Goal: Information Seeking & Learning: Learn about a topic

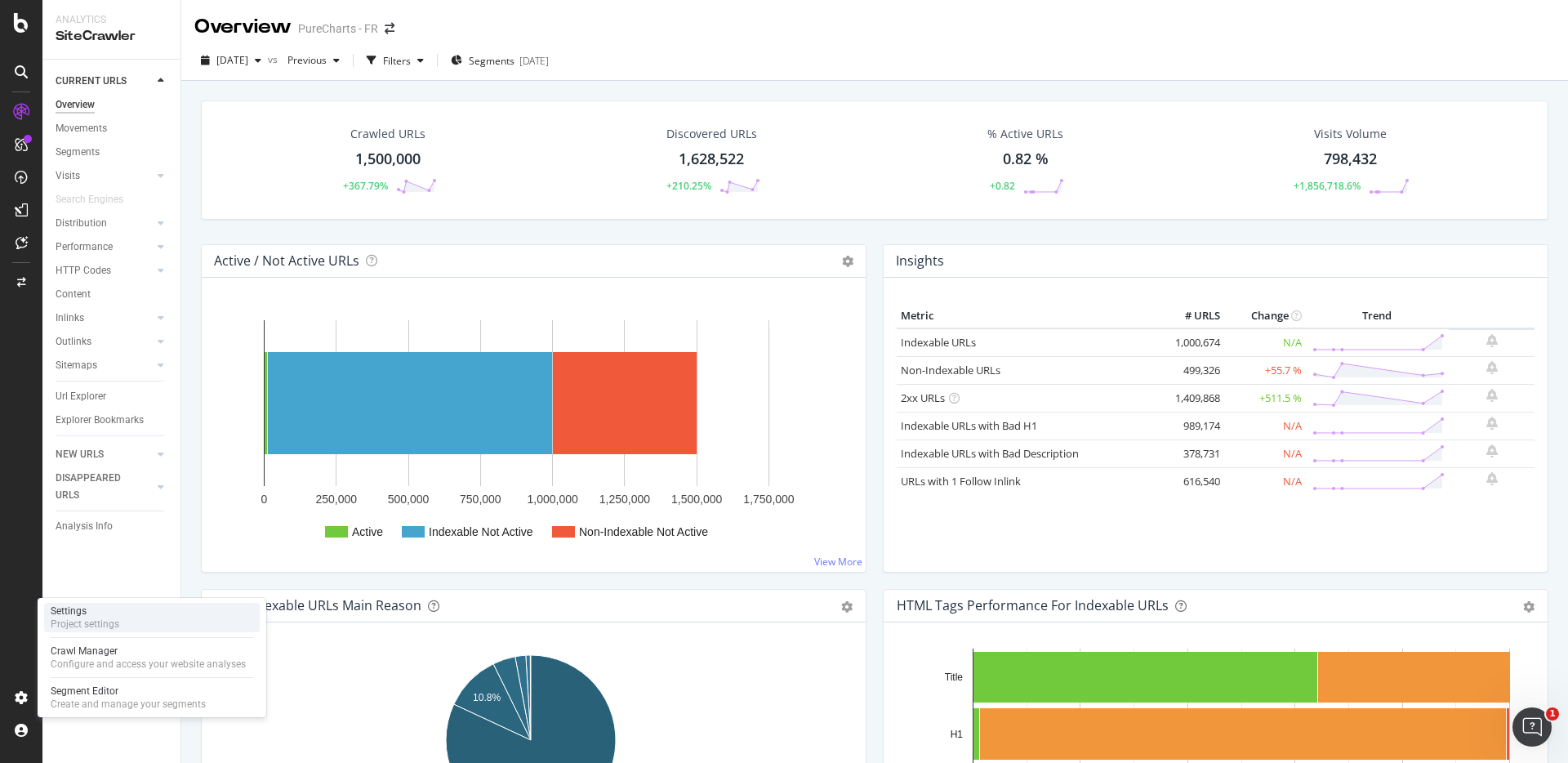
click at [68, 622] on div "Project settings" at bounding box center [85, 624] width 68 height 13
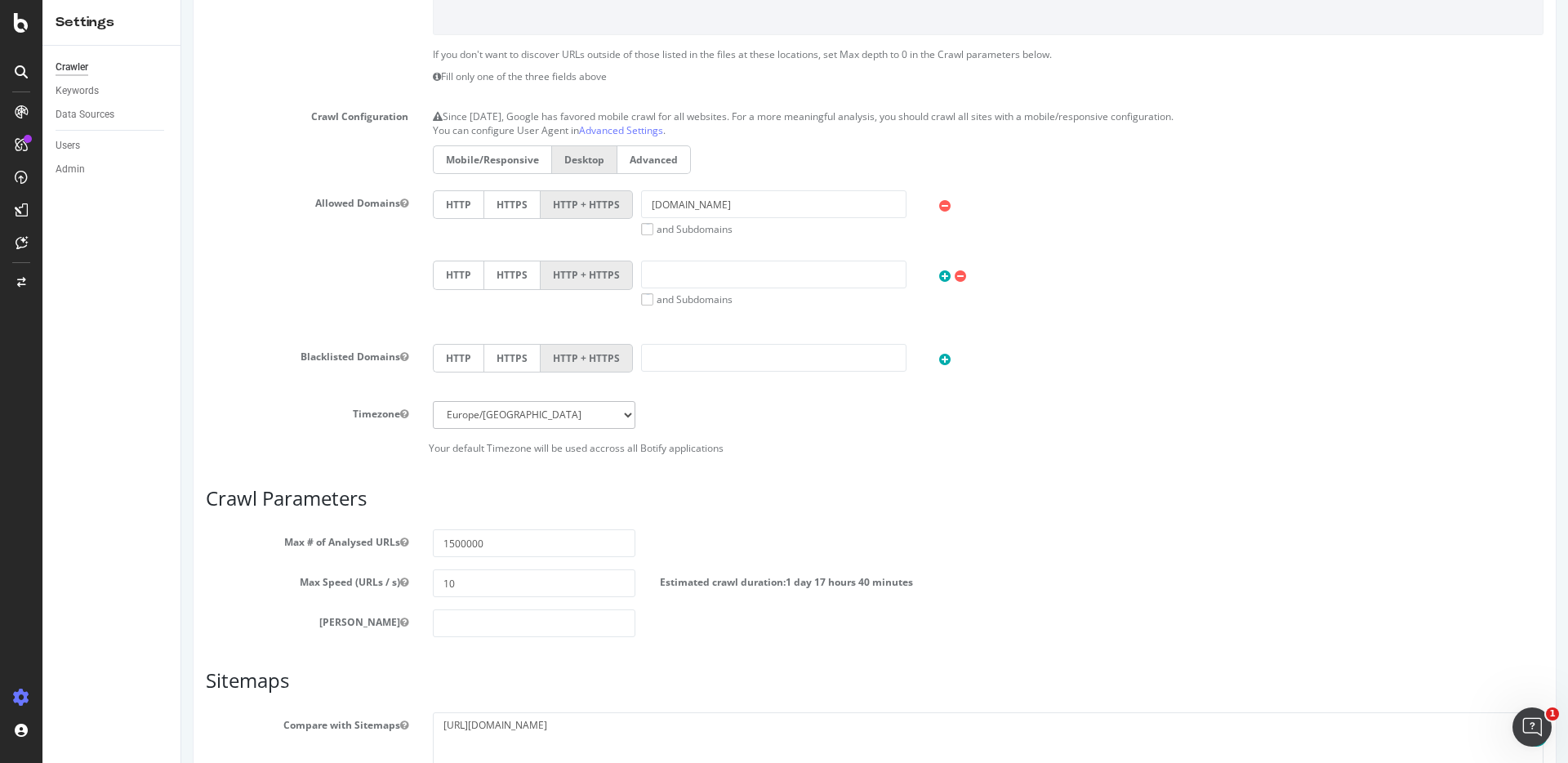
scroll to position [376, 0]
drag, startPoint x: 452, startPoint y: 542, endPoint x: 438, endPoint y: 542, distance: 14.0
click at [438, 542] on input "1500000" at bounding box center [533, 542] width 203 height 28
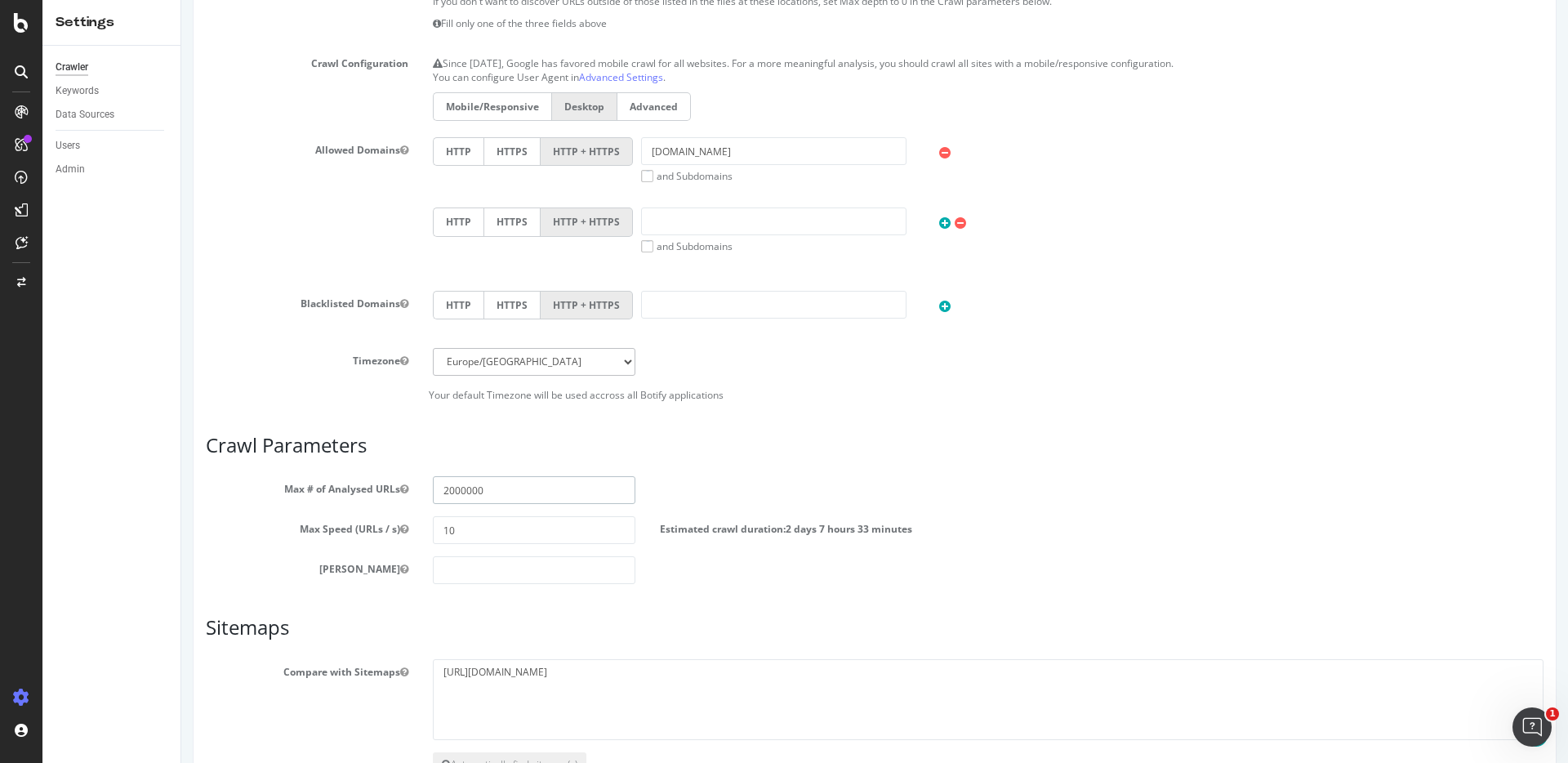
scroll to position [480, 0]
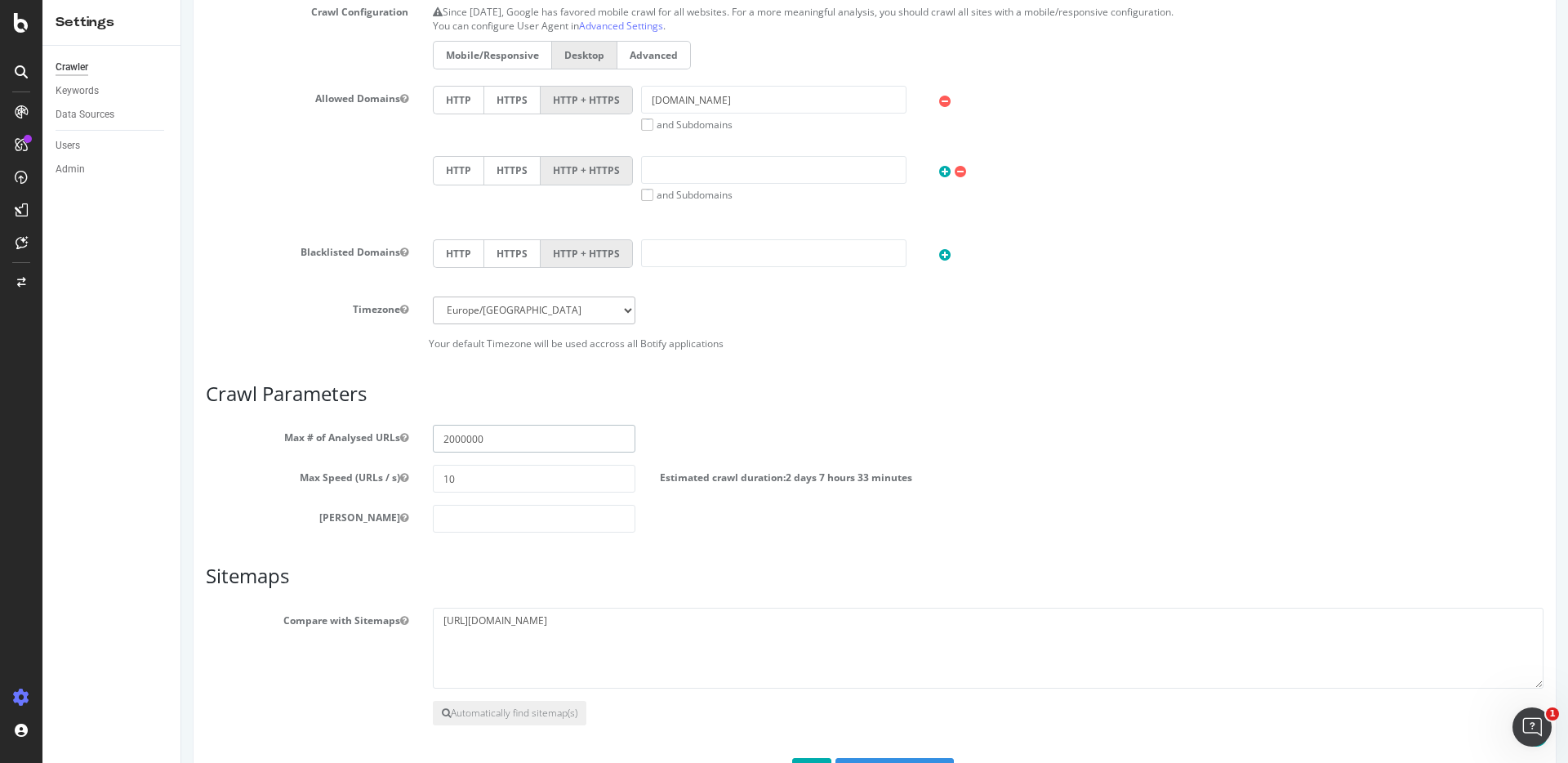
type input "2000000"
click at [273, 539] on div "Scope Project Name PureCharts - FR Start URLs https://www.chartsinfrance.net/ O…" at bounding box center [874, 210] width 1337 height 1145
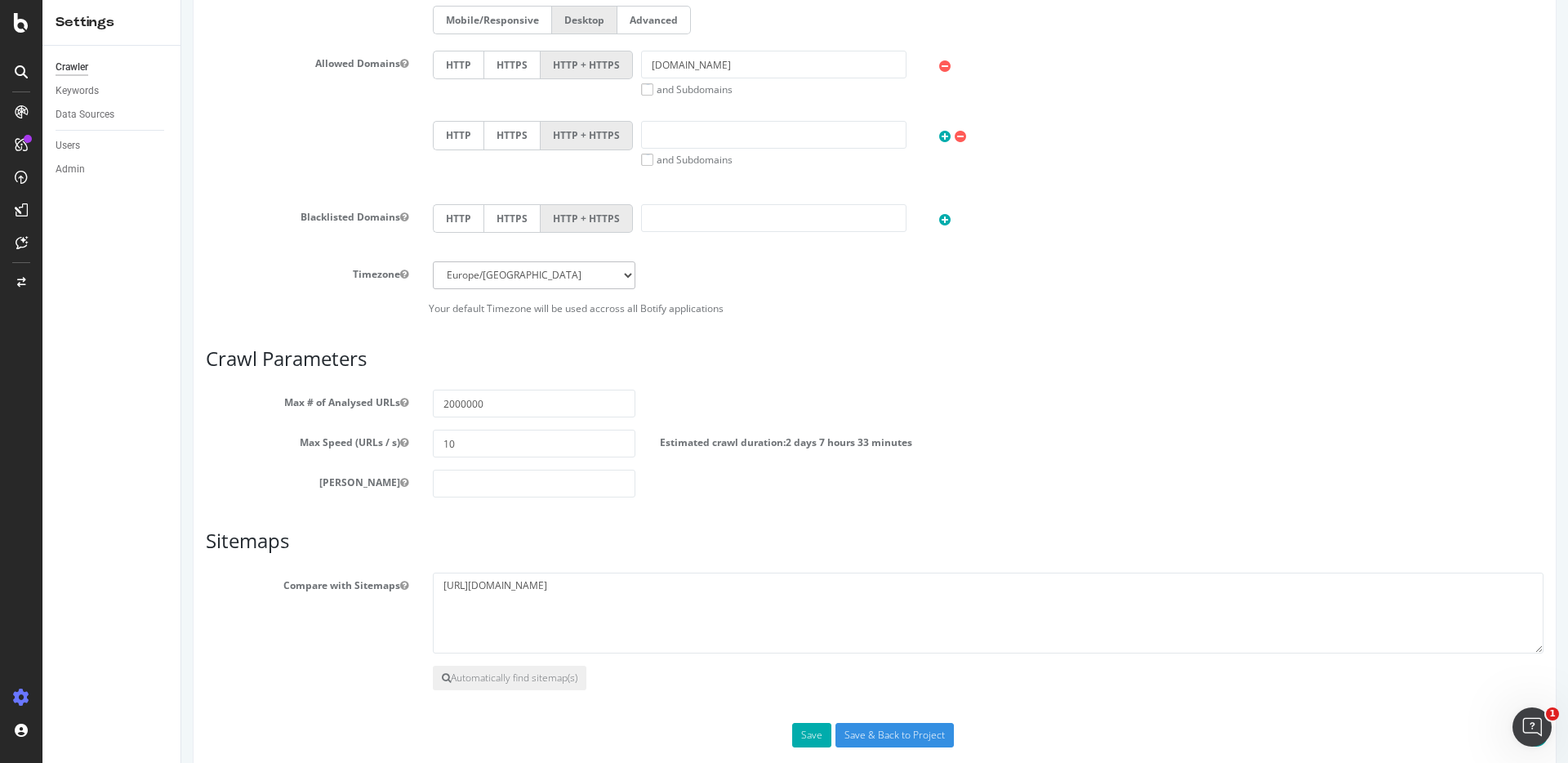
scroll to position [541, 0]
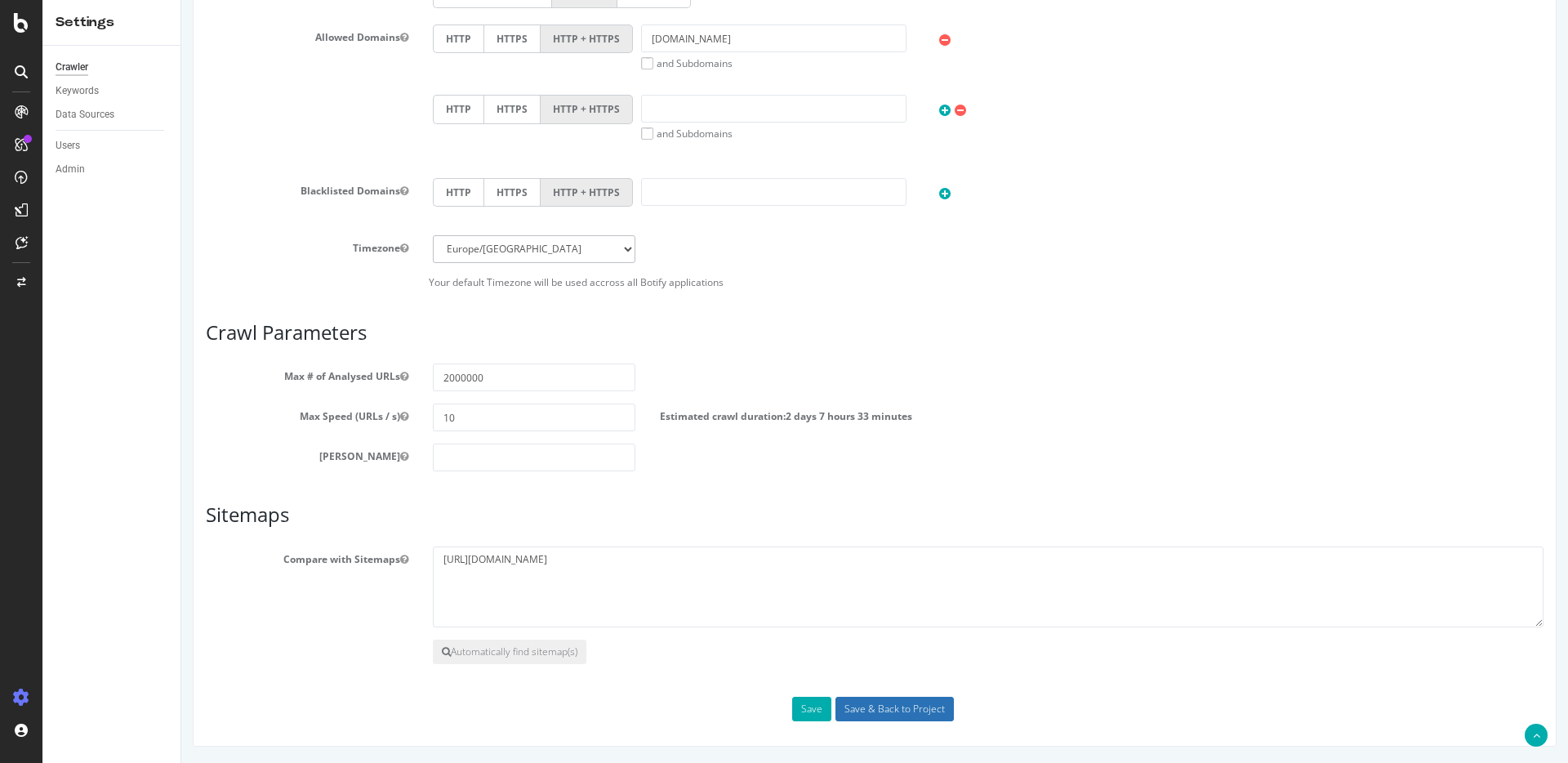
click at [845, 715] on input "Save & Back to Project" at bounding box center [894, 709] width 118 height 25
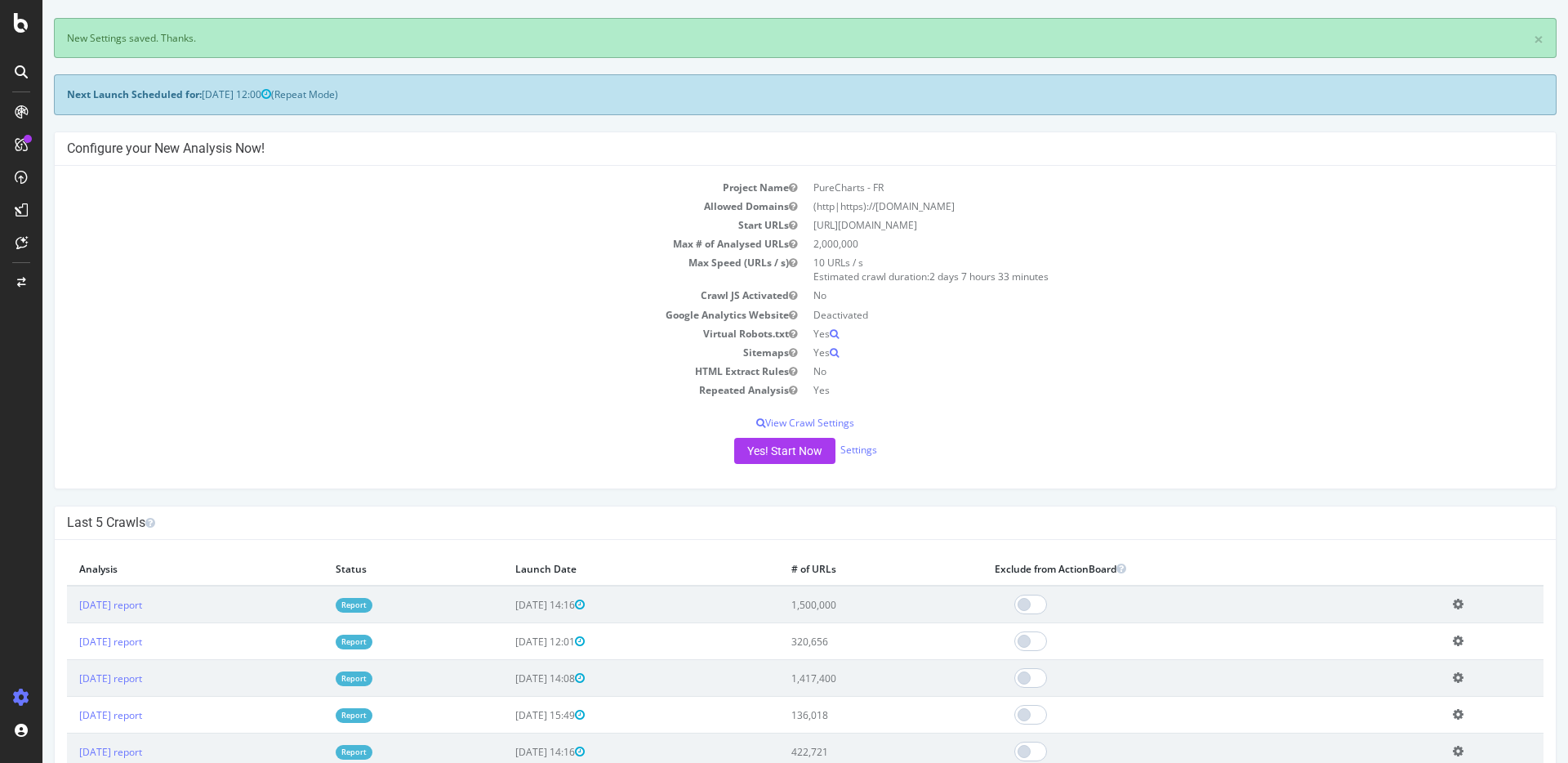
scroll to position [87, 0]
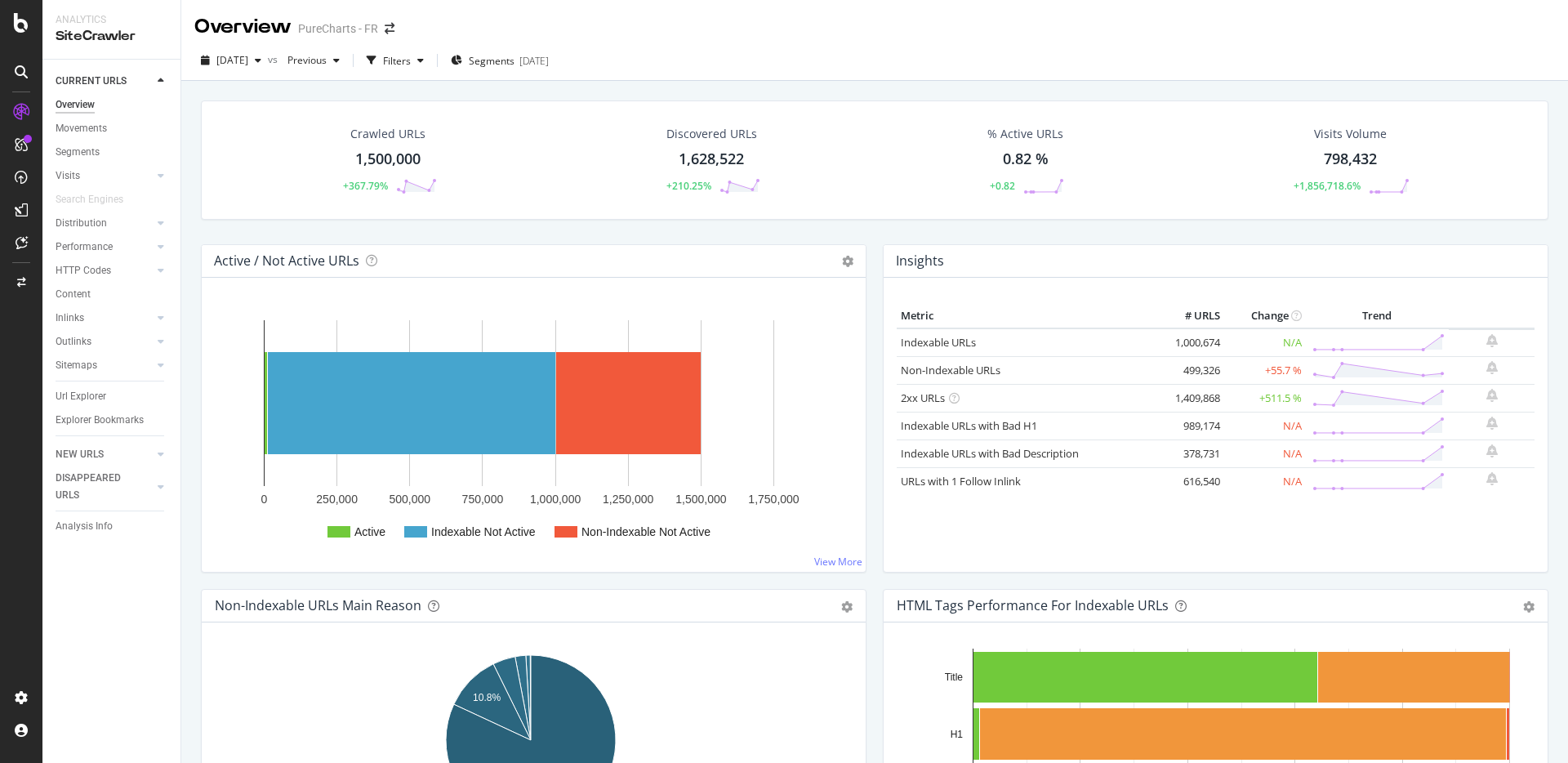
click at [196, 239] on div "Crawled URLs 1,500,000 +367.79% Discovered URLs 1,628,522 +210.25% % Active URL…" at bounding box center [874, 173] width 1364 height 144
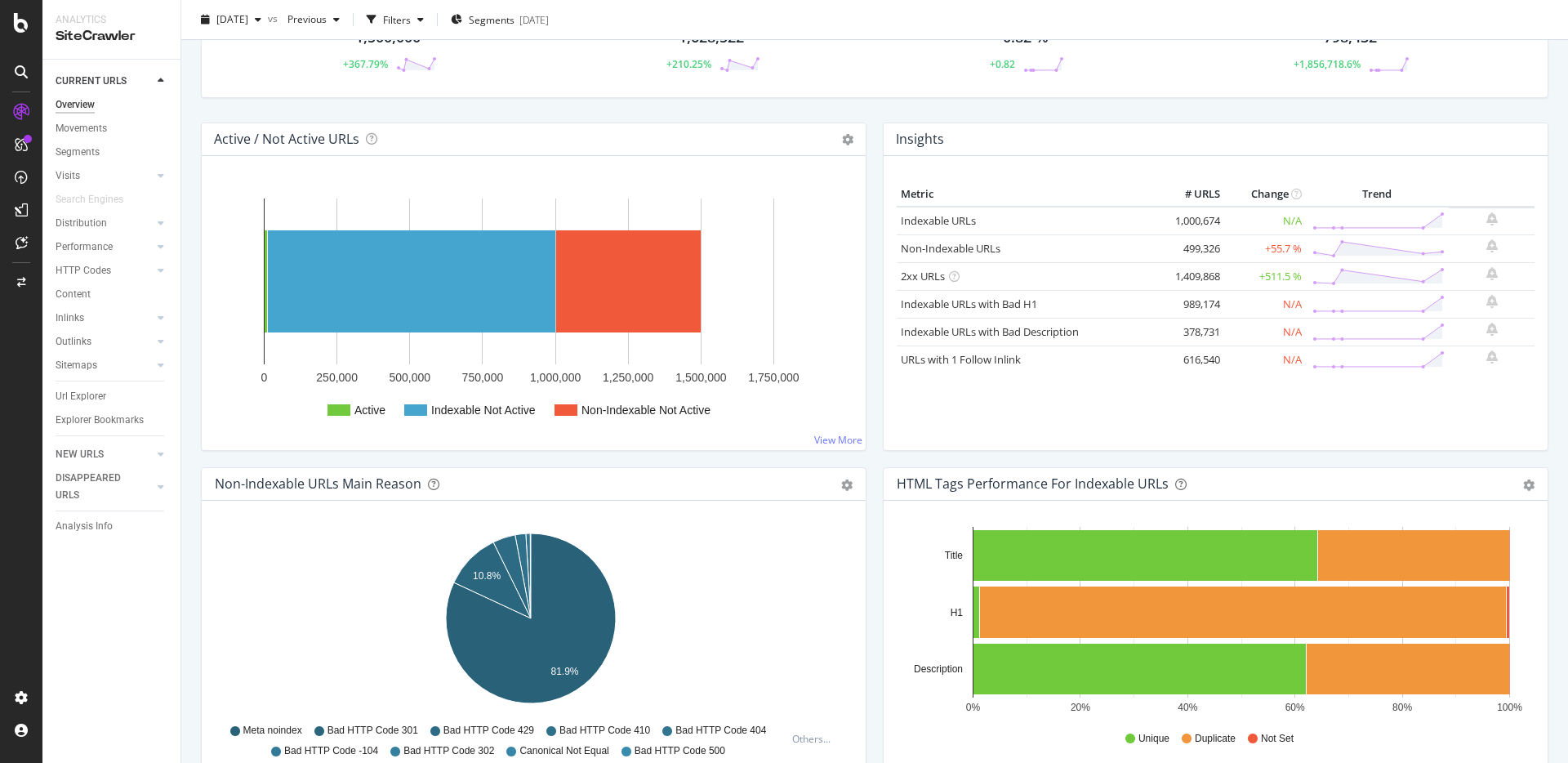
scroll to position [506, 0]
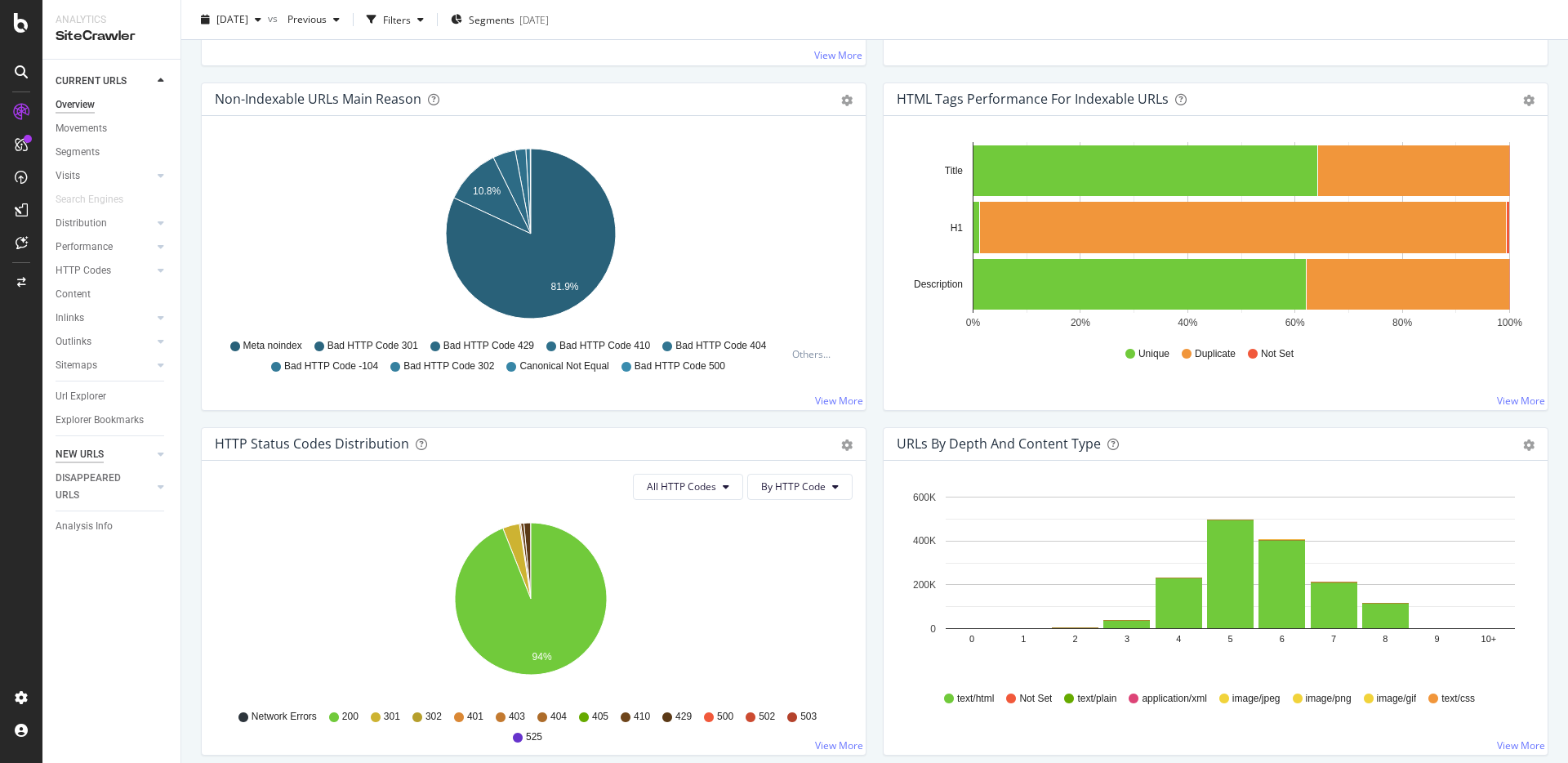
click at [96, 451] on div "NEW URLS" at bounding box center [79, 454] width 48 height 18
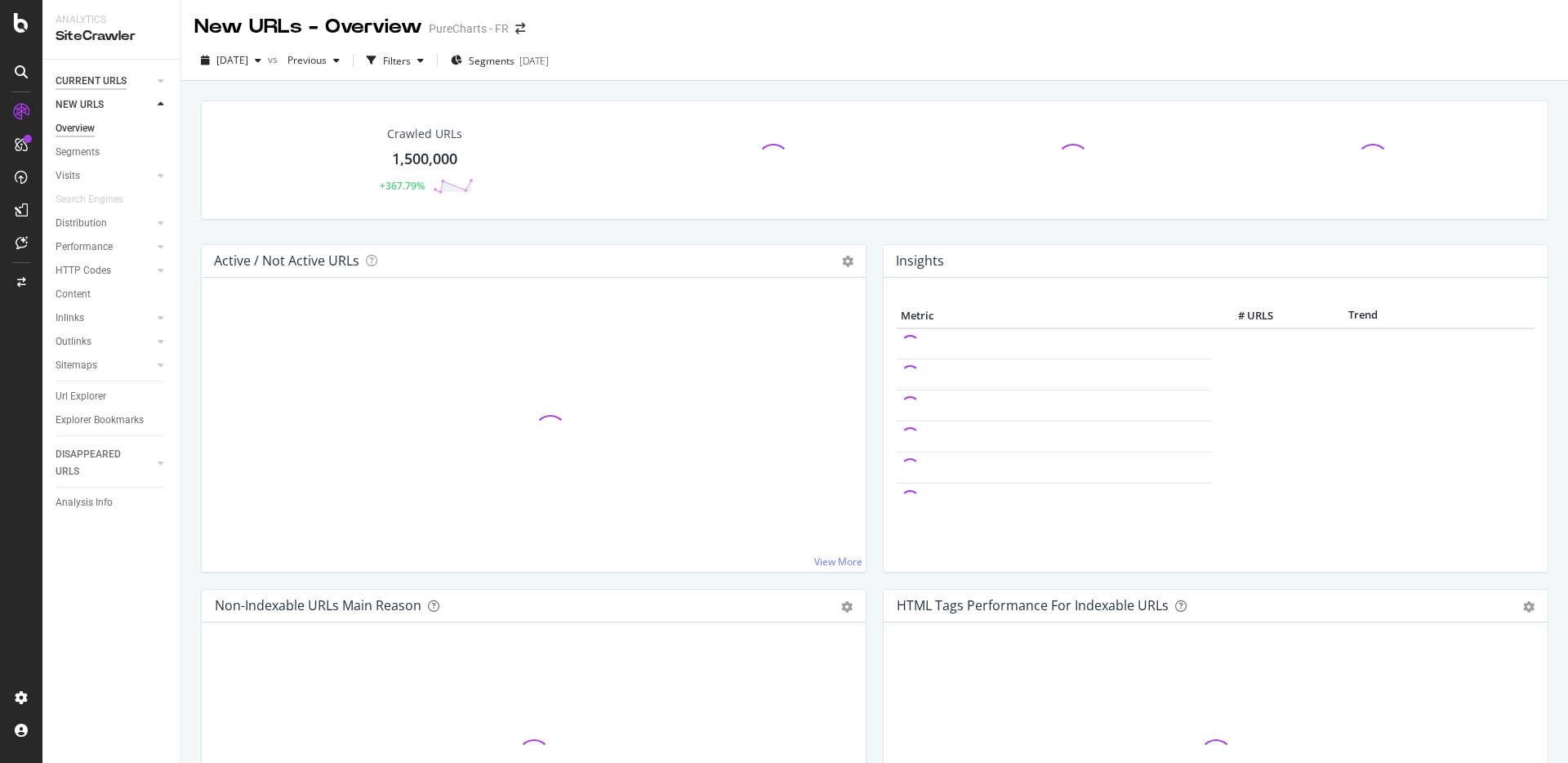
click at [80, 85] on div "CURRENT URLS" at bounding box center [90, 82] width 71 height 18
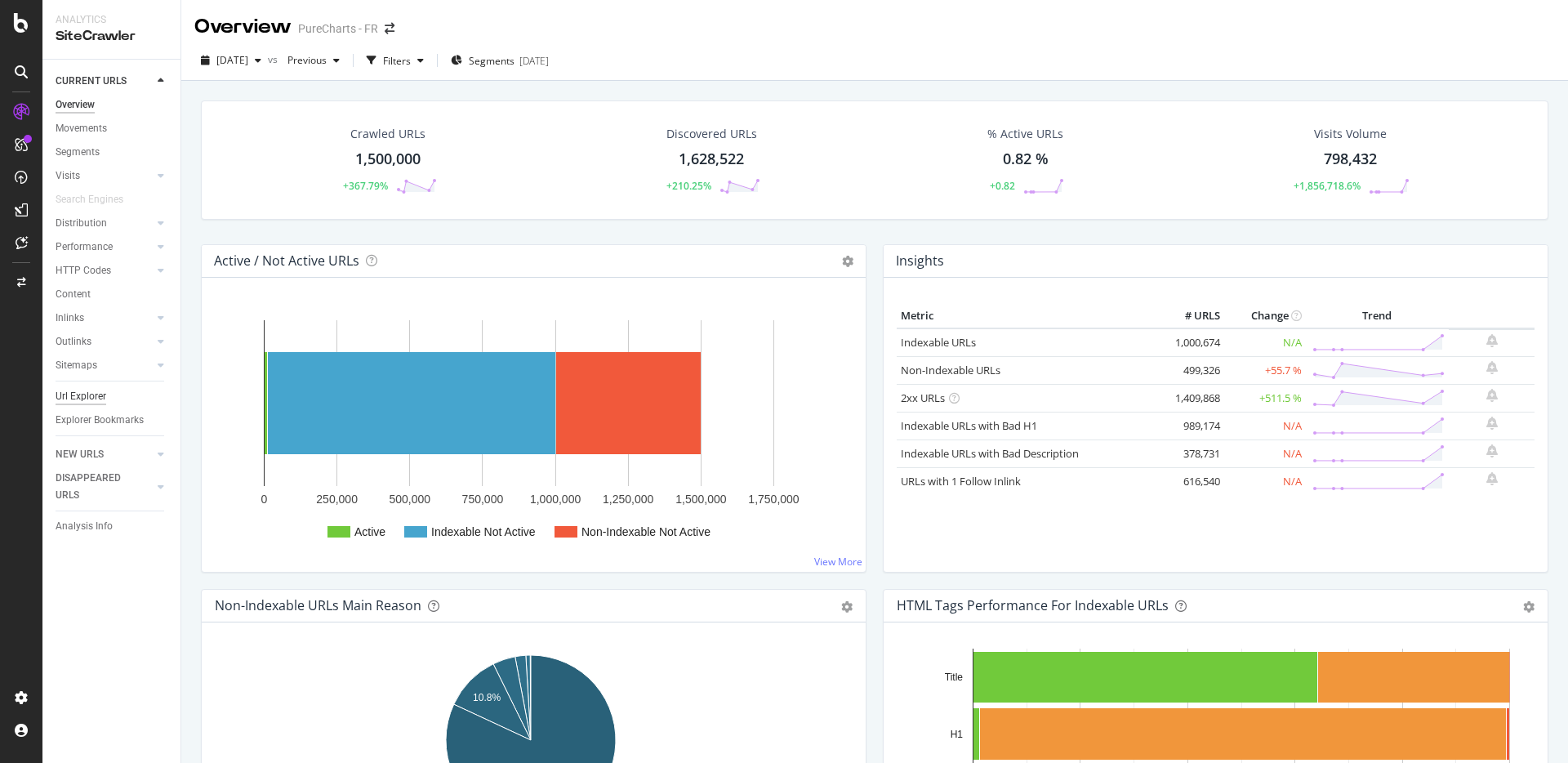
click at [86, 390] on div "Url Explorer" at bounding box center [81, 396] width 51 height 18
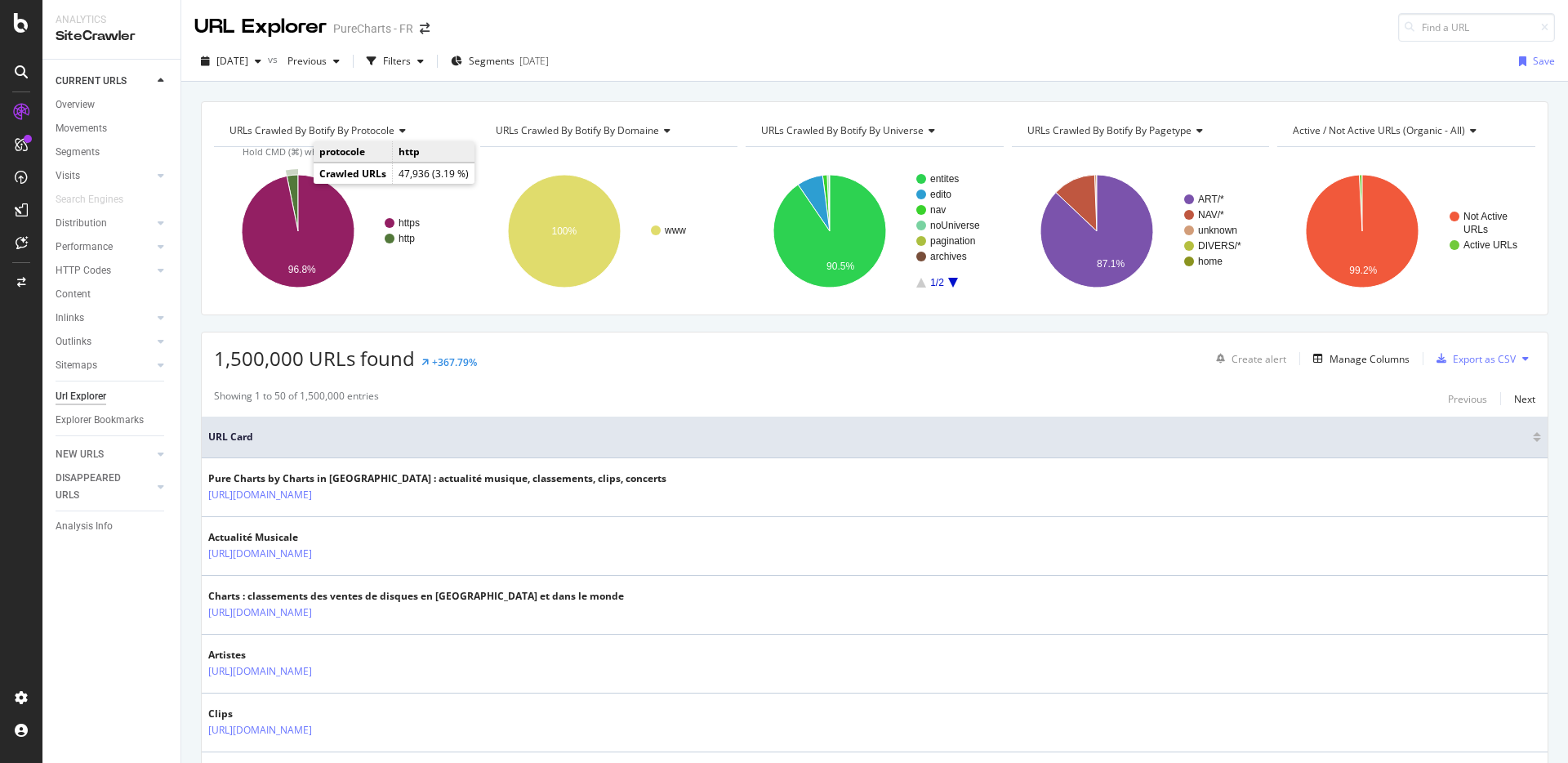
click at [294, 182] on icon "A chart." at bounding box center [292, 203] width 11 height 56
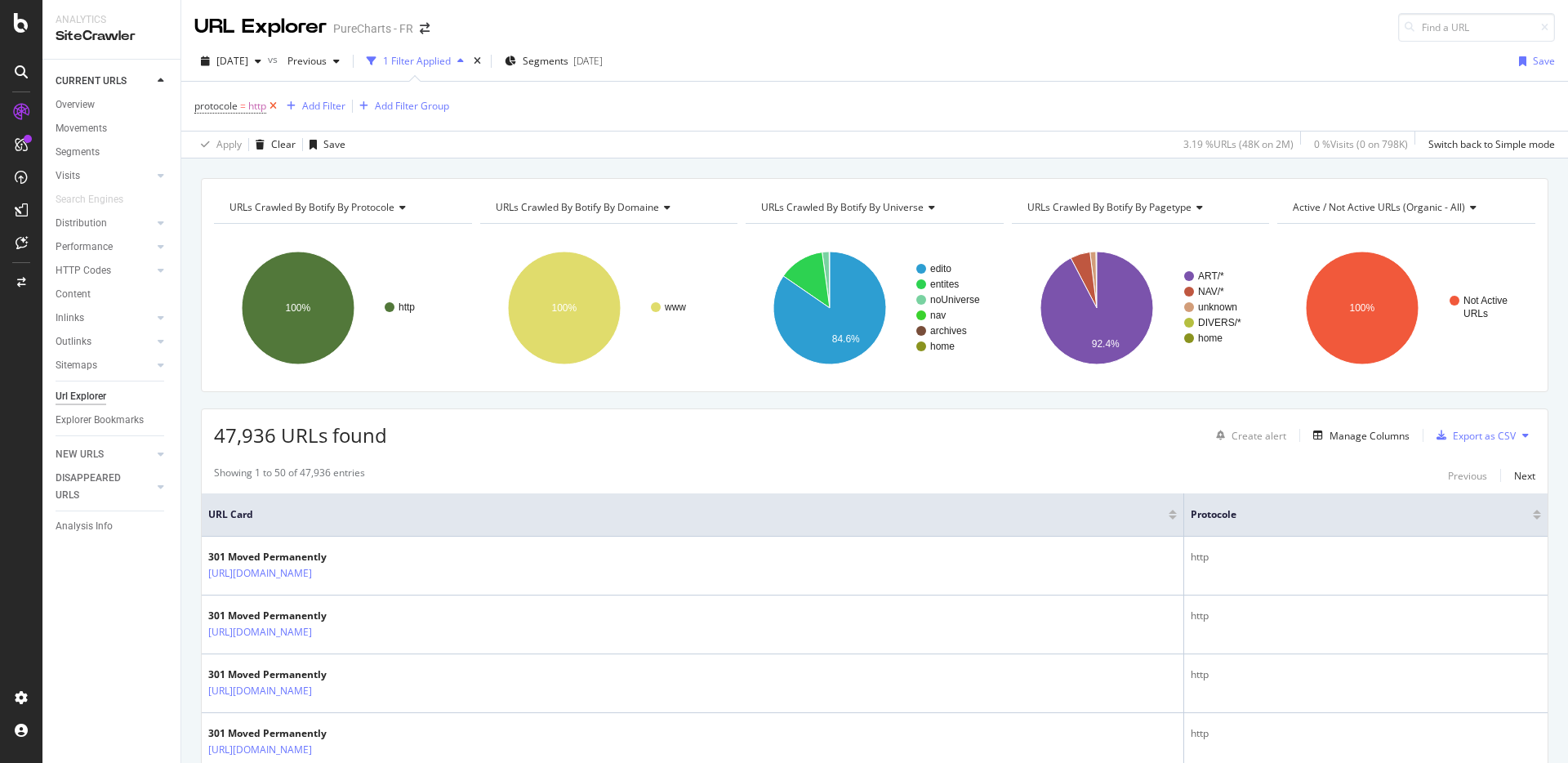
click at [276, 110] on icon at bounding box center [274, 106] width 14 height 17
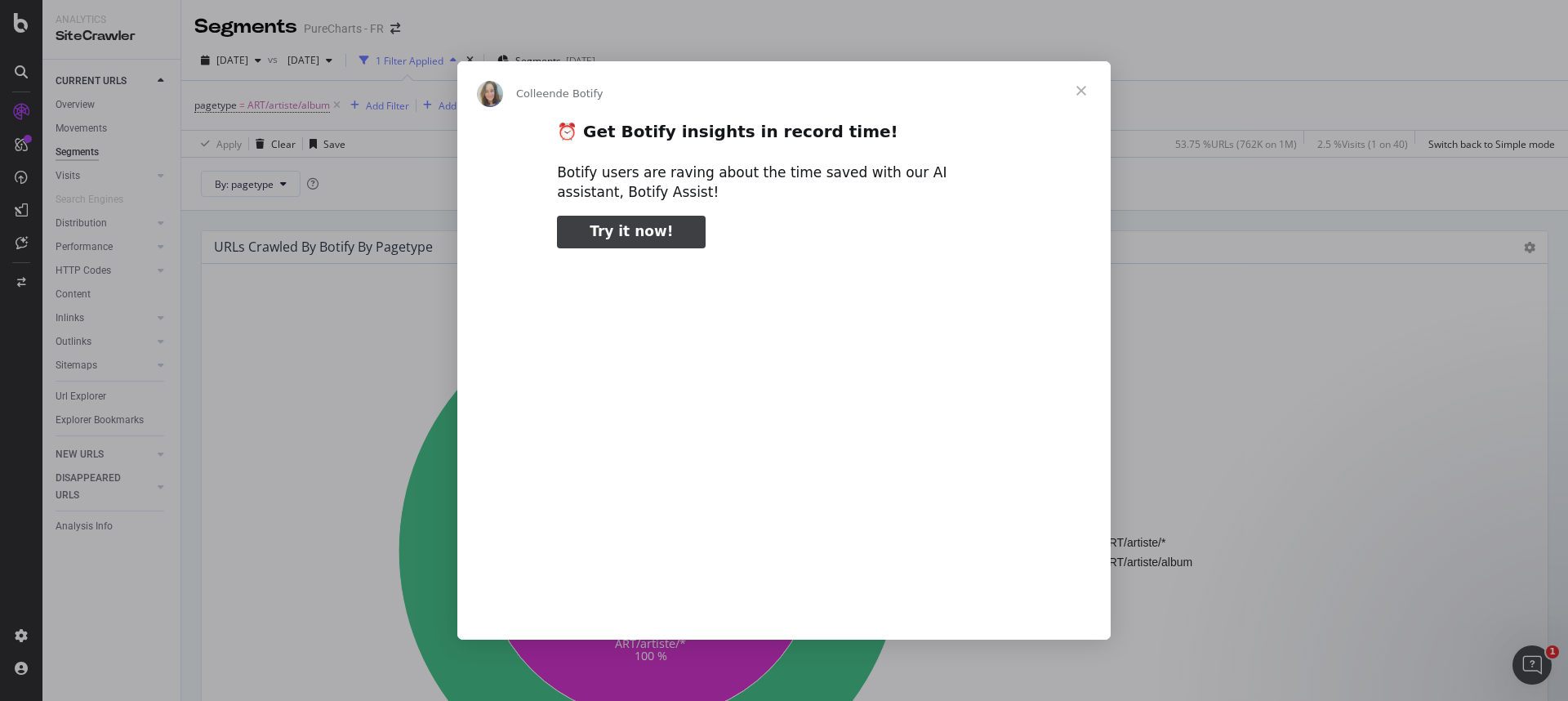
click at [1075, 92] on span "Fermer" at bounding box center [1080, 90] width 59 height 59
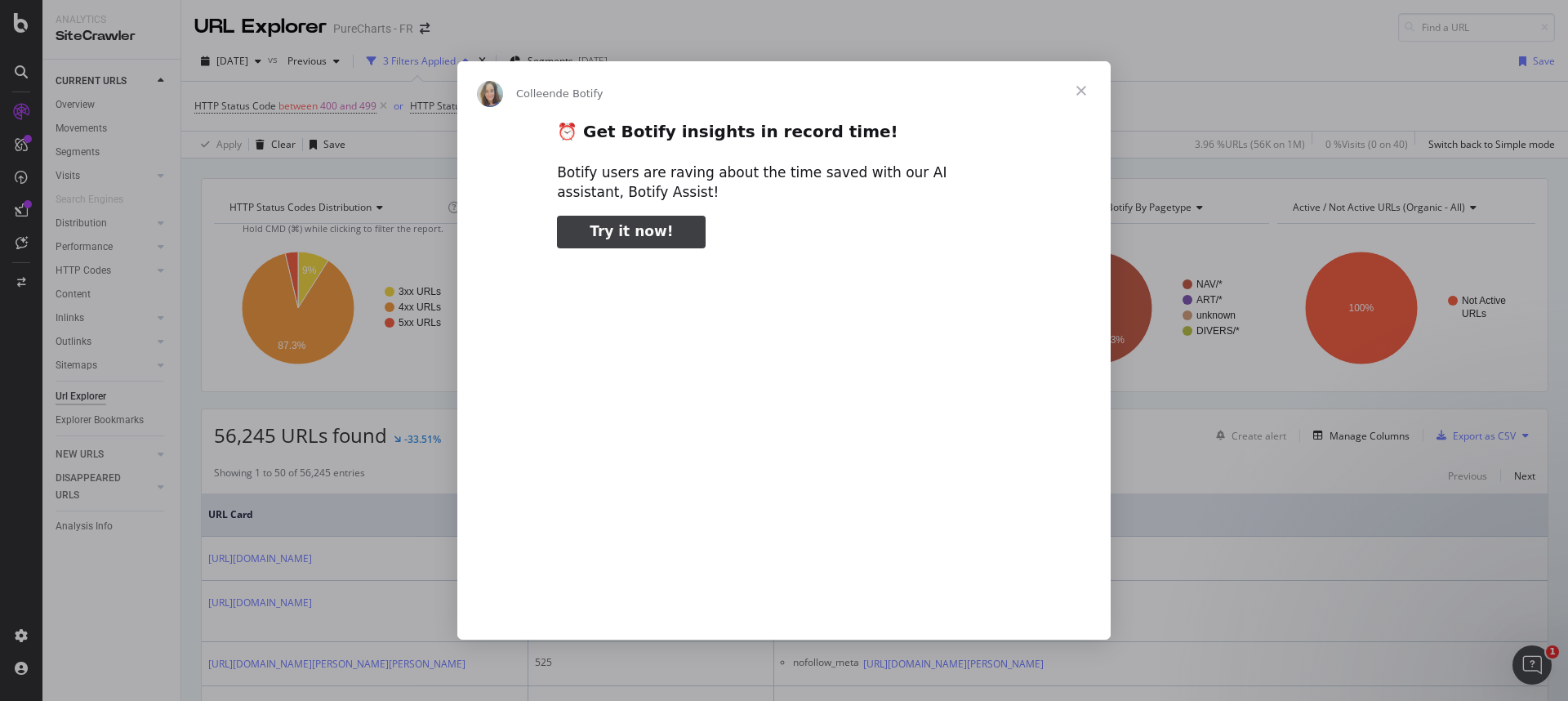
scroll to position [85, 0]
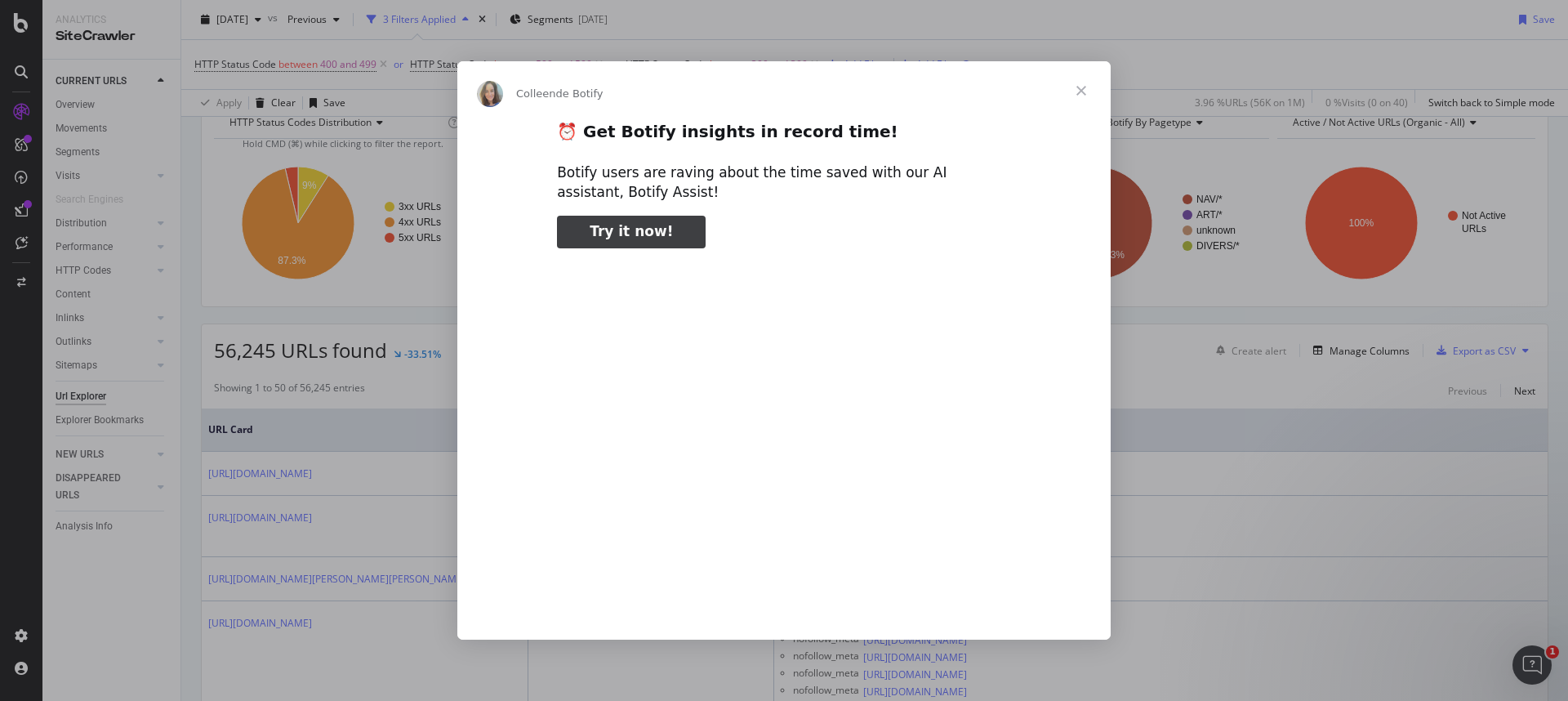
click at [1080, 89] on span "Fermer" at bounding box center [1080, 90] width 59 height 59
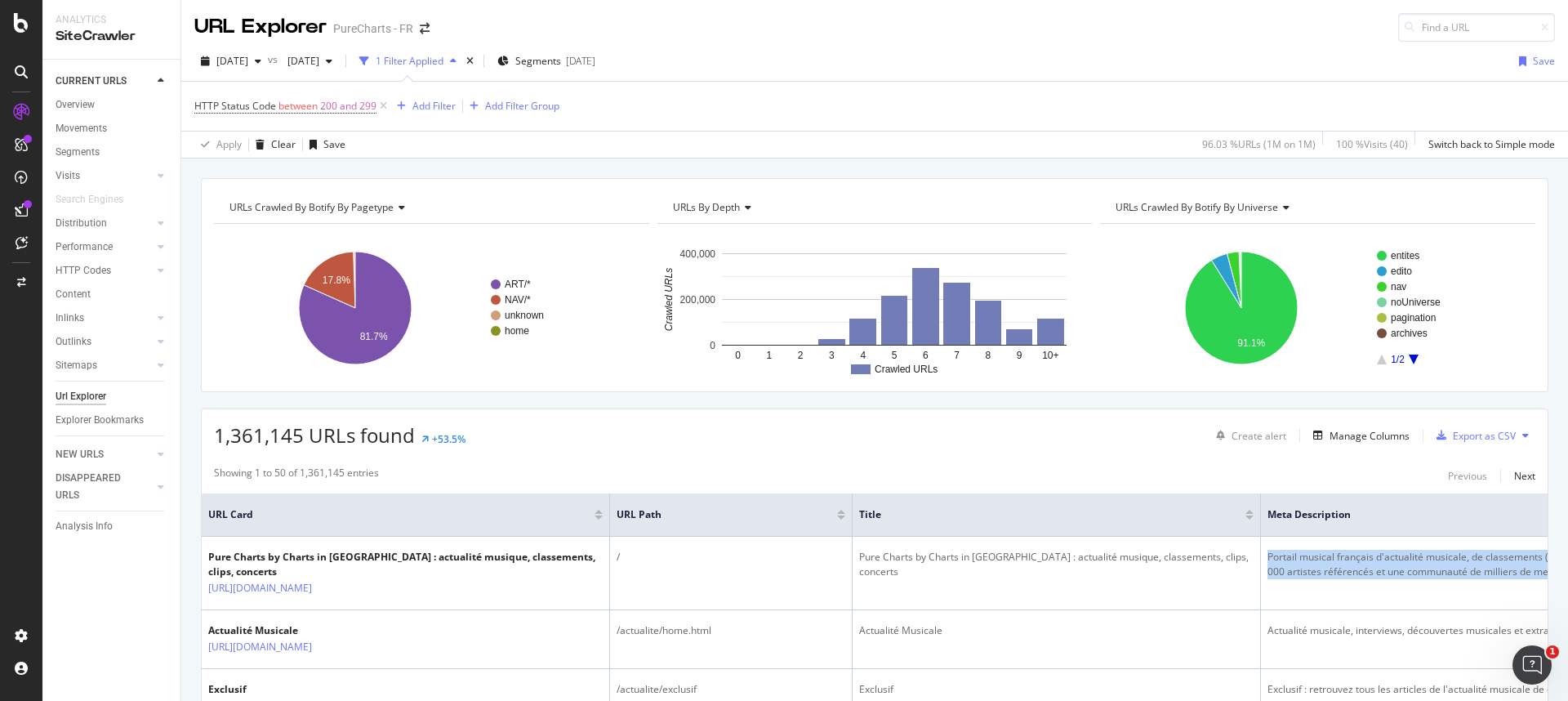
scroll to position [0, 610]
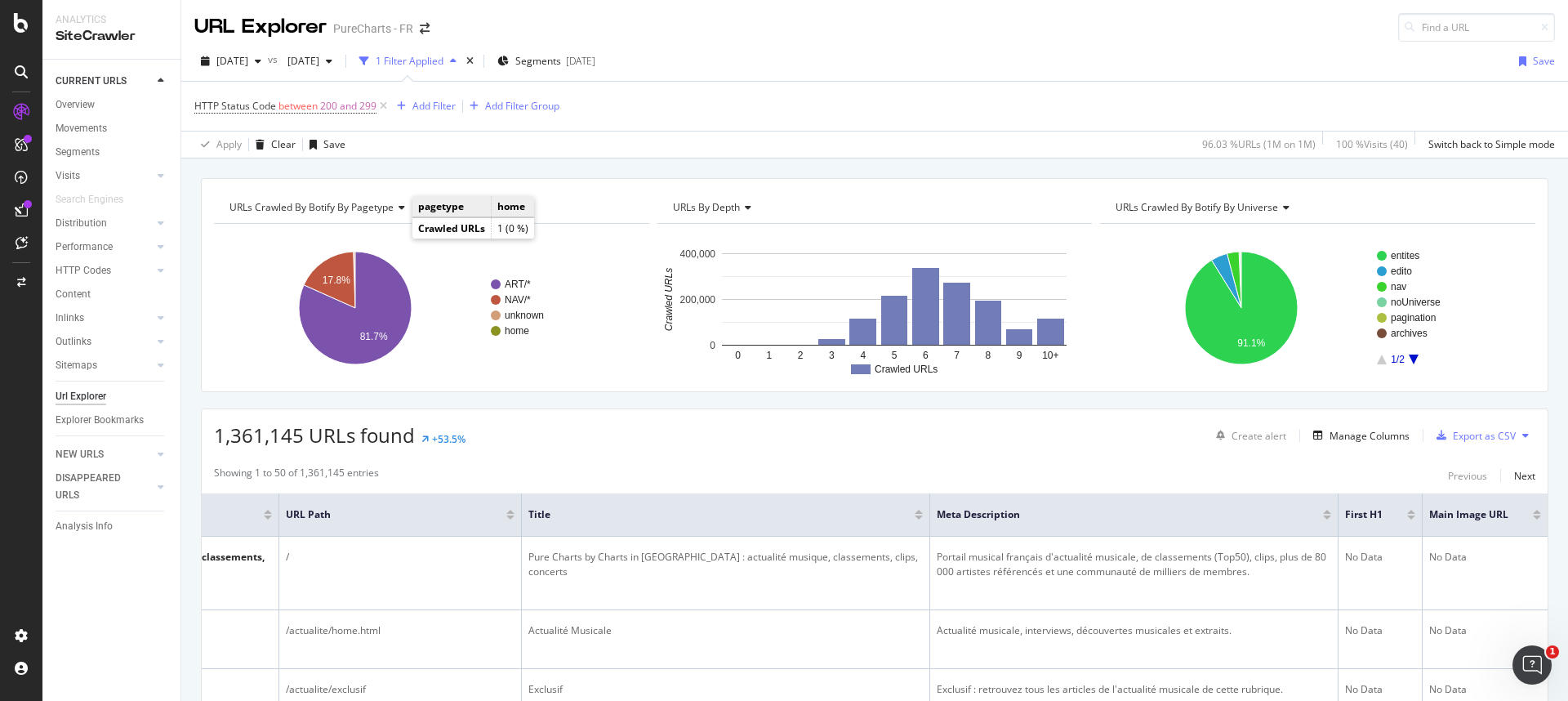
click at [781, 152] on div "Apply Clear Save 96.03 % URLs ( 1M on 1M ) 100 % Visits ( 40 ) Switch back to S…" at bounding box center [874, 144] width 1386 height 27
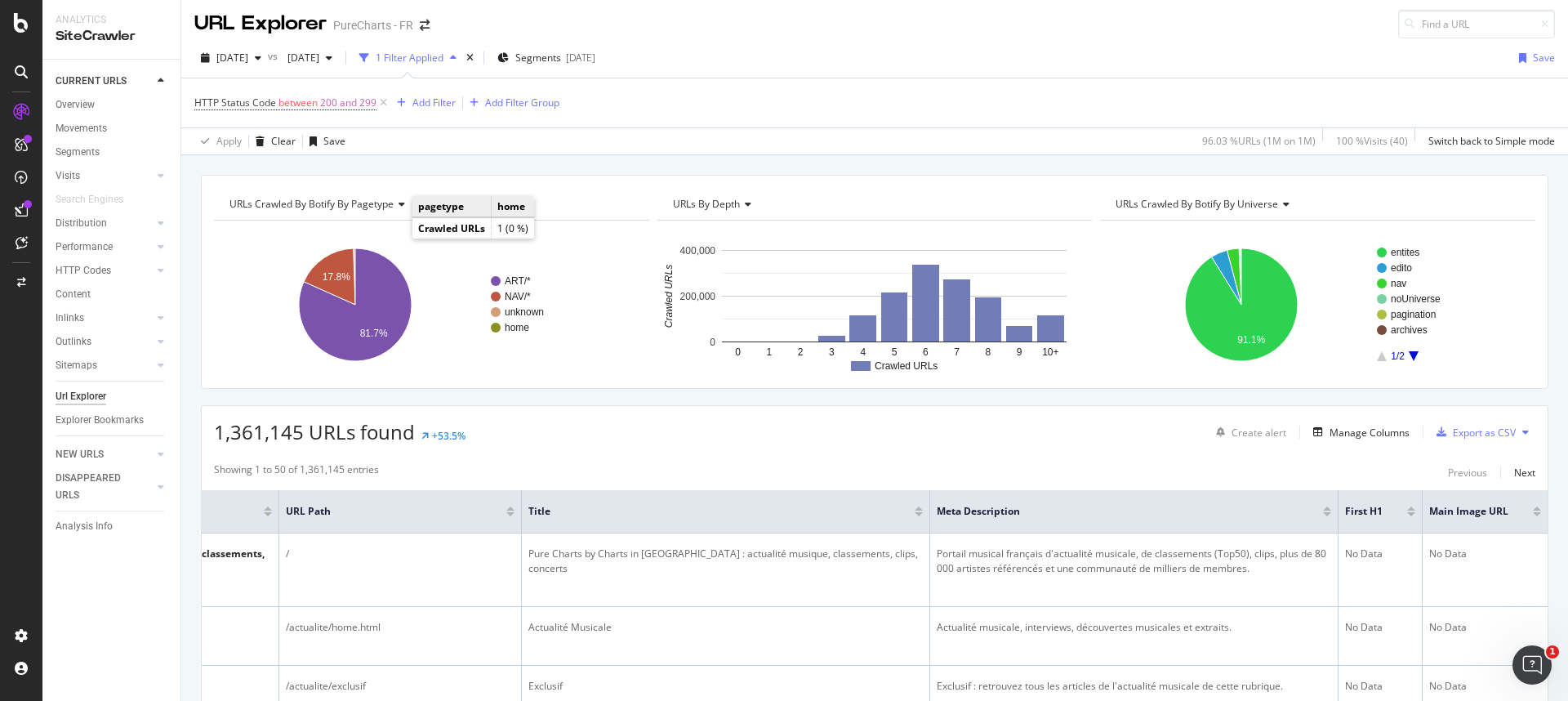
scroll to position [6, 0]
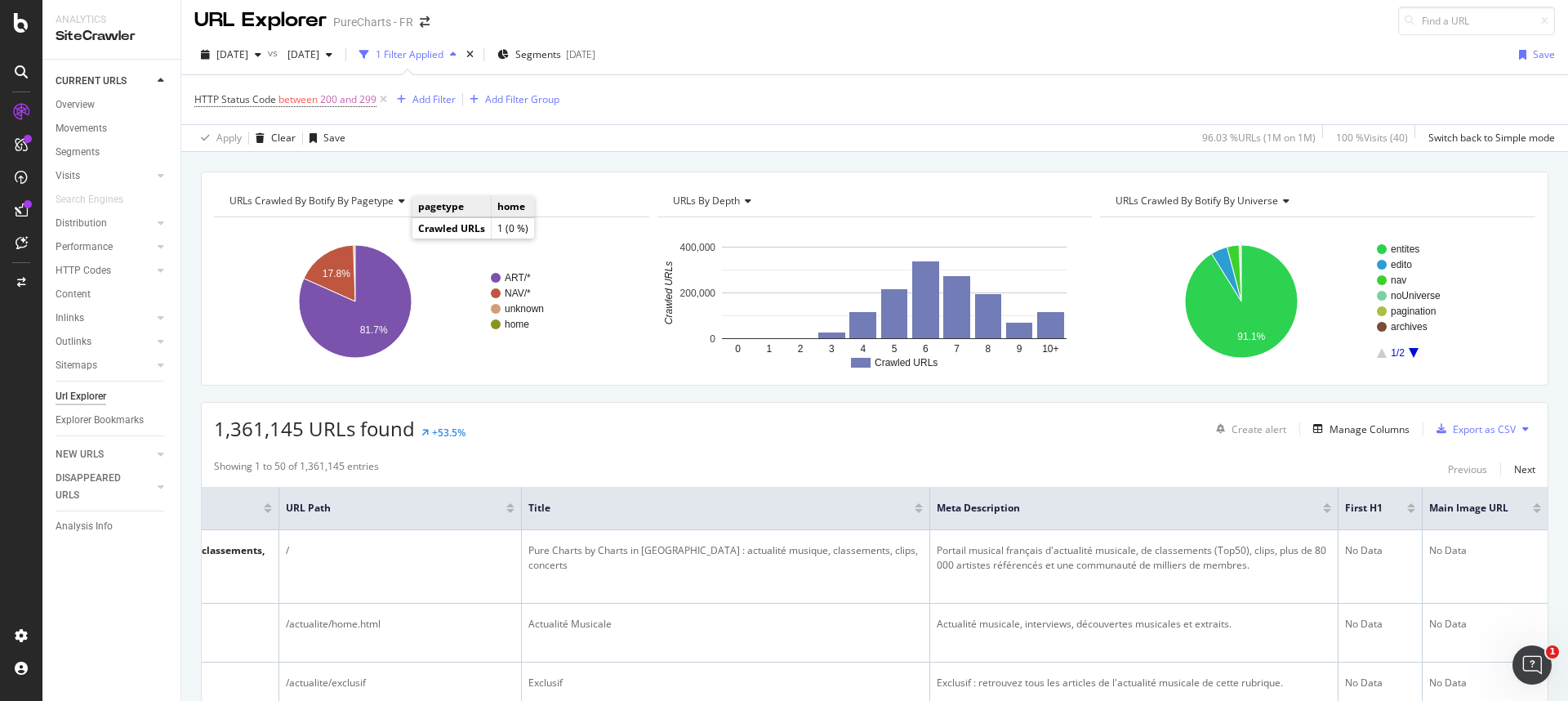
click at [776, 93] on div "HTTP Status Code between 200 and 299 Add Filter Add Filter Group" at bounding box center [874, 100] width 1360 height 49
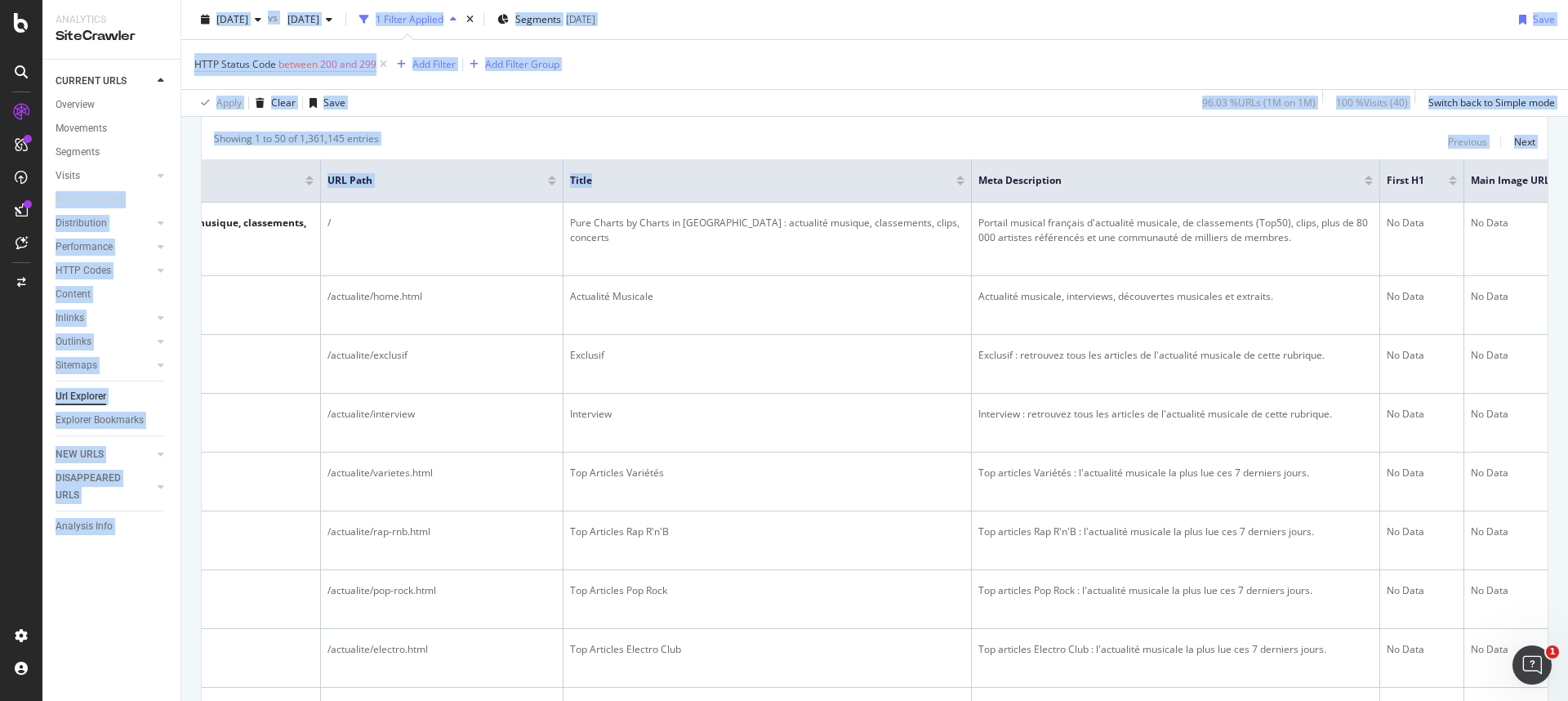
scroll to position [0, 0]
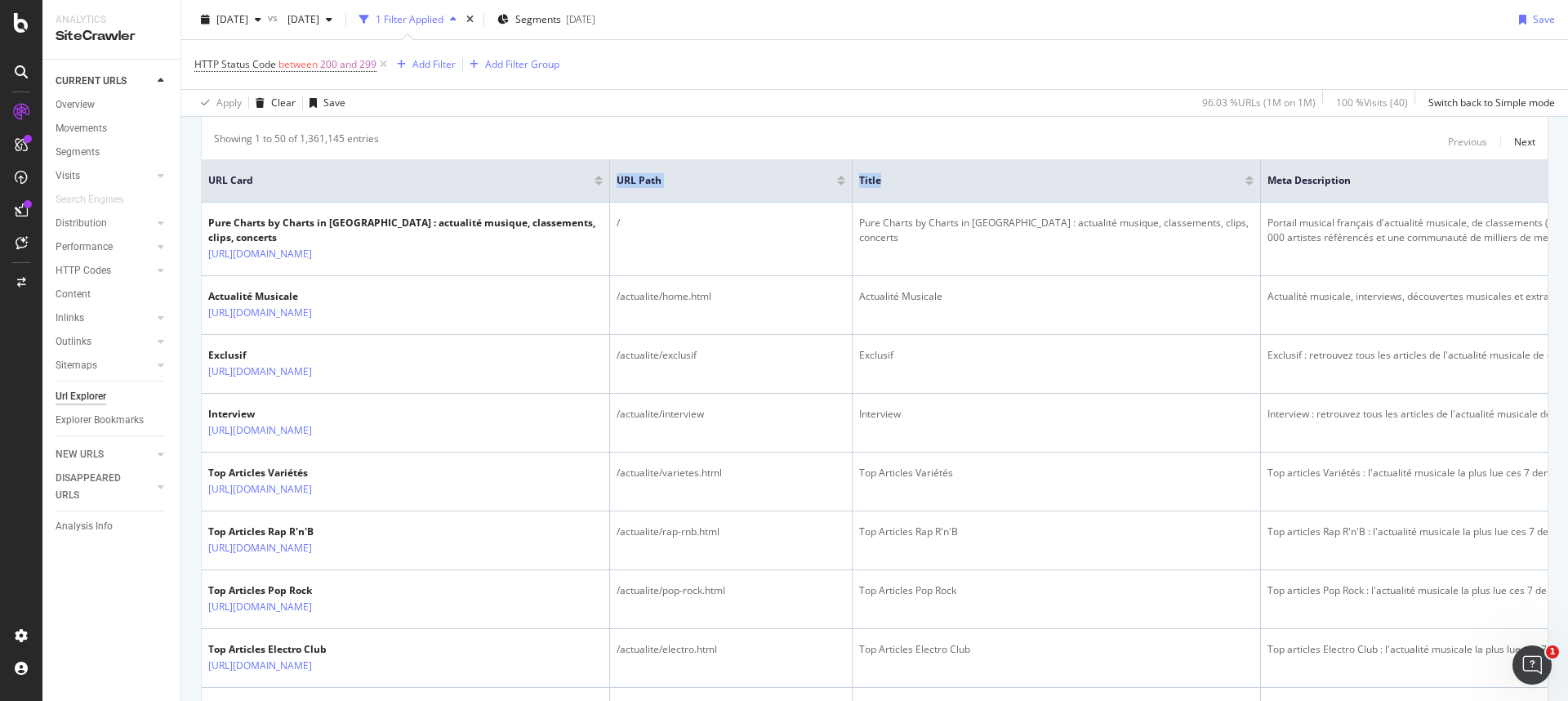
drag, startPoint x: 395, startPoint y: 185, endPoint x: 359, endPoint y: 194, distance: 37.1
click at [359, 194] on tr "URL Card URL Path Title Meta Description First H1 Main Image URL" at bounding box center [1040, 181] width 1677 height 43
click at [649, 113] on div "Apply Clear Save 96.03 % URLs ( 1M on 1M ) 100 % Visits ( 40 ) Switch back to S…" at bounding box center [874, 102] width 1386 height 27
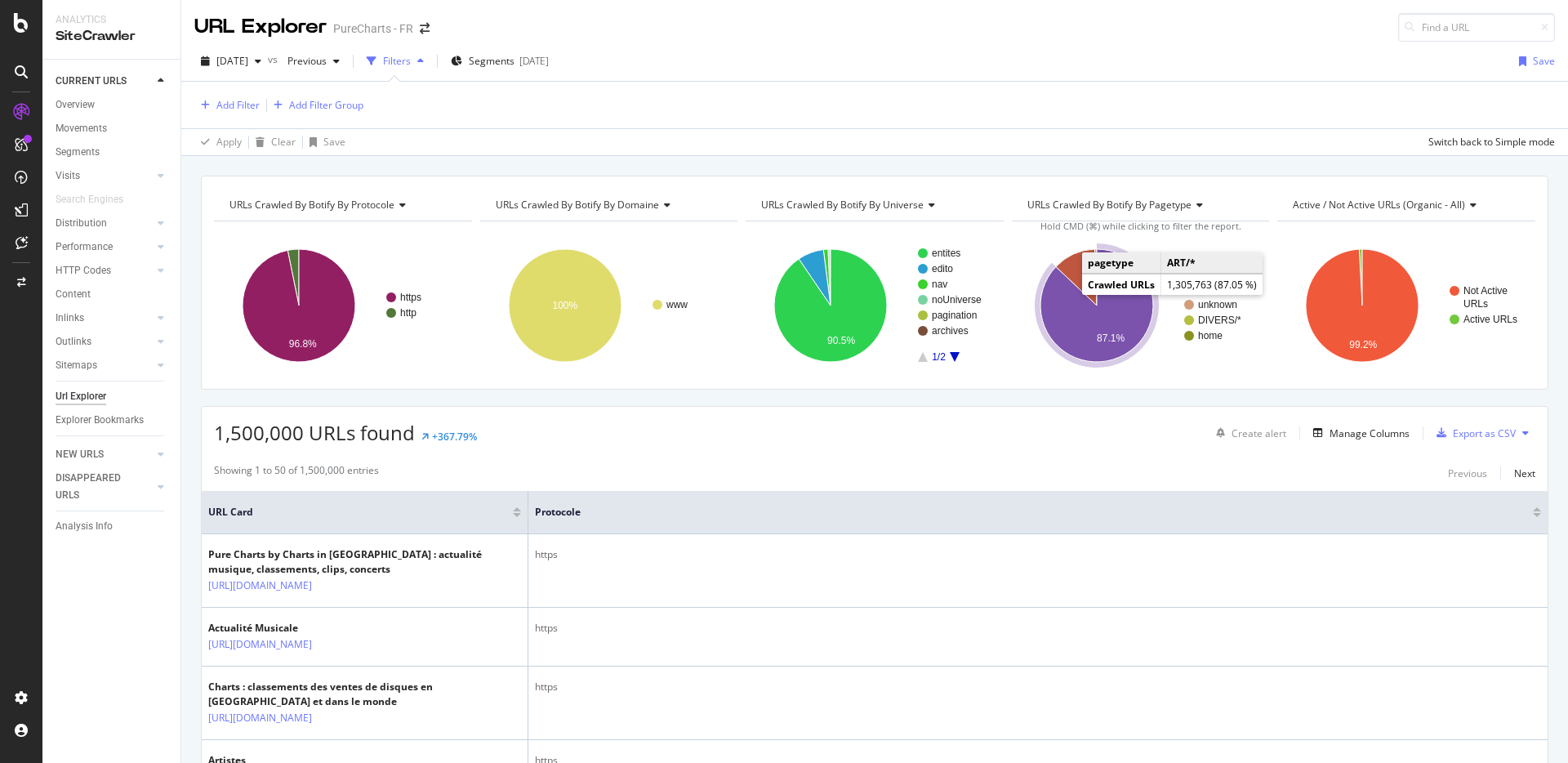
click at [1058, 314] on icon "A chart." at bounding box center [1096, 305] width 112 height 112
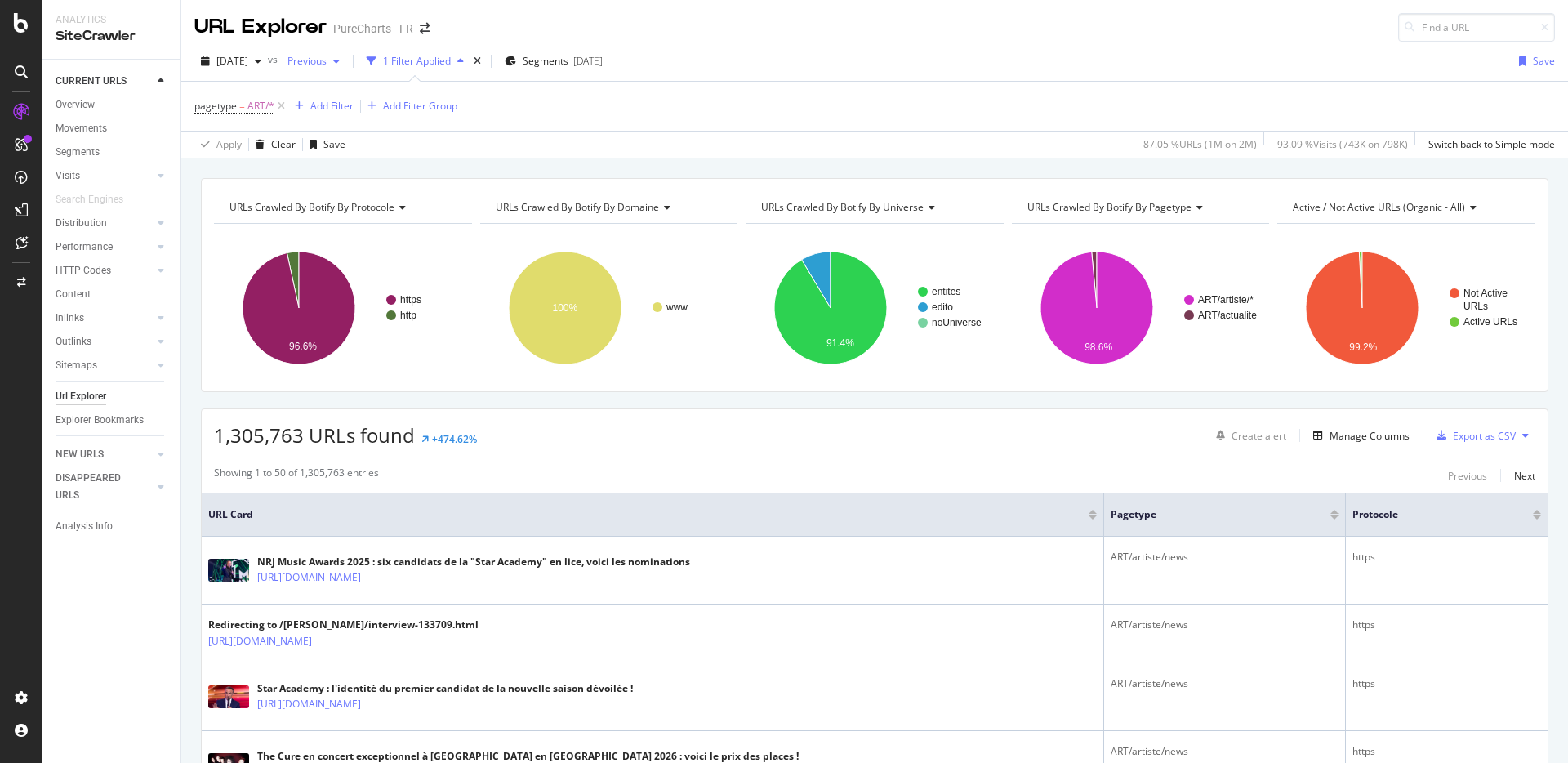
click at [339, 59] on icon "button" at bounding box center [336, 61] width 6 height 10
click at [364, 179] on div "[DATE]" at bounding box center [362, 179] width 88 height 15
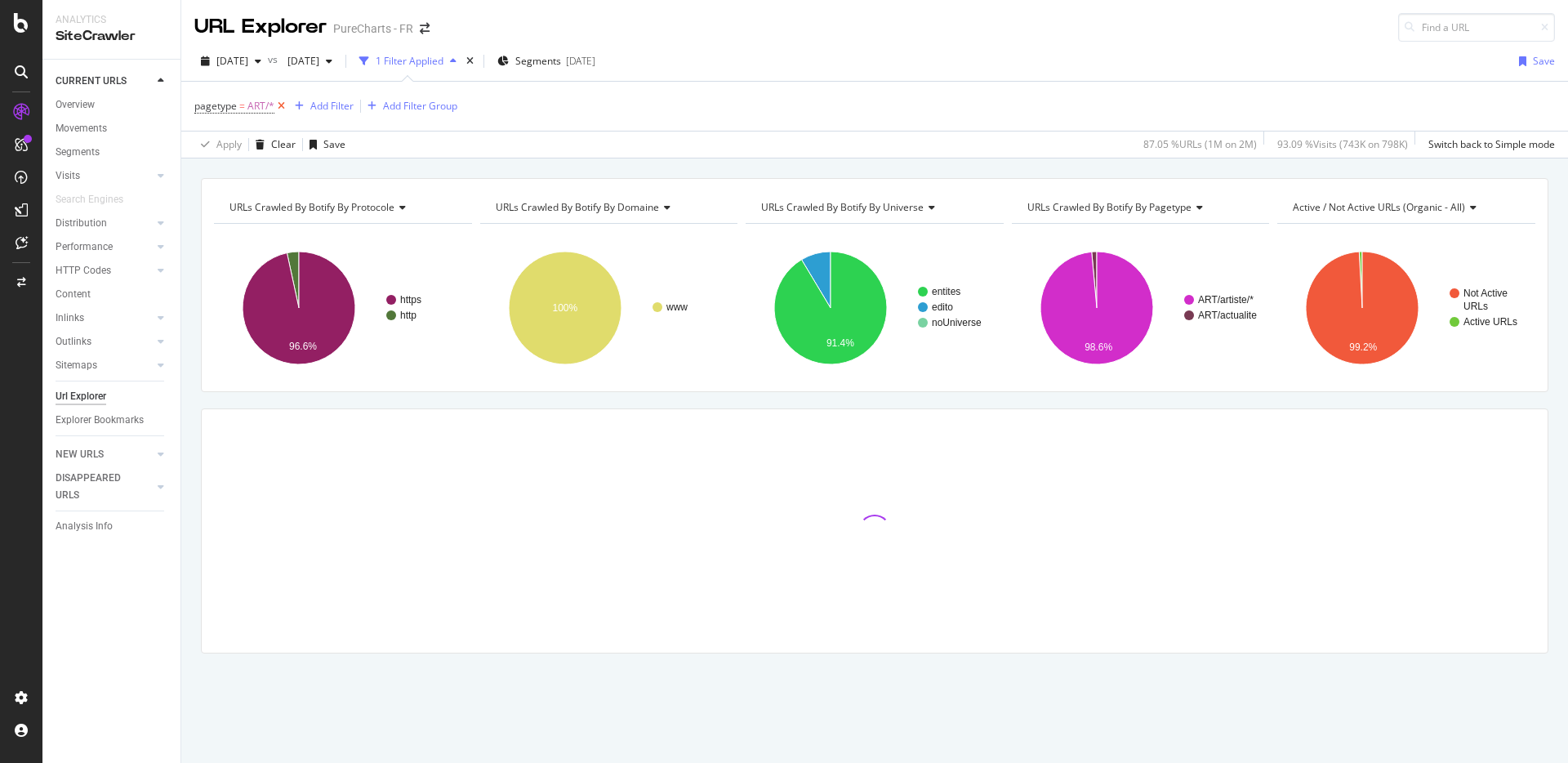
click at [282, 106] on icon at bounding box center [282, 106] width 14 height 17
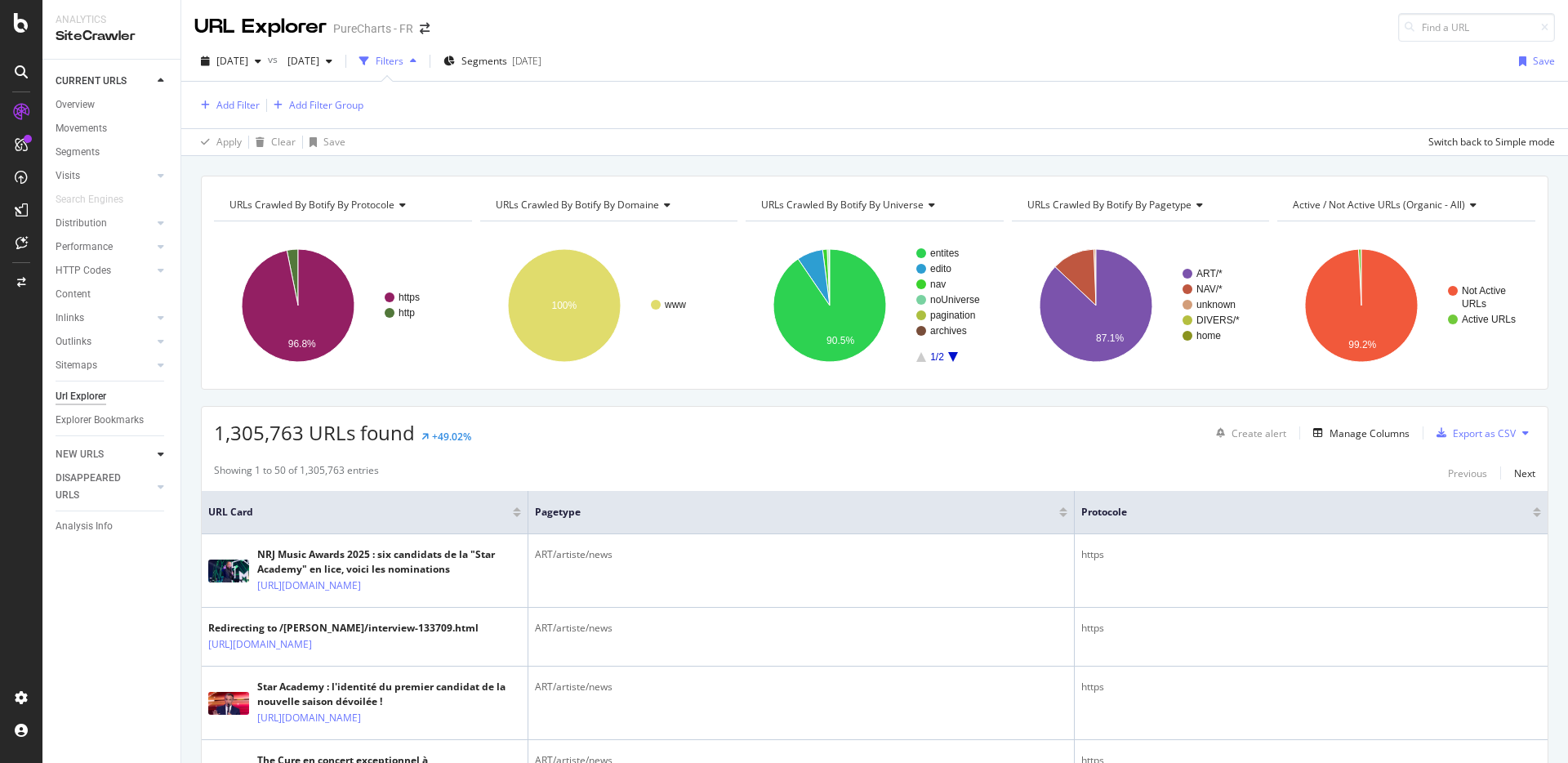
click at [158, 455] on icon at bounding box center [160, 453] width 6 height 10
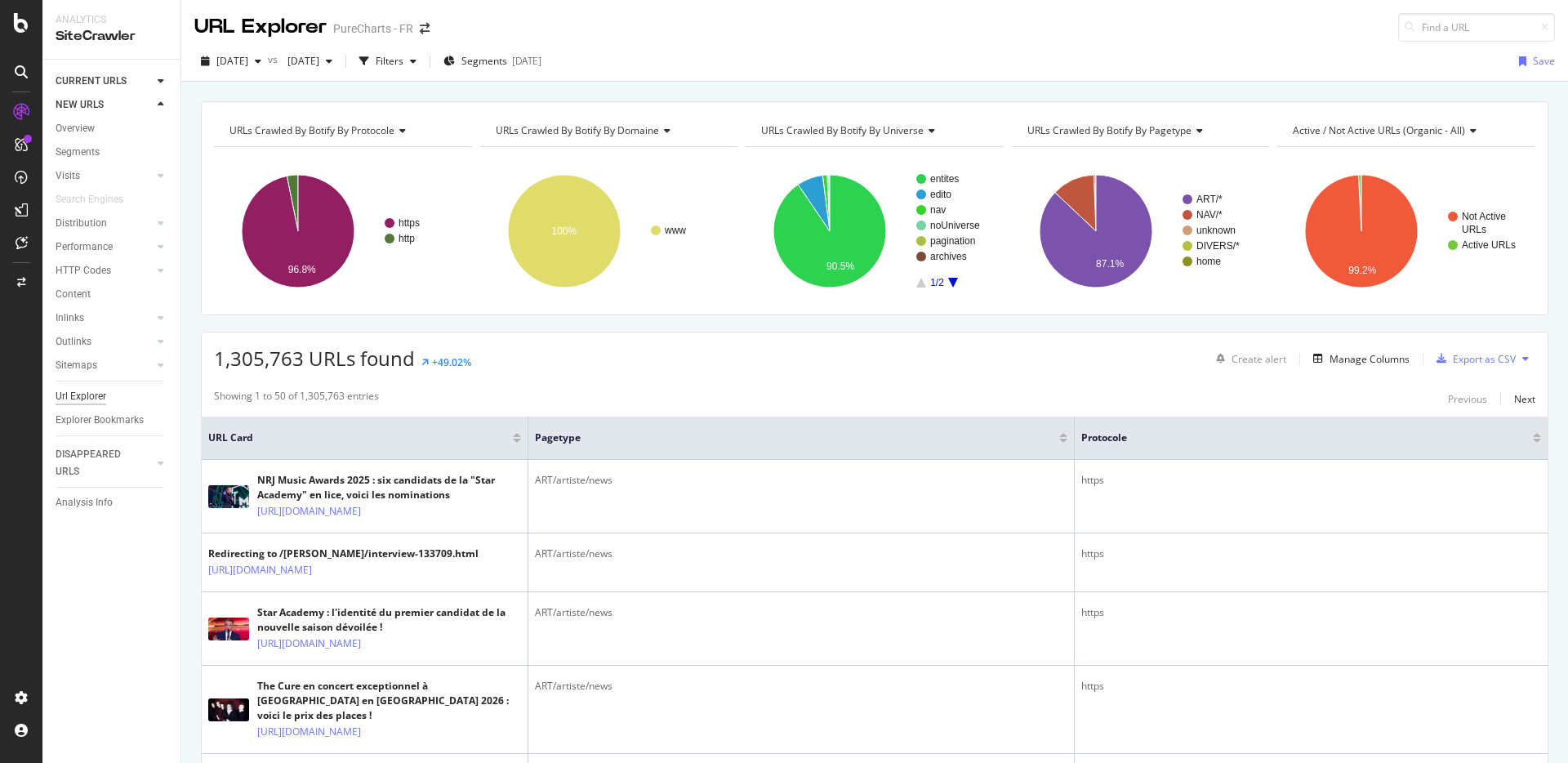
click at [86, 400] on div "Url Explorer" at bounding box center [81, 396] width 51 height 18
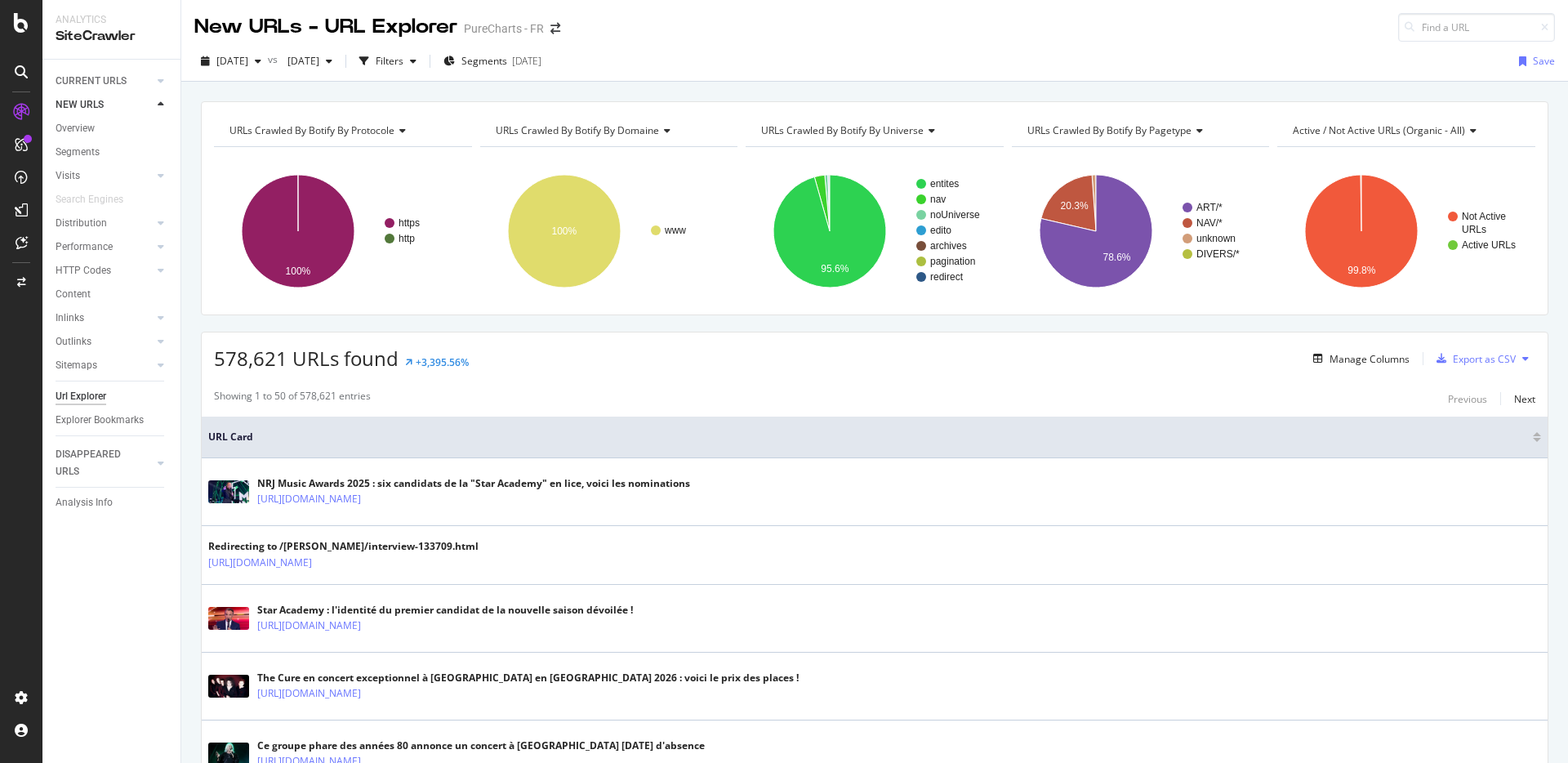
click at [834, 343] on div "578,621 URLs found +3,395.56% Manage Columns Export as CSV" at bounding box center [874, 353] width 1345 height 40
click at [423, 65] on div "button" at bounding box center [413, 61] width 19 height 10
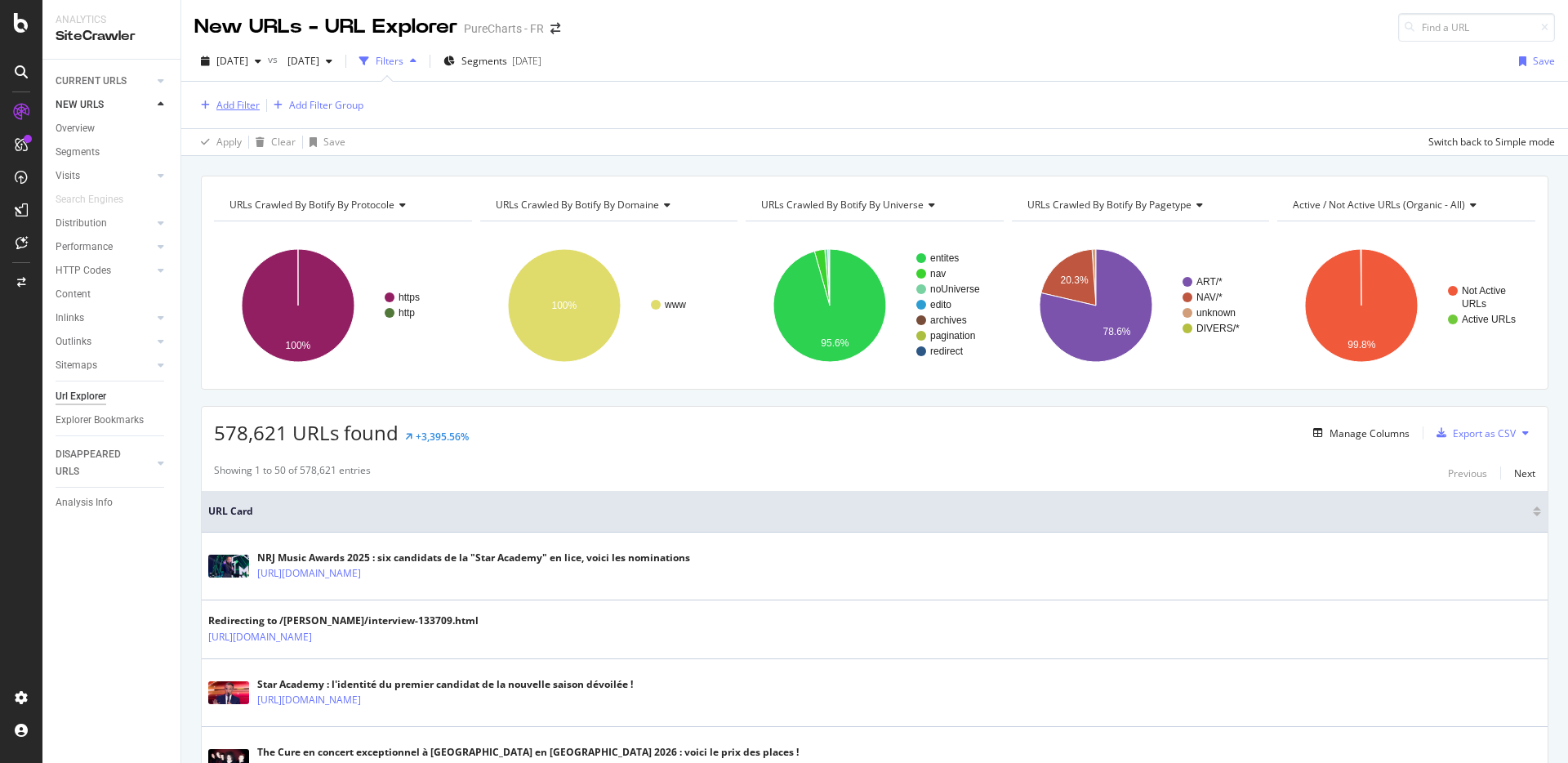
click at [246, 104] on div "Add Filter" at bounding box center [238, 105] width 43 height 14
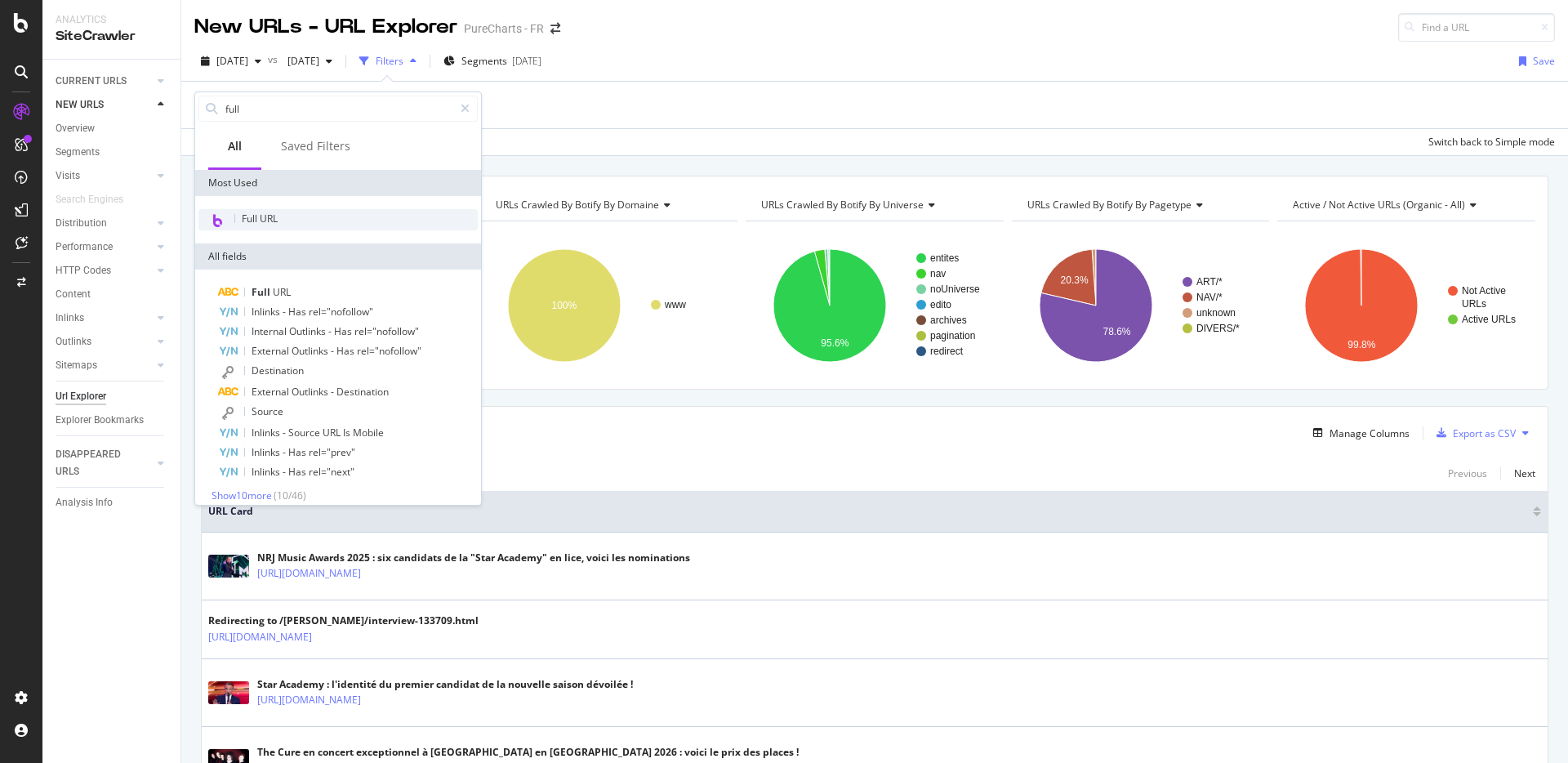
type input "full"
click at [311, 209] on div "Full URL" at bounding box center [338, 219] width 279 height 21
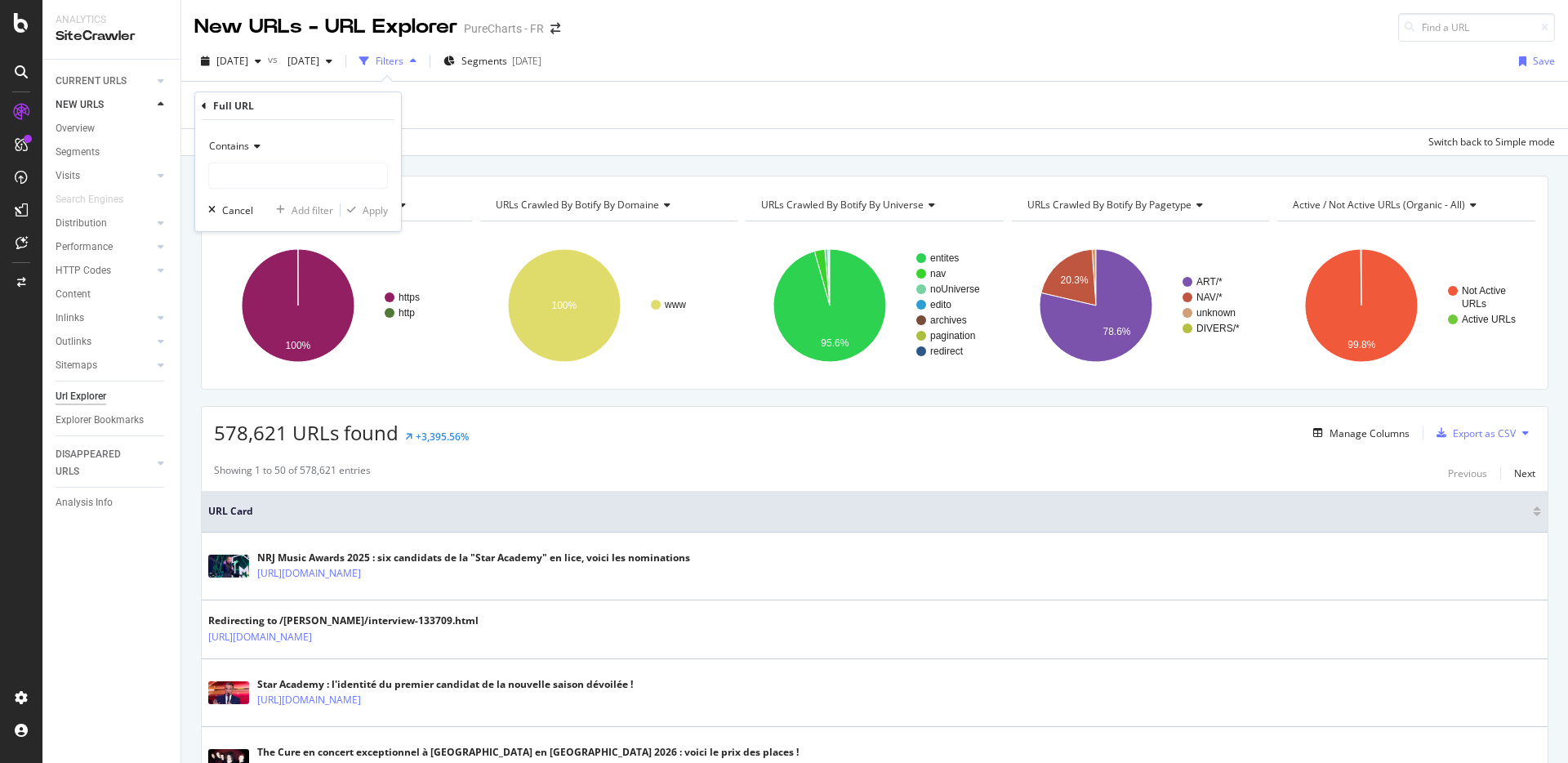
click at [226, 149] on span "Contains" at bounding box center [229, 146] width 40 height 14
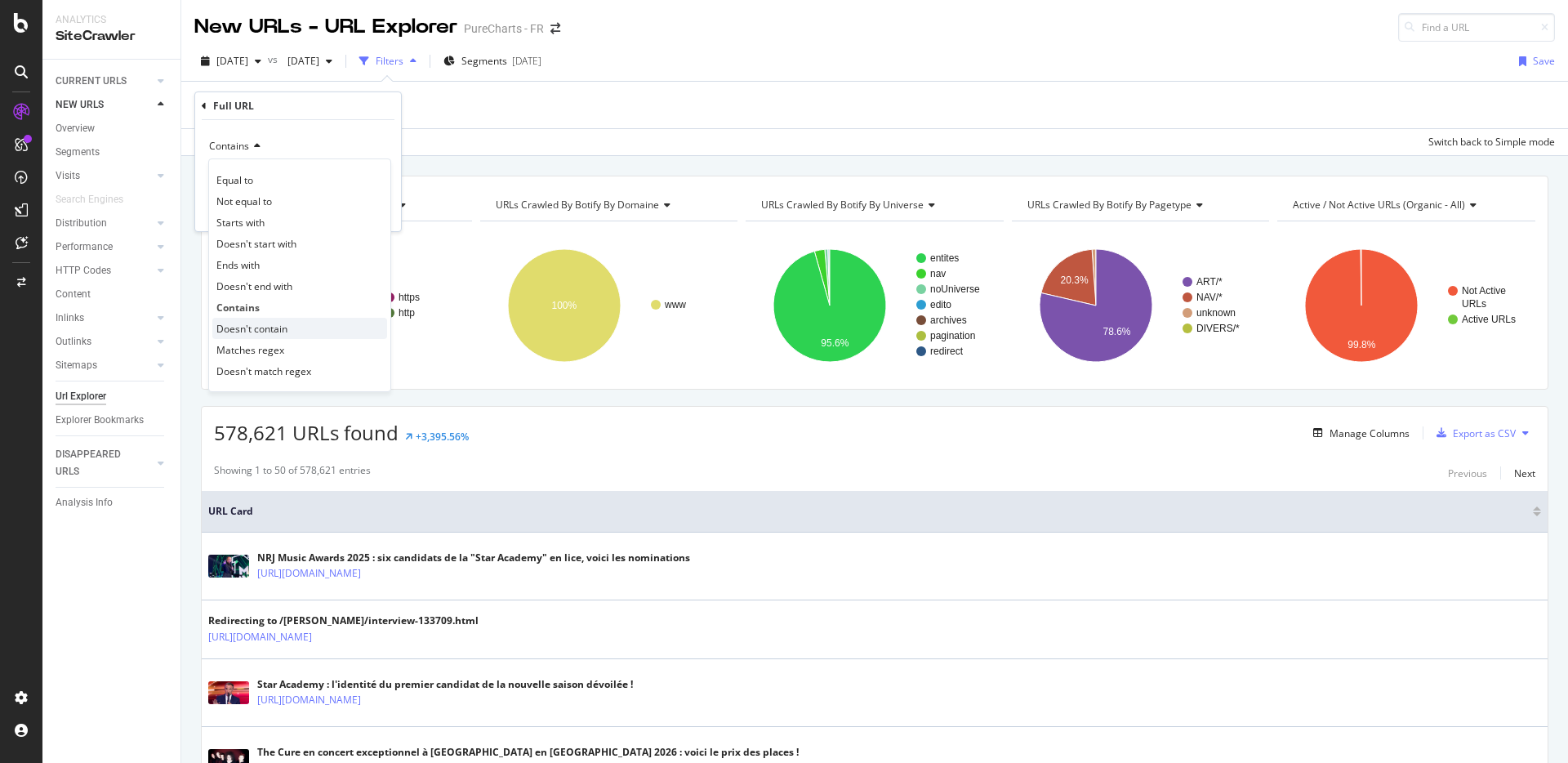
click at [254, 326] on span "Doesn't contain" at bounding box center [252, 329] width 71 height 14
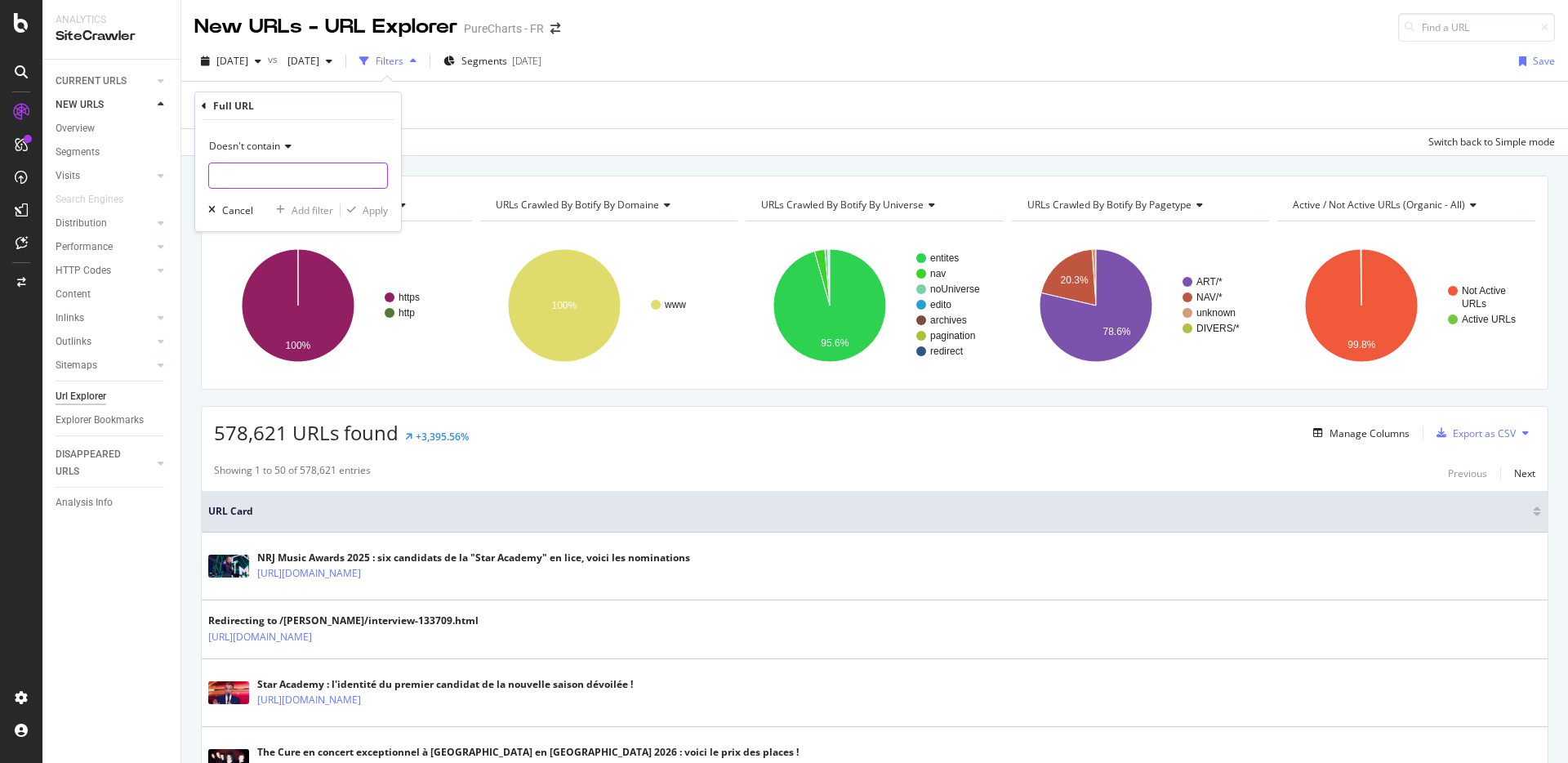
click at [259, 182] on input "text" at bounding box center [297, 175] width 178 height 26
type input "news-"
click at [359, 209] on div "button" at bounding box center [351, 210] width 22 height 10
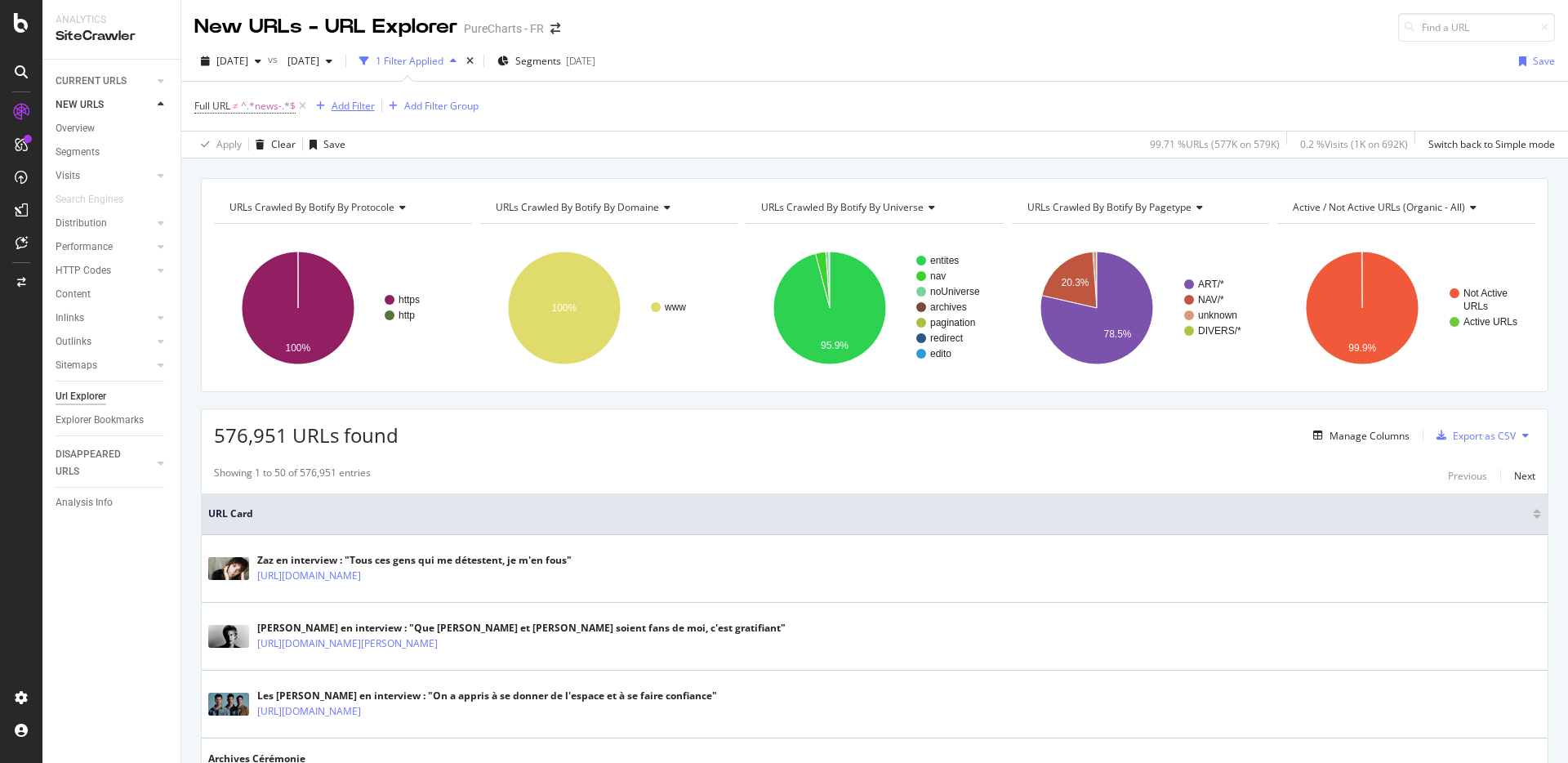
click at [341, 111] on div "Add Filter" at bounding box center [353, 106] width 43 height 14
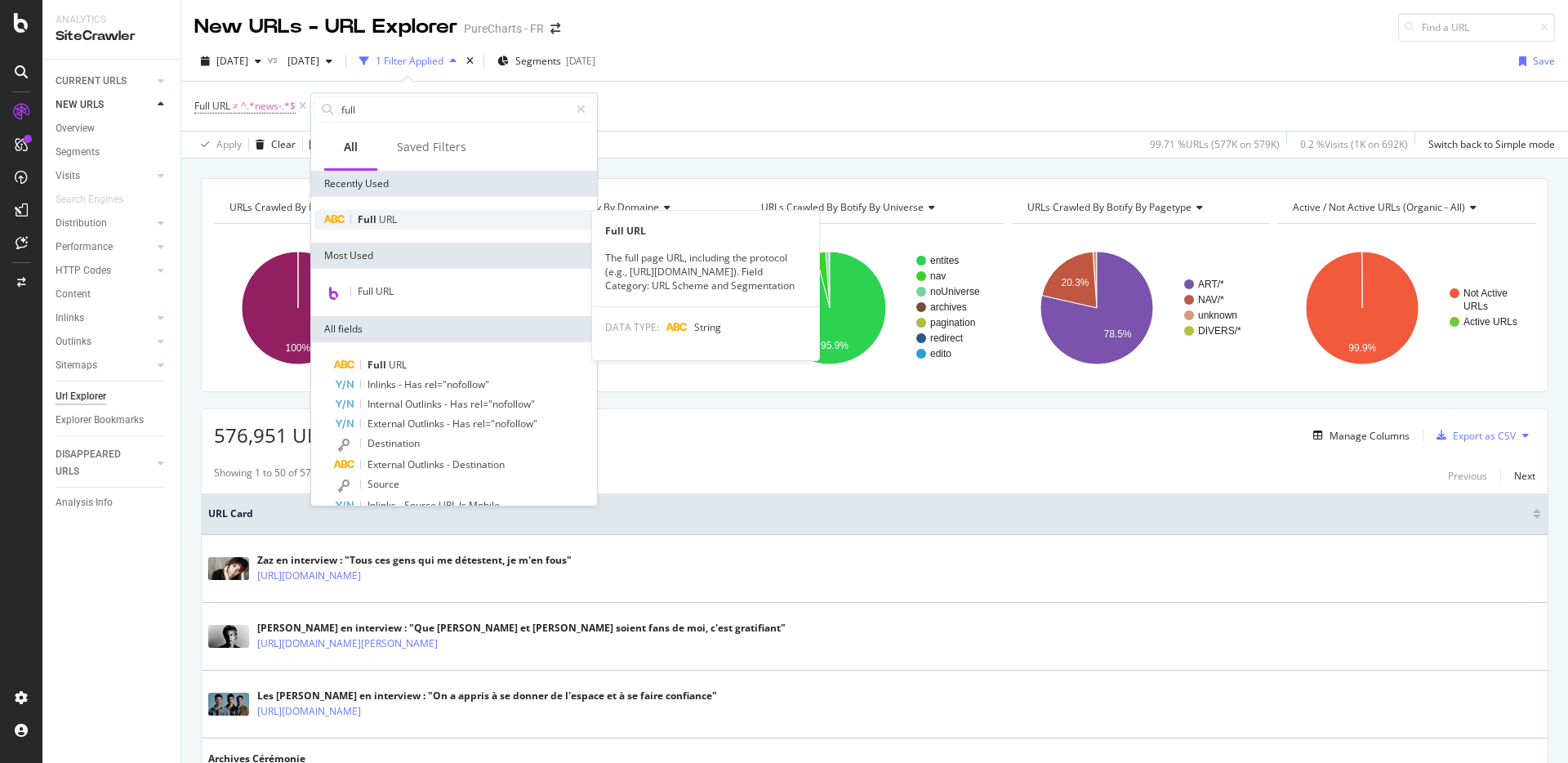
click at [388, 225] on span "URL" at bounding box center [388, 219] width 18 height 14
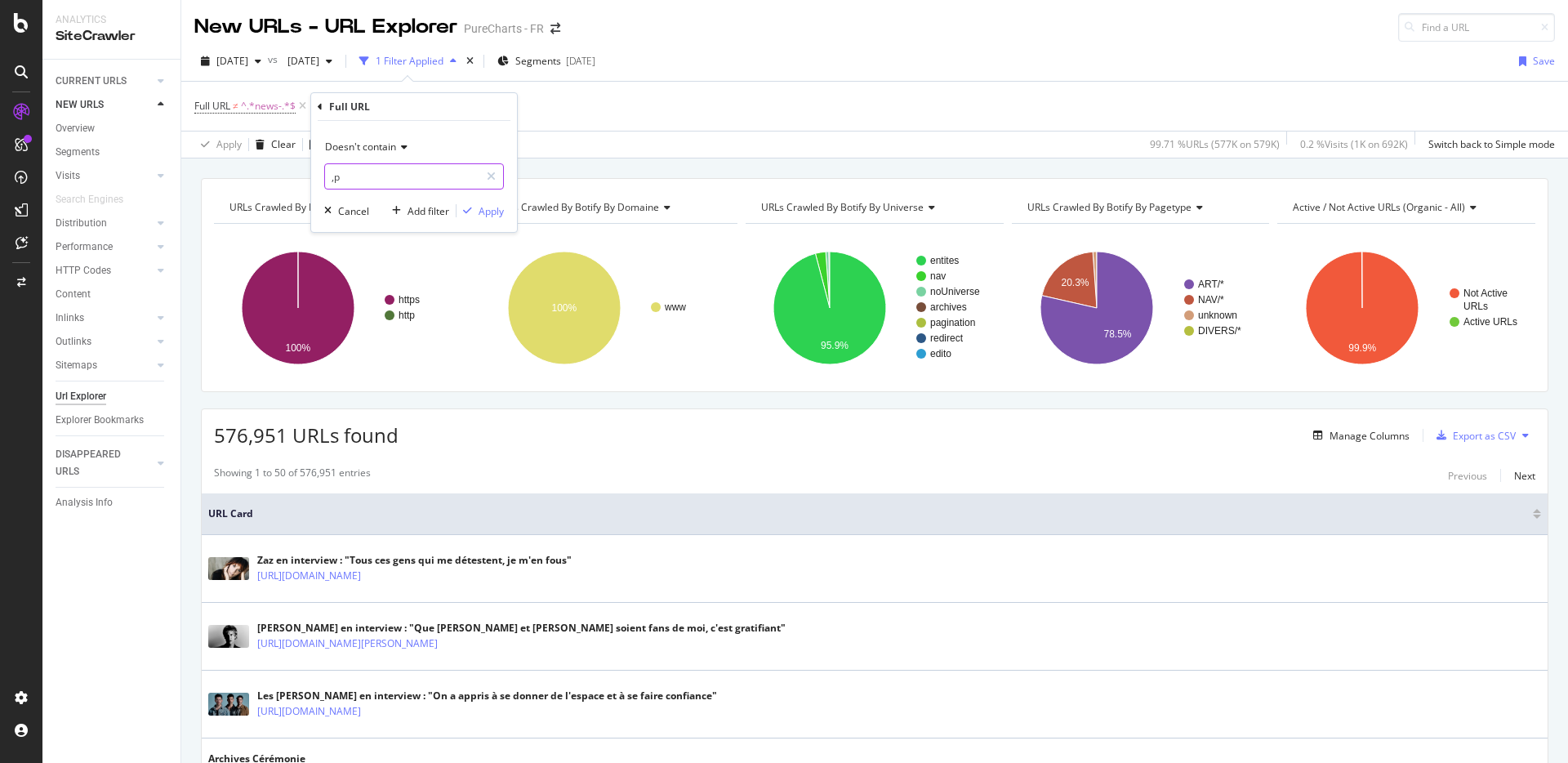
click at [377, 186] on input ",p" at bounding box center [403, 176] width 154 height 26
type input "interview-"
click at [484, 214] on div "Apply" at bounding box center [491, 211] width 25 height 14
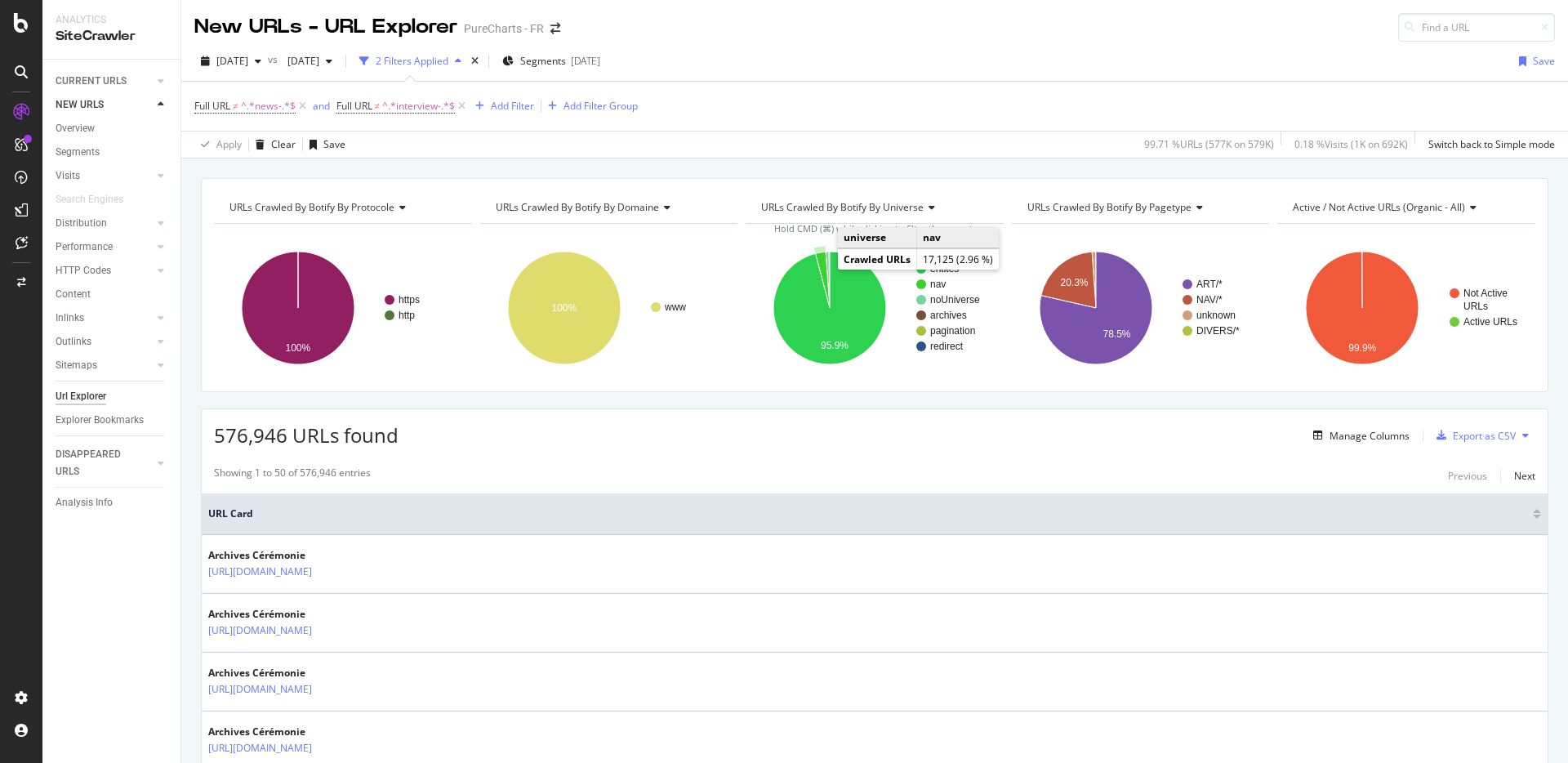
click at [820, 267] on icon "A chart." at bounding box center [823, 280] width 15 height 56
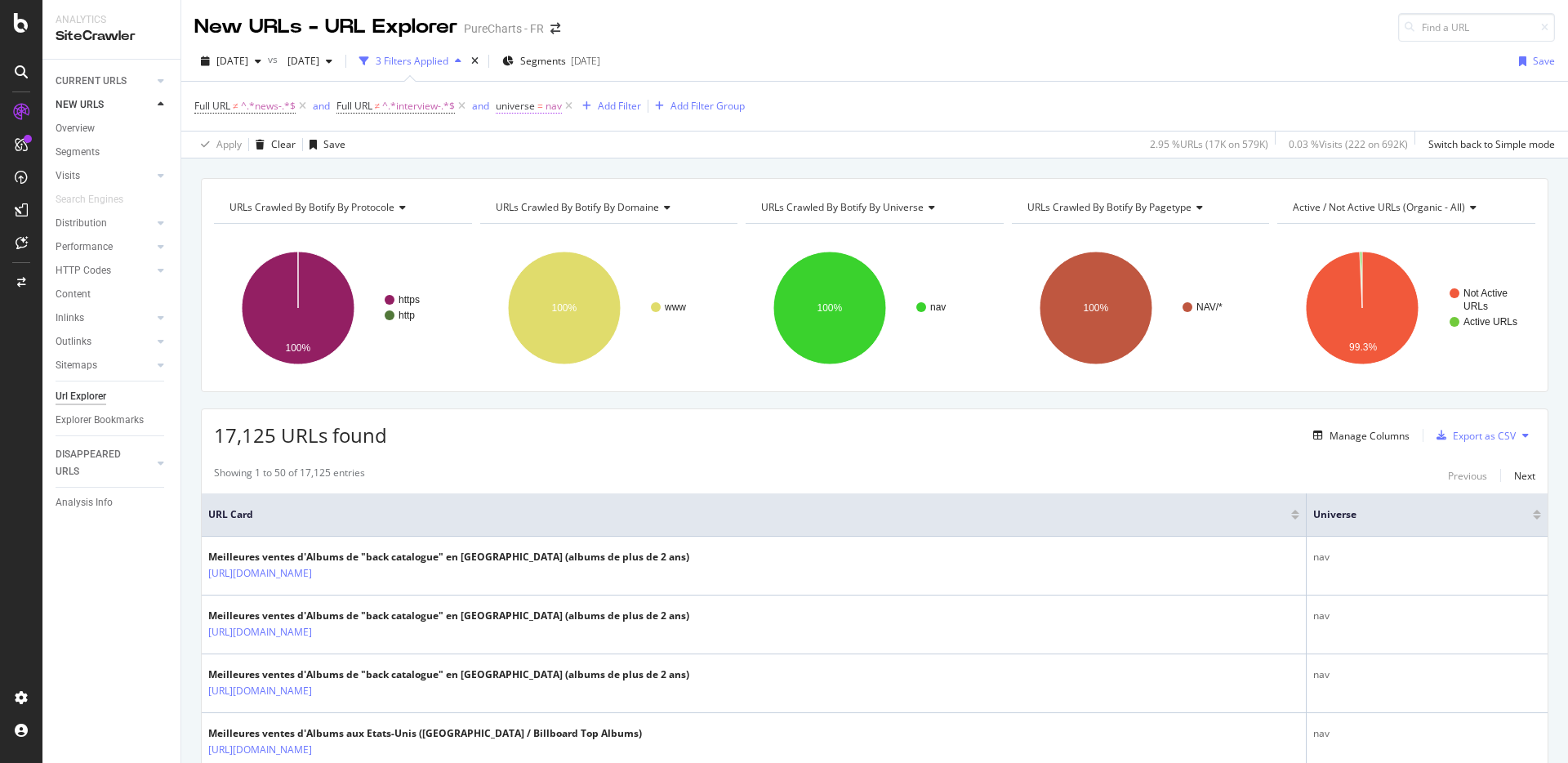
click at [538, 108] on span "universe = nav" at bounding box center [528, 106] width 66 height 15
click at [545, 140] on icon at bounding box center [544, 144] width 11 height 10
click at [561, 205] on span "Not Equal" at bounding box center [542, 200] width 44 height 14
click at [664, 236] on div "button" at bounding box center [655, 239] width 22 height 10
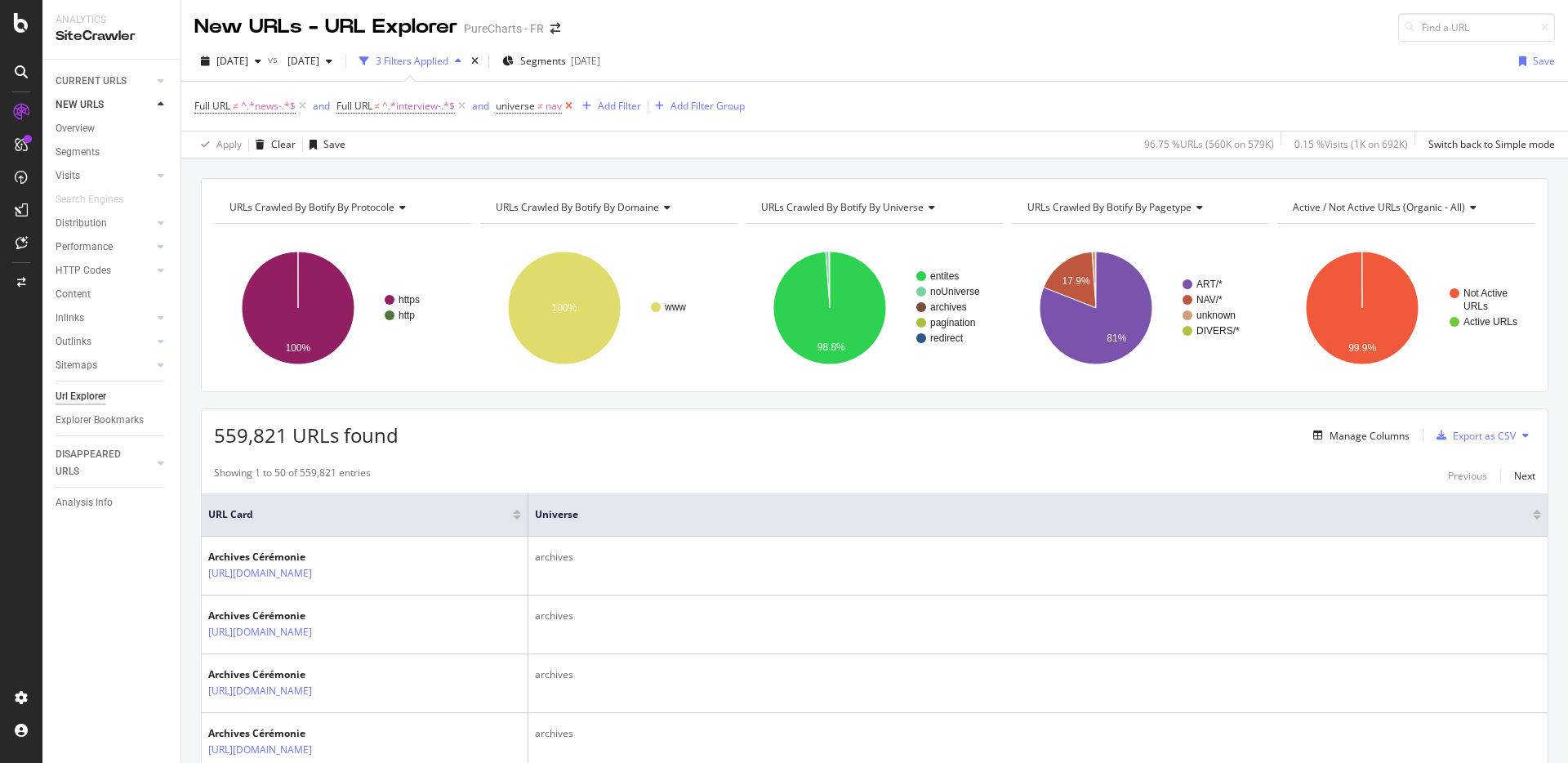
click at [571, 110] on icon at bounding box center [569, 106] width 14 height 17
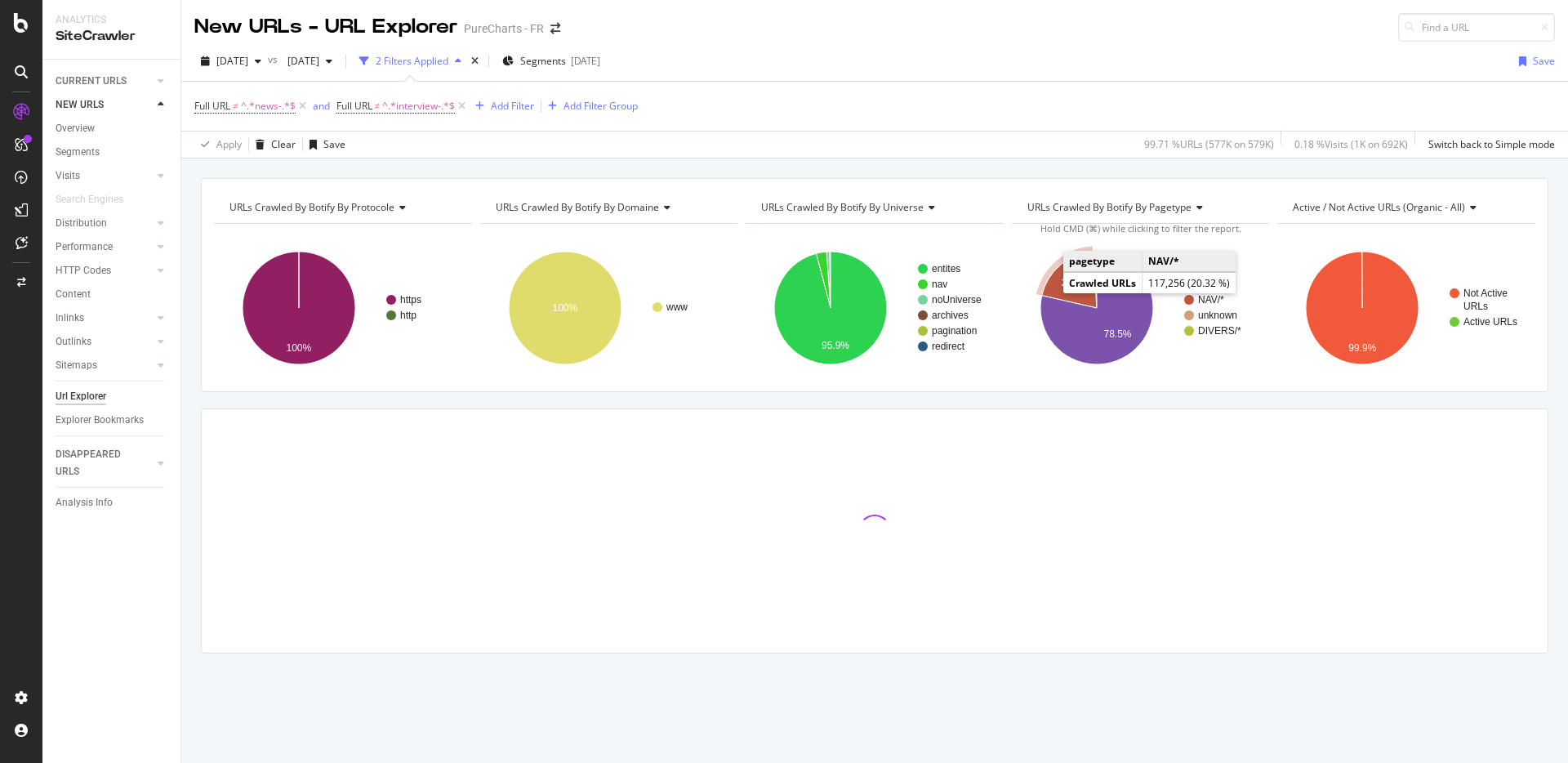
click at [1053, 282] on icon "A chart." at bounding box center [1068, 280] width 54 height 56
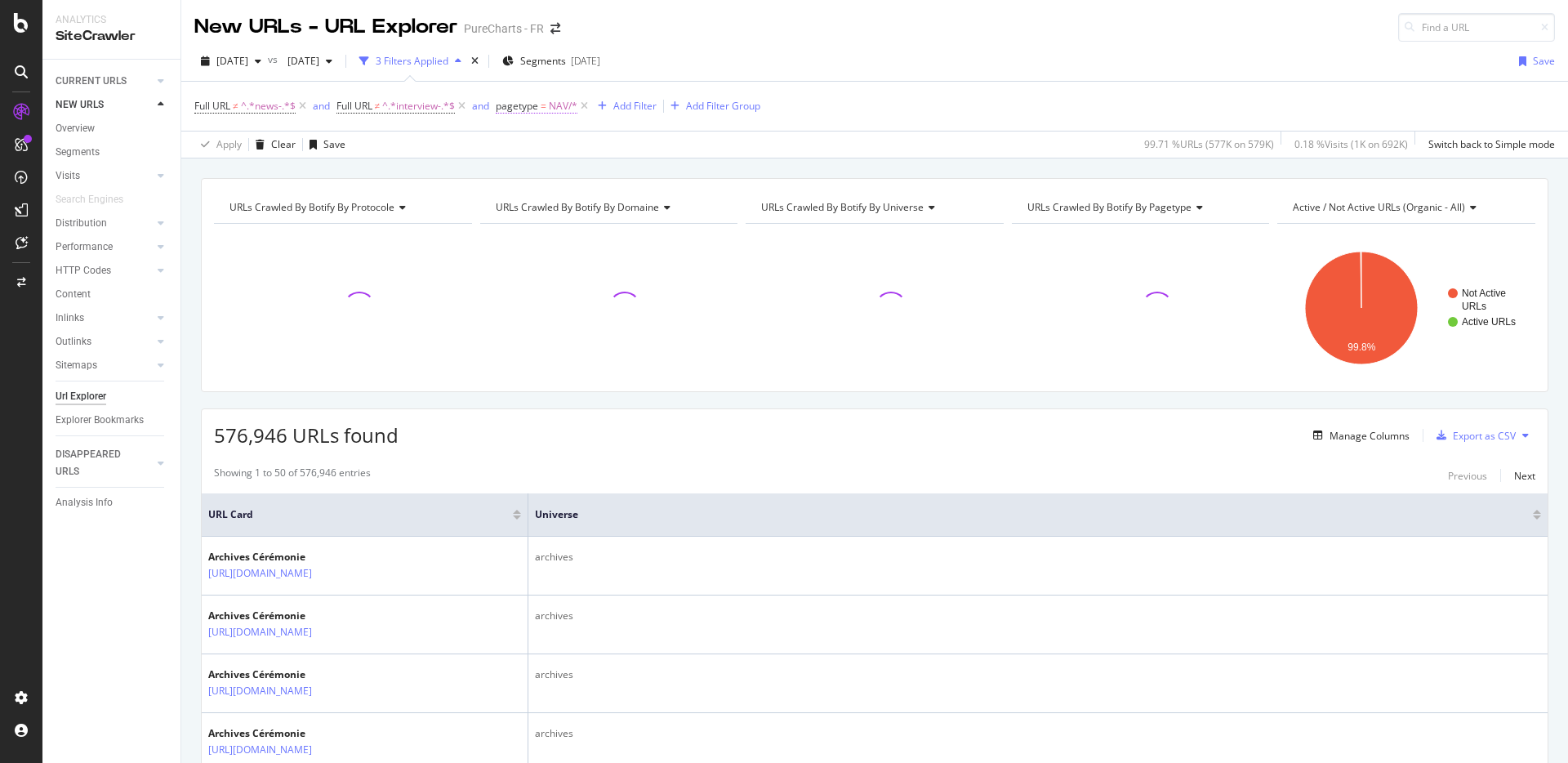
click at [517, 109] on span "pagetype" at bounding box center [517, 106] width 42 height 14
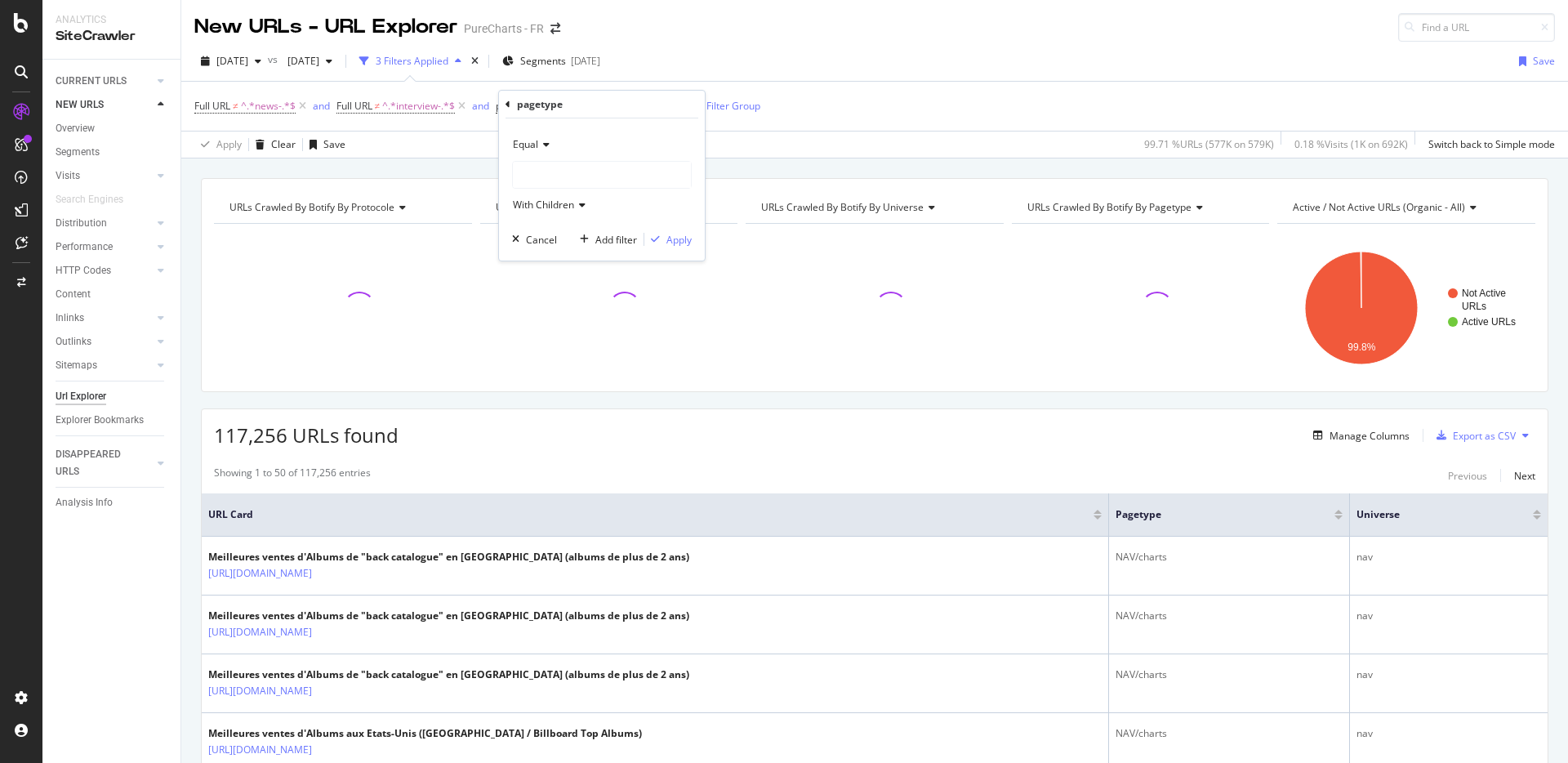
click at [531, 142] on span "Equal" at bounding box center [525, 144] width 25 height 14
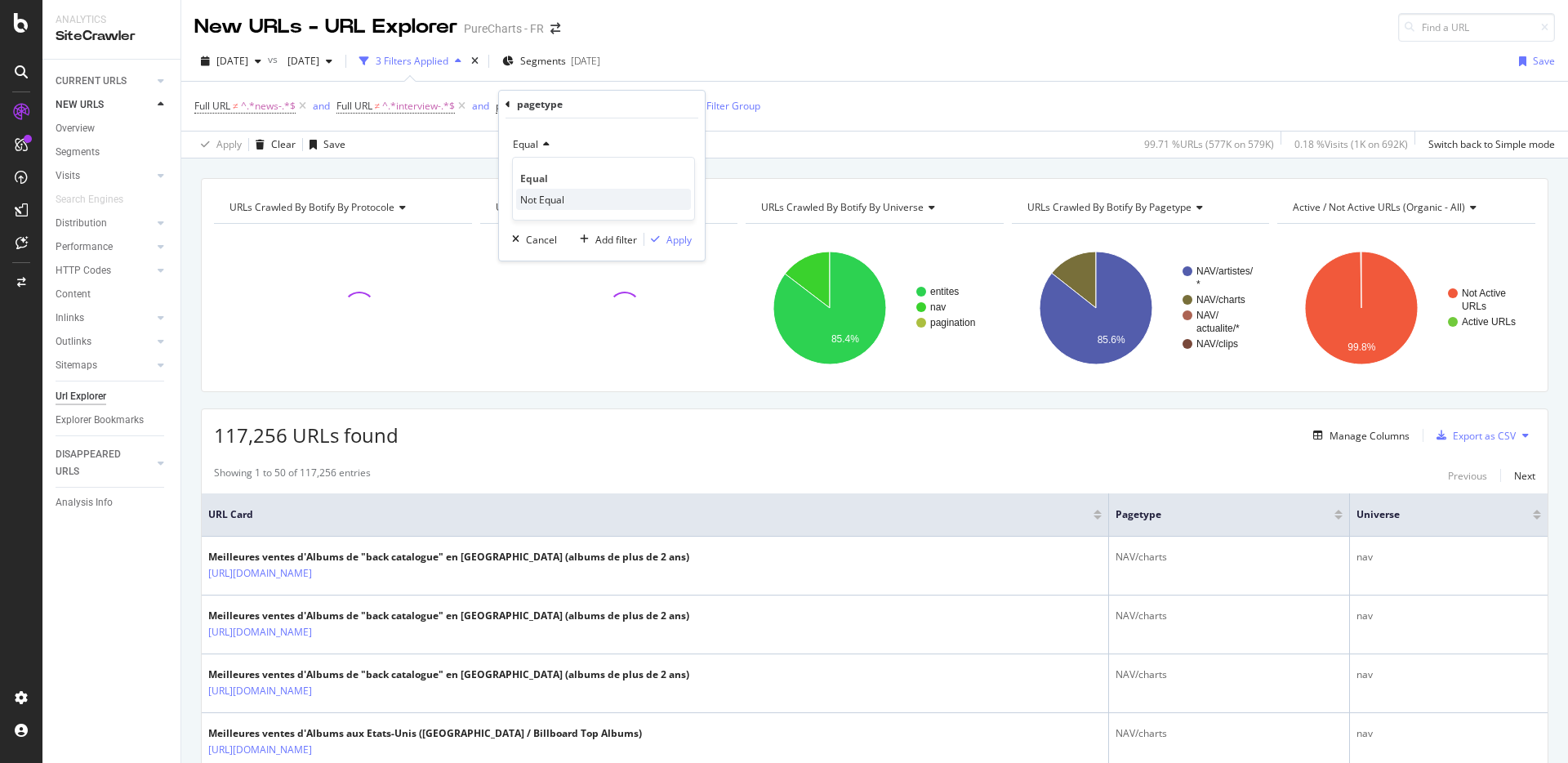
click at [539, 199] on span "Not Equal" at bounding box center [542, 200] width 44 height 14
click at [686, 236] on div "Apply" at bounding box center [679, 239] width 25 height 14
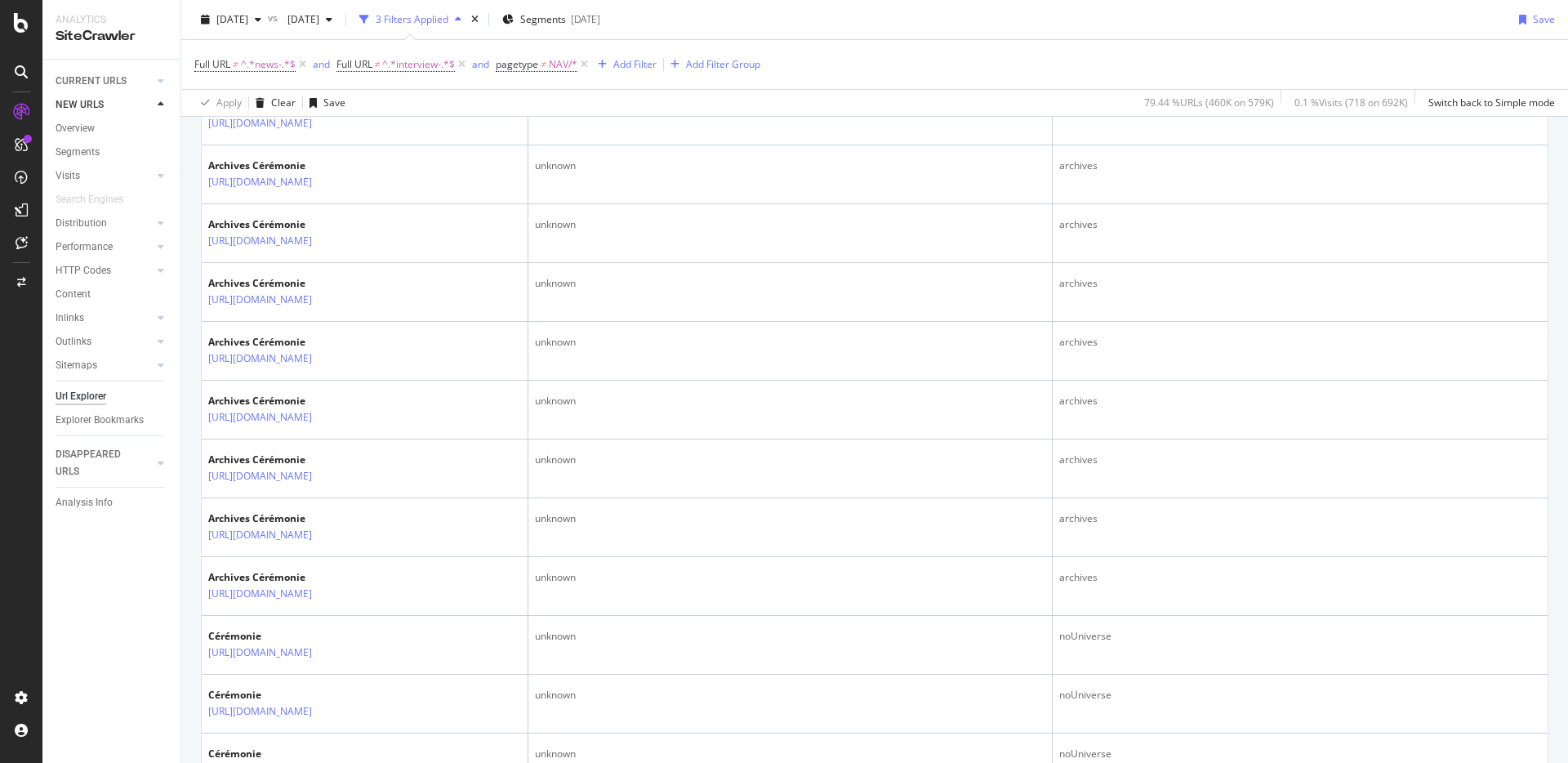
scroll to position [1475, 0]
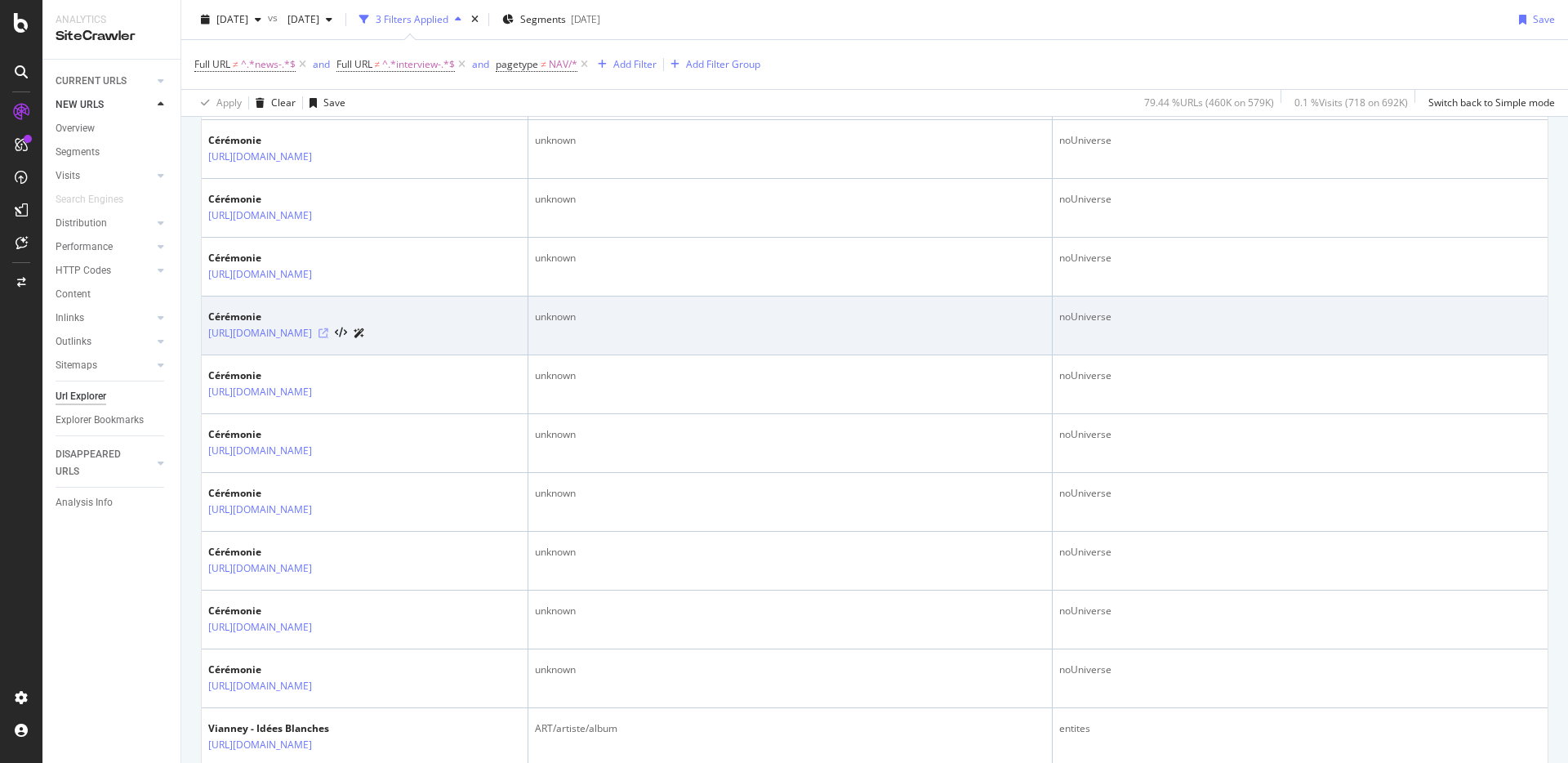
click at [328, 338] on icon at bounding box center [323, 332] width 10 height 10
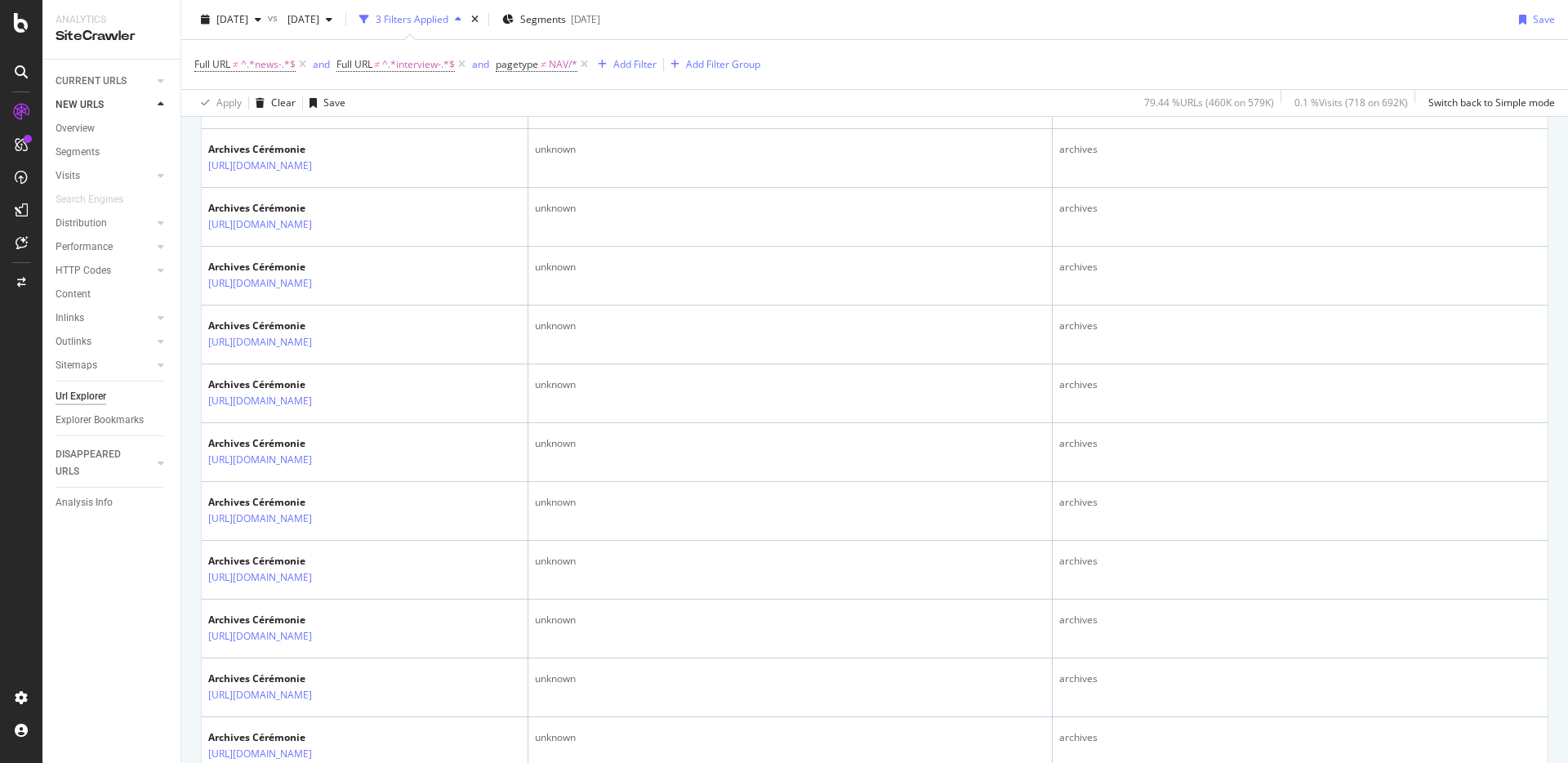
scroll to position [0, 0]
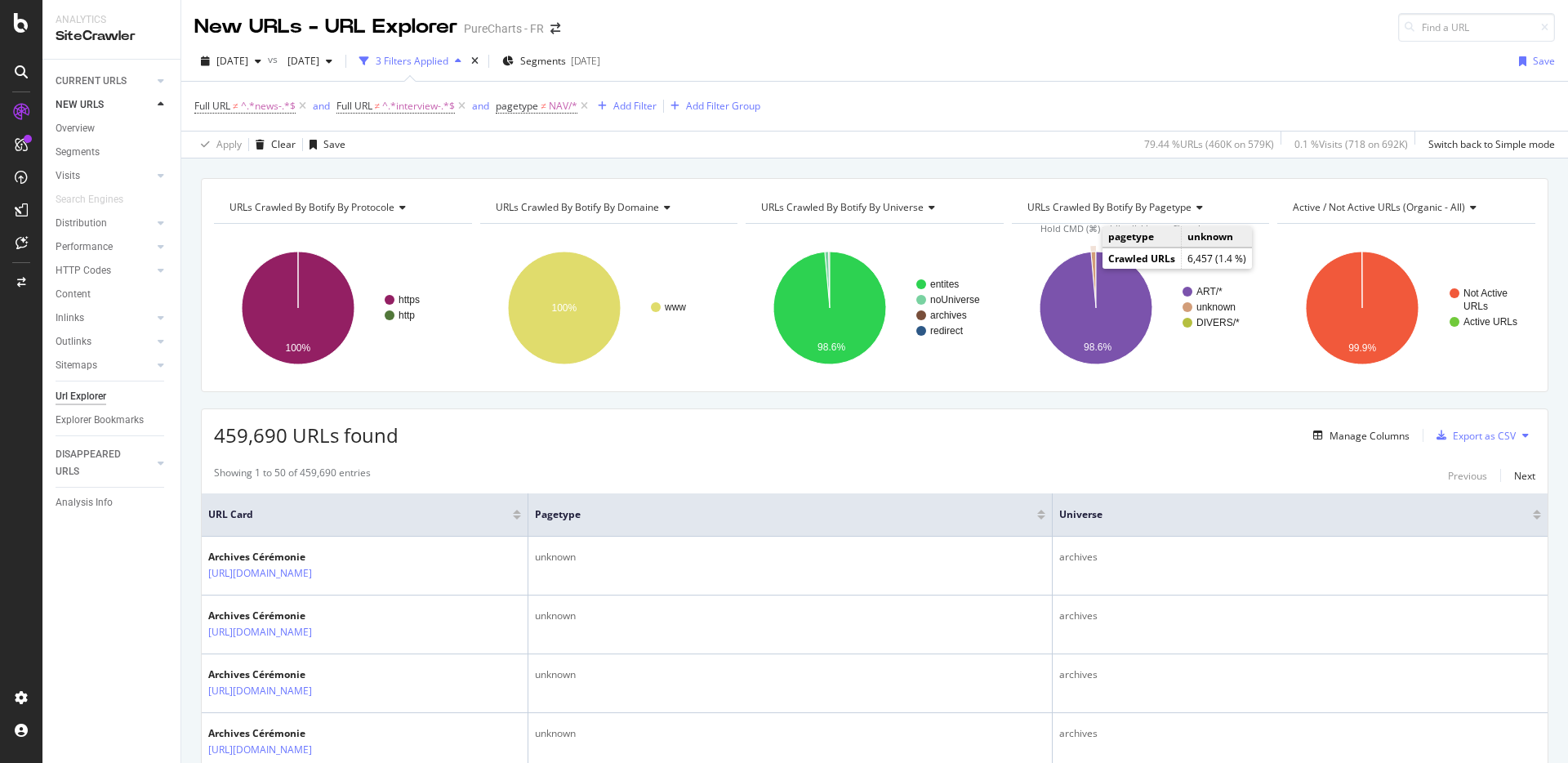
click at [1091, 264] on icon "A chart." at bounding box center [1094, 280] width 5 height 56
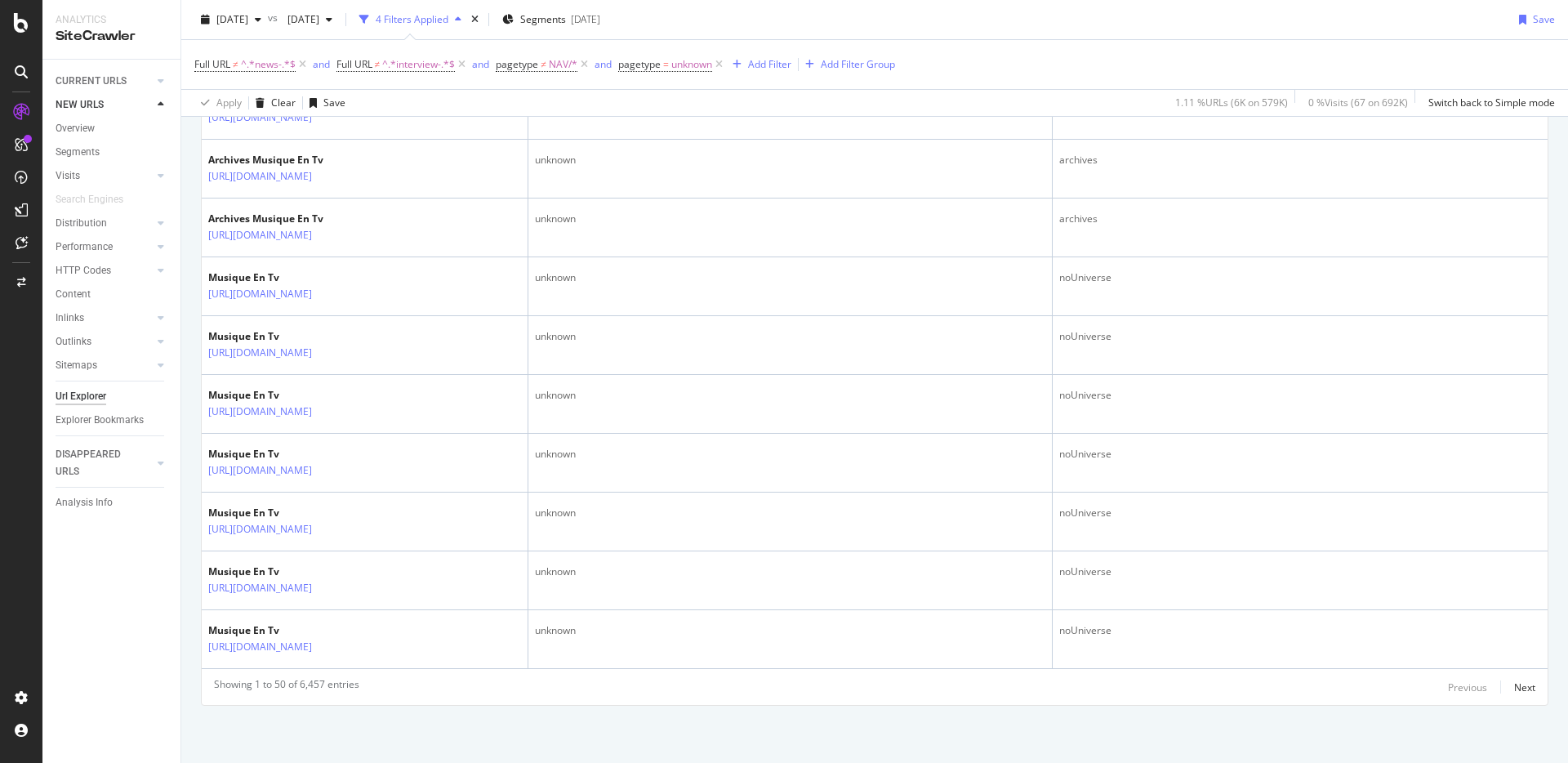
scroll to position [3382, 0]
click at [1514, 686] on div "Next" at bounding box center [1524, 688] width 21 height 14
click at [1514, 685] on div "Next" at bounding box center [1524, 688] width 21 height 14
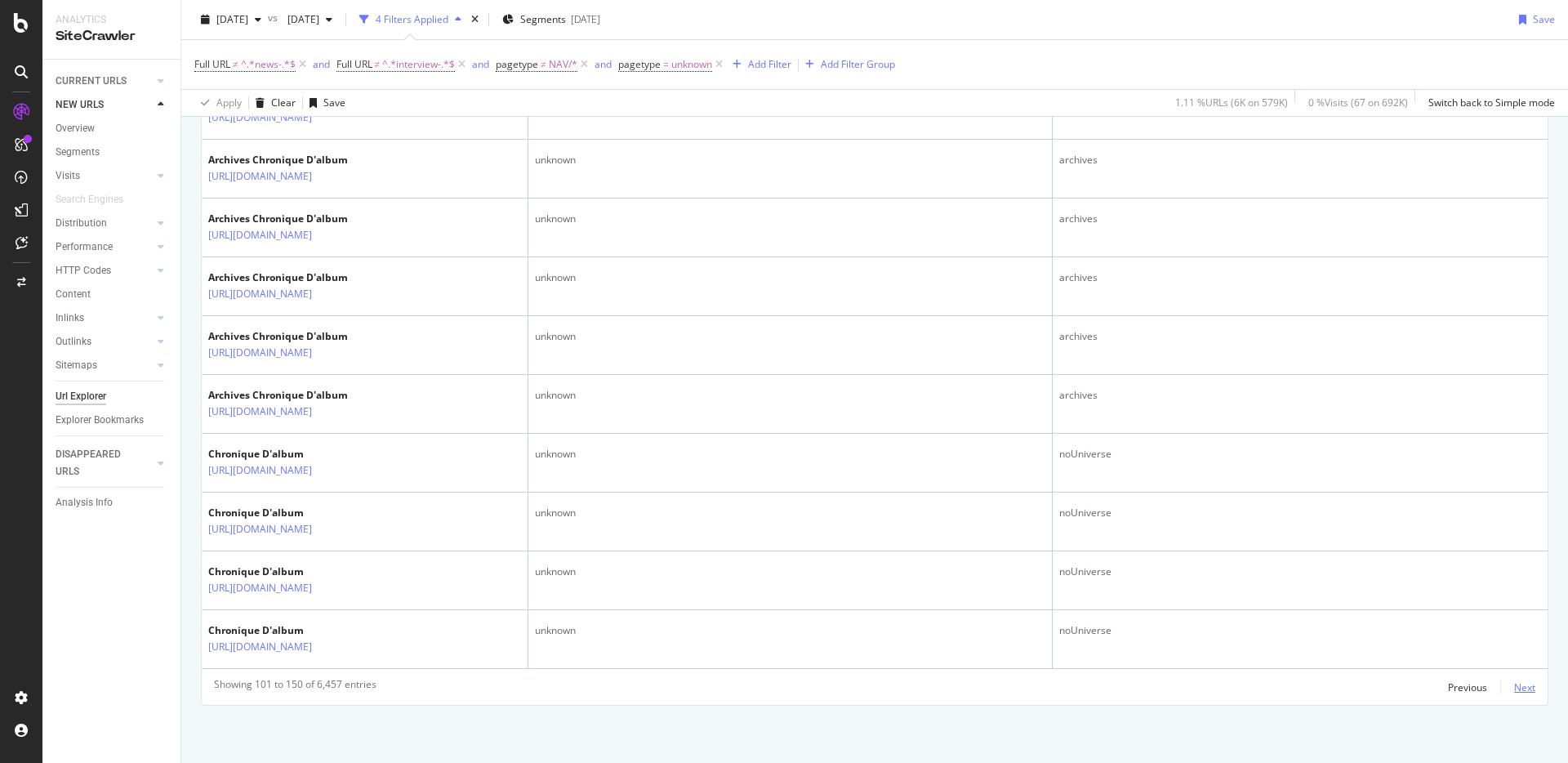
click at [1521, 692] on div "Next" at bounding box center [1524, 688] width 21 height 14
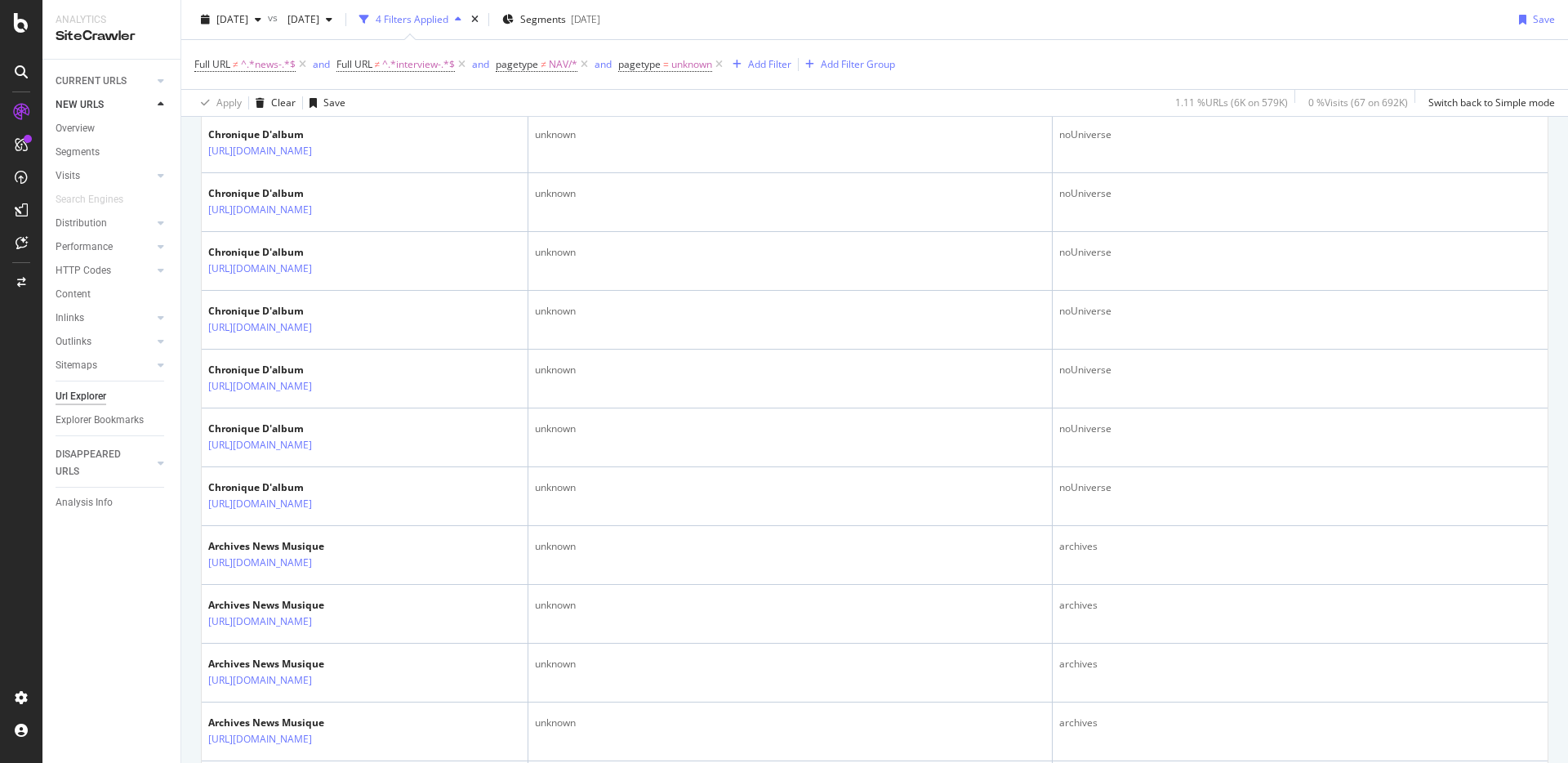
scroll to position [0, 0]
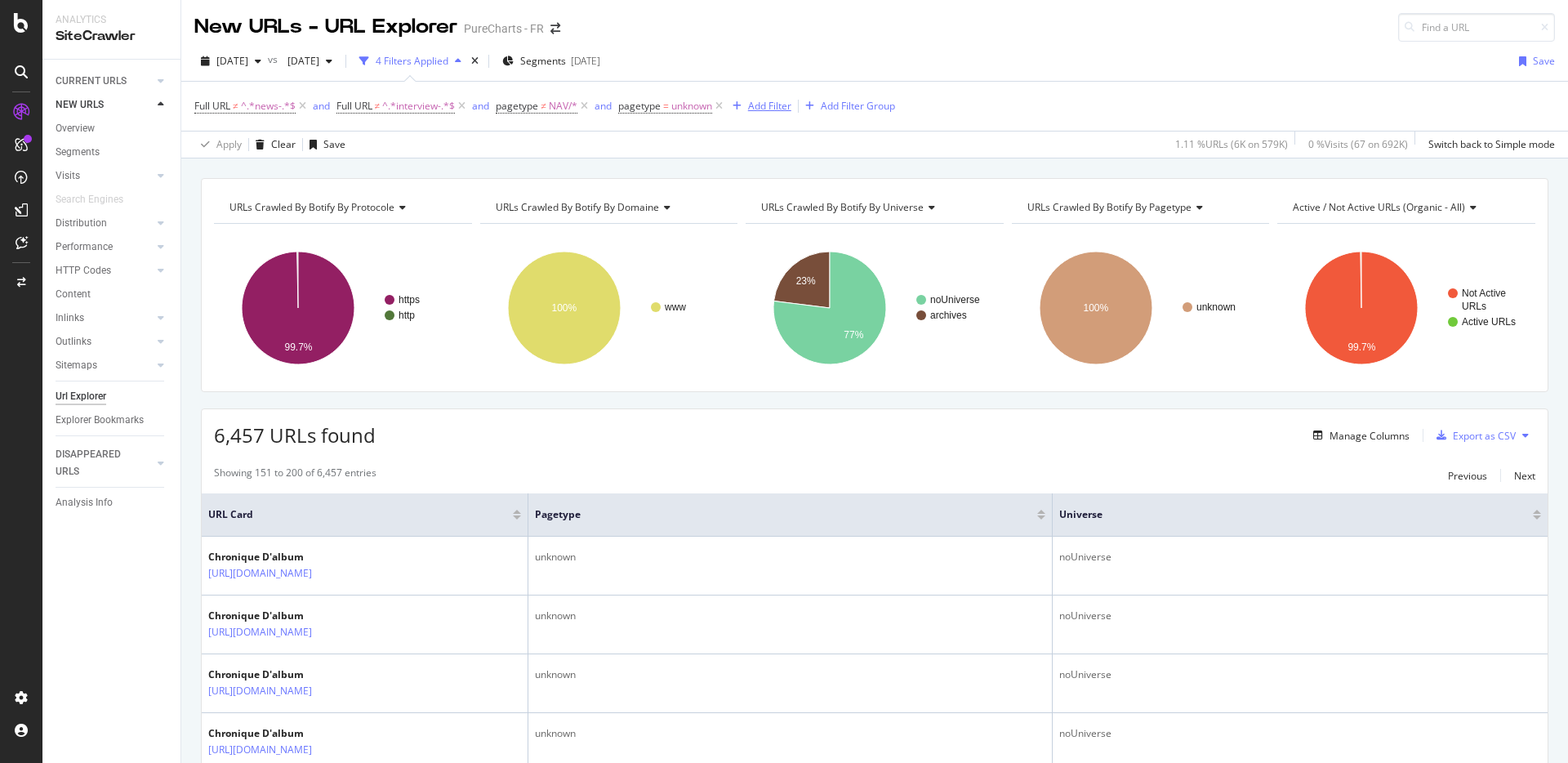
click at [748, 109] on div "button" at bounding box center [737, 105] width 22 height 10
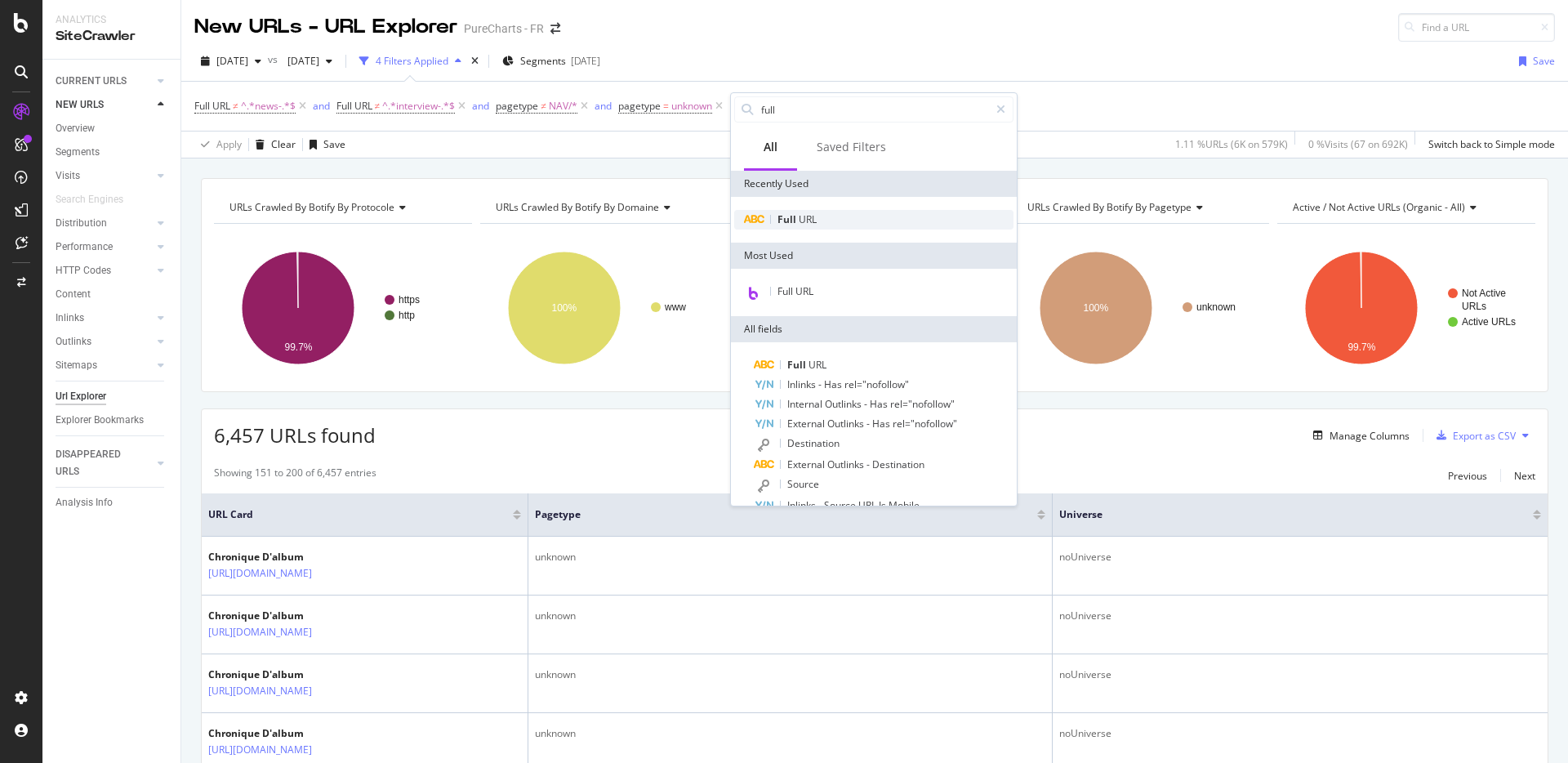
click at [788, 212] on span "Full" at bounding box center [788, 219] width 21 height 14
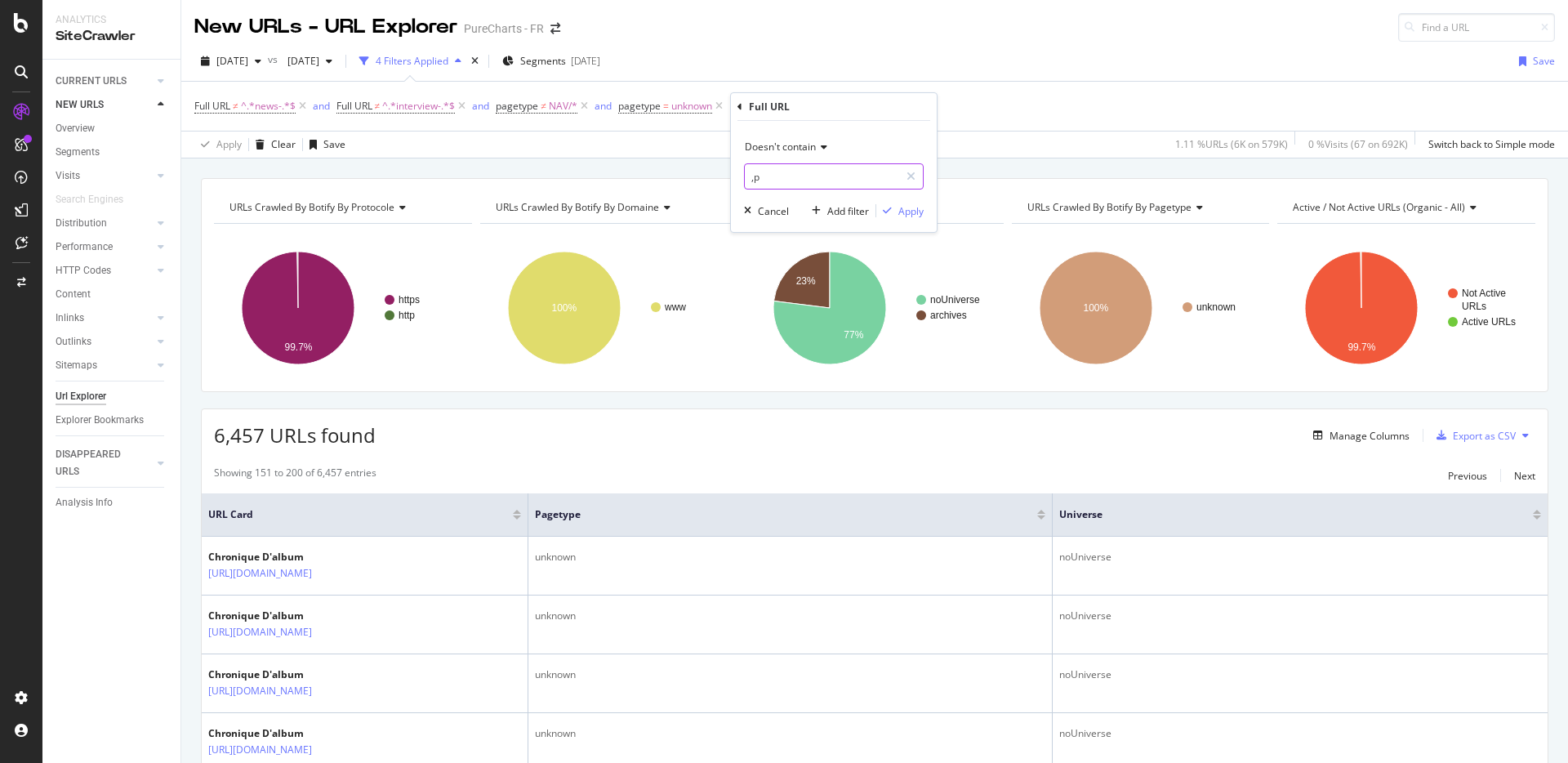
click at [783, 177] on input ",p" at bounding box center [822, 176] width 154 height 26
type input "/archive"
click at [904, 207] on div "Apply" at bounding box center [910, 211] width 25 height 14
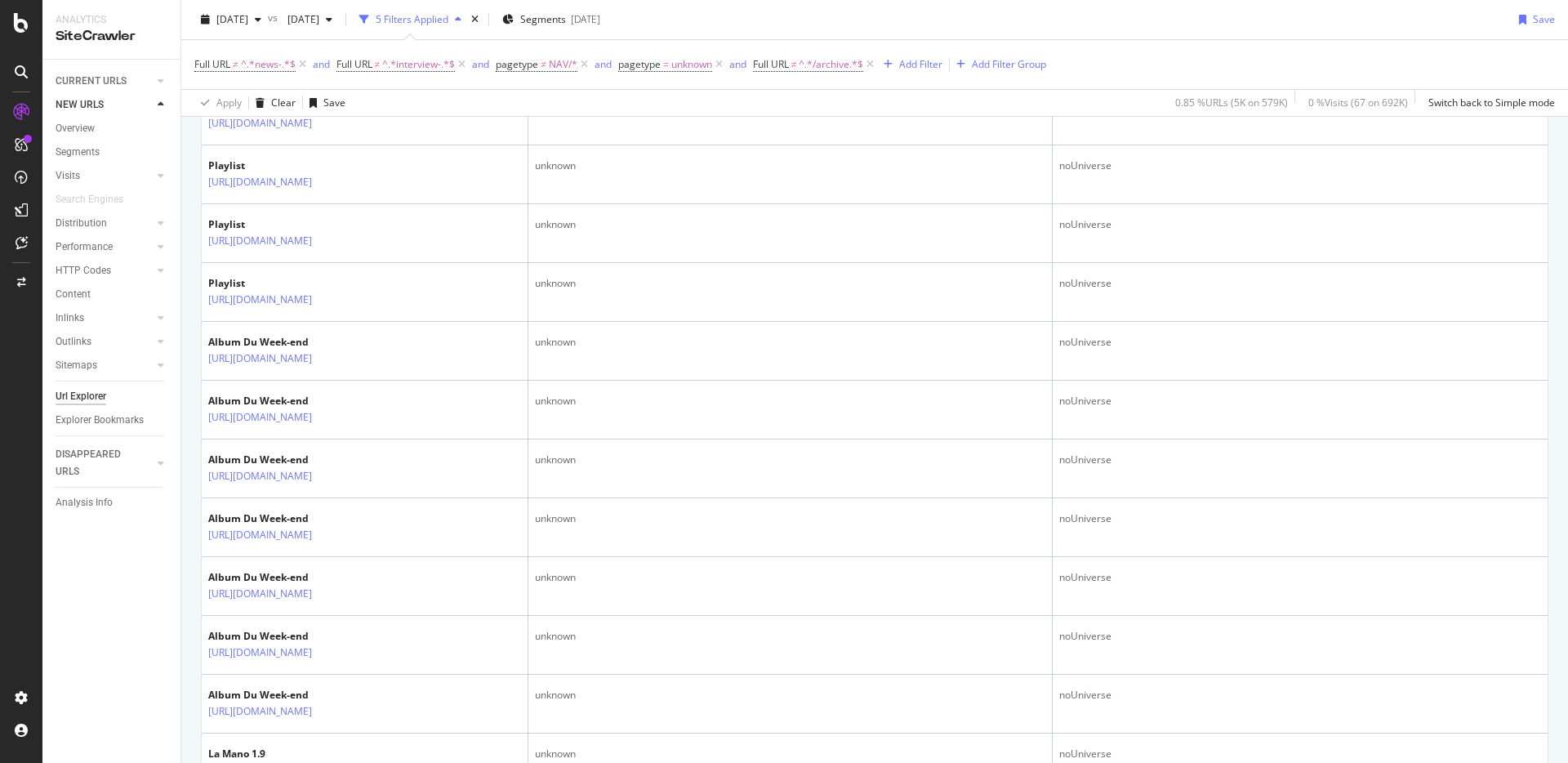
scroll to position [3241, 0]
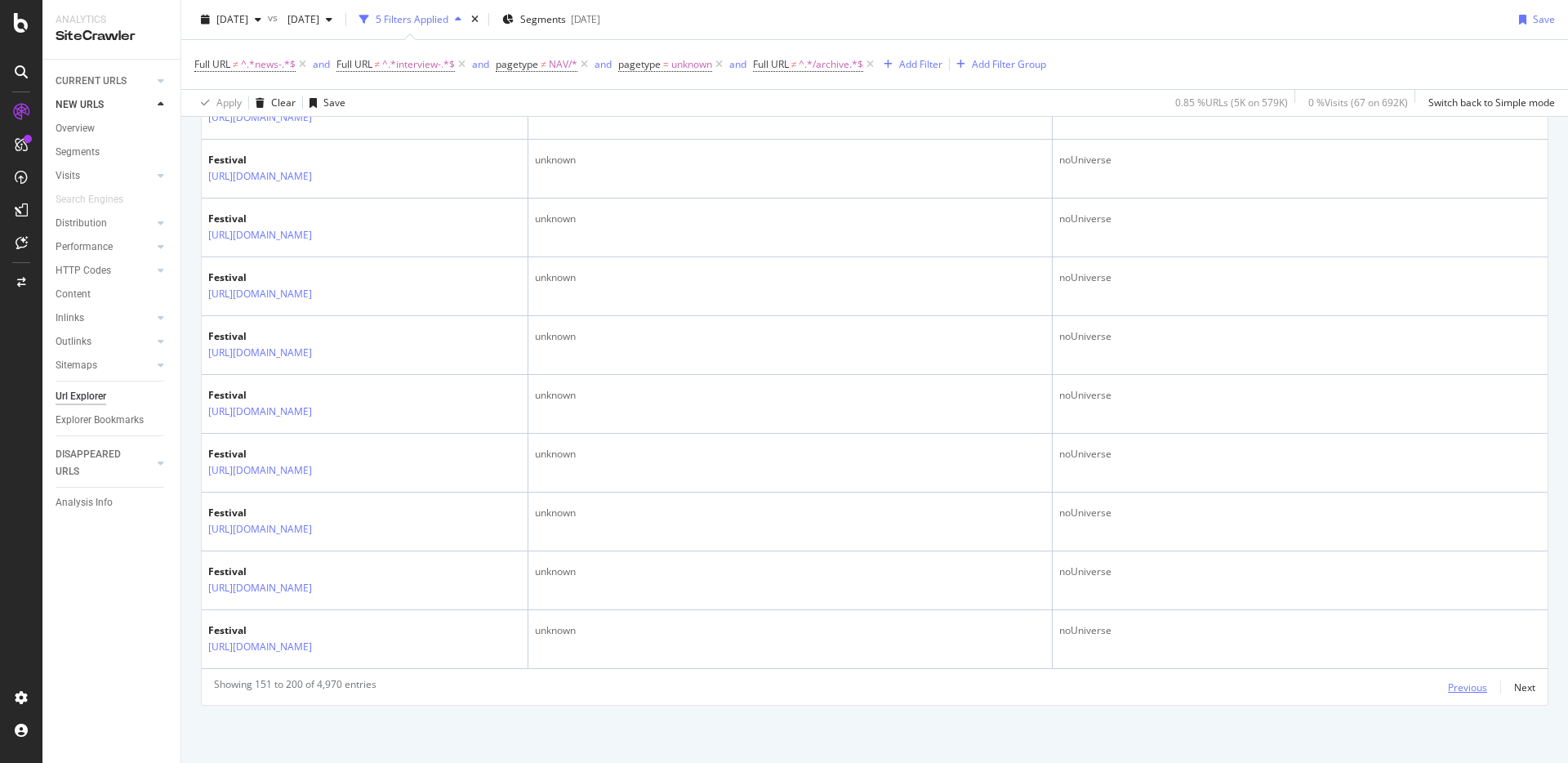
click at [1450, 695] on div "Previous" at bounding box center [1467, 687] width 39 height 18
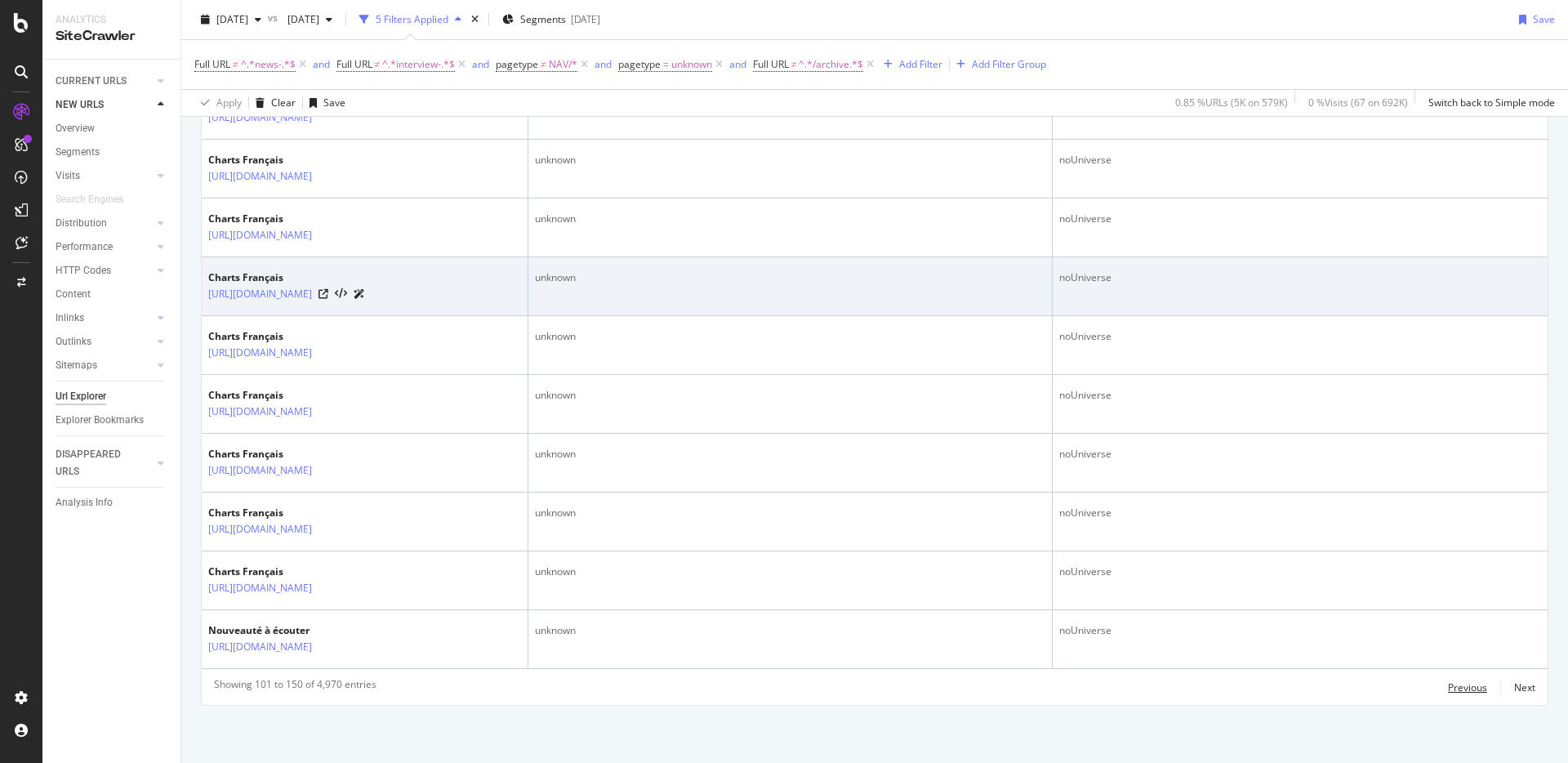
scroll to position [3118, 0]
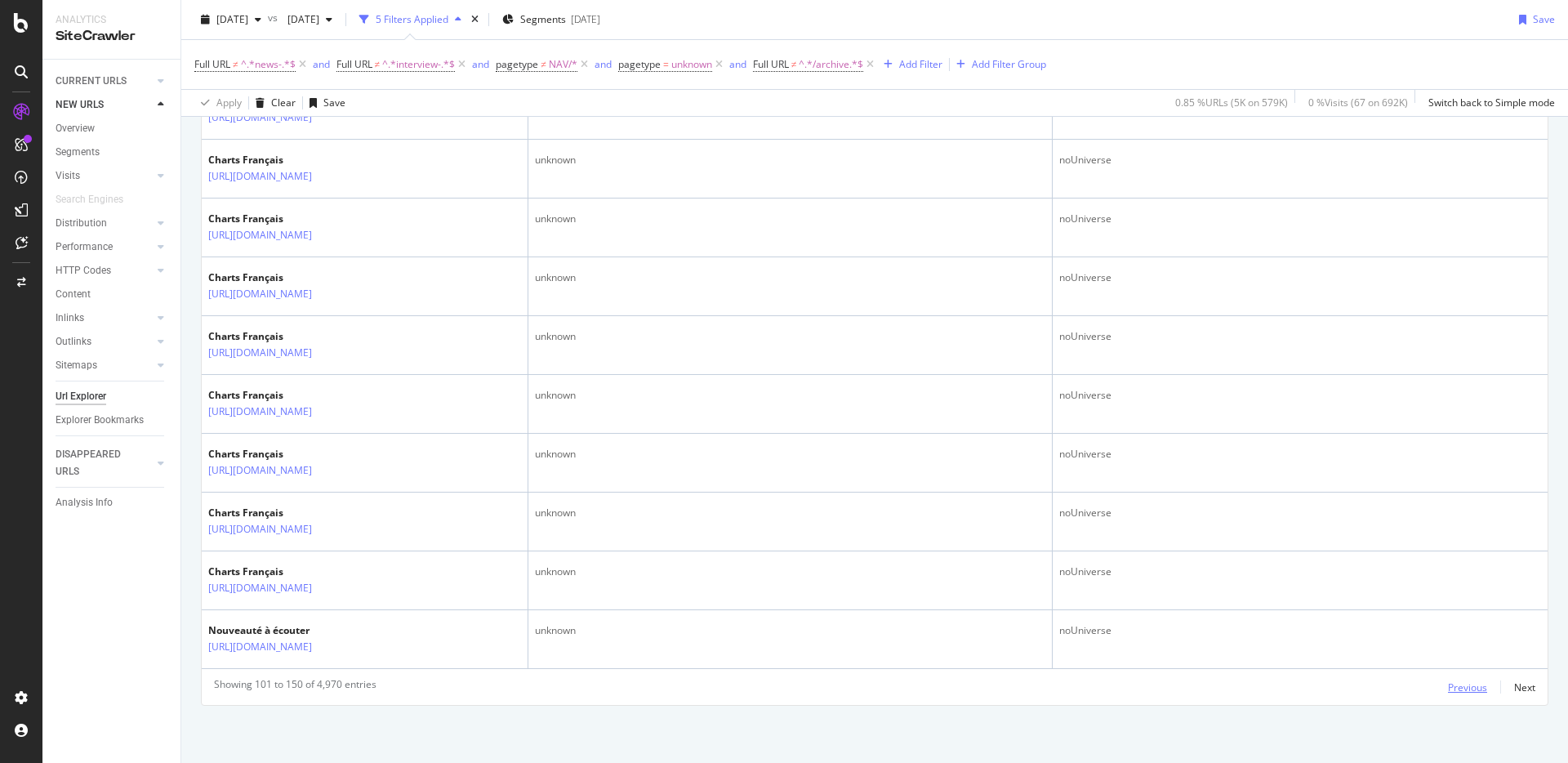
click at [1448, 693] on div "Previous" at bounding box center [1467, 688] width 39 height 14
click at [1461, 689] on div "Previous" at bounding box center [1467, 688] width 39 height 14
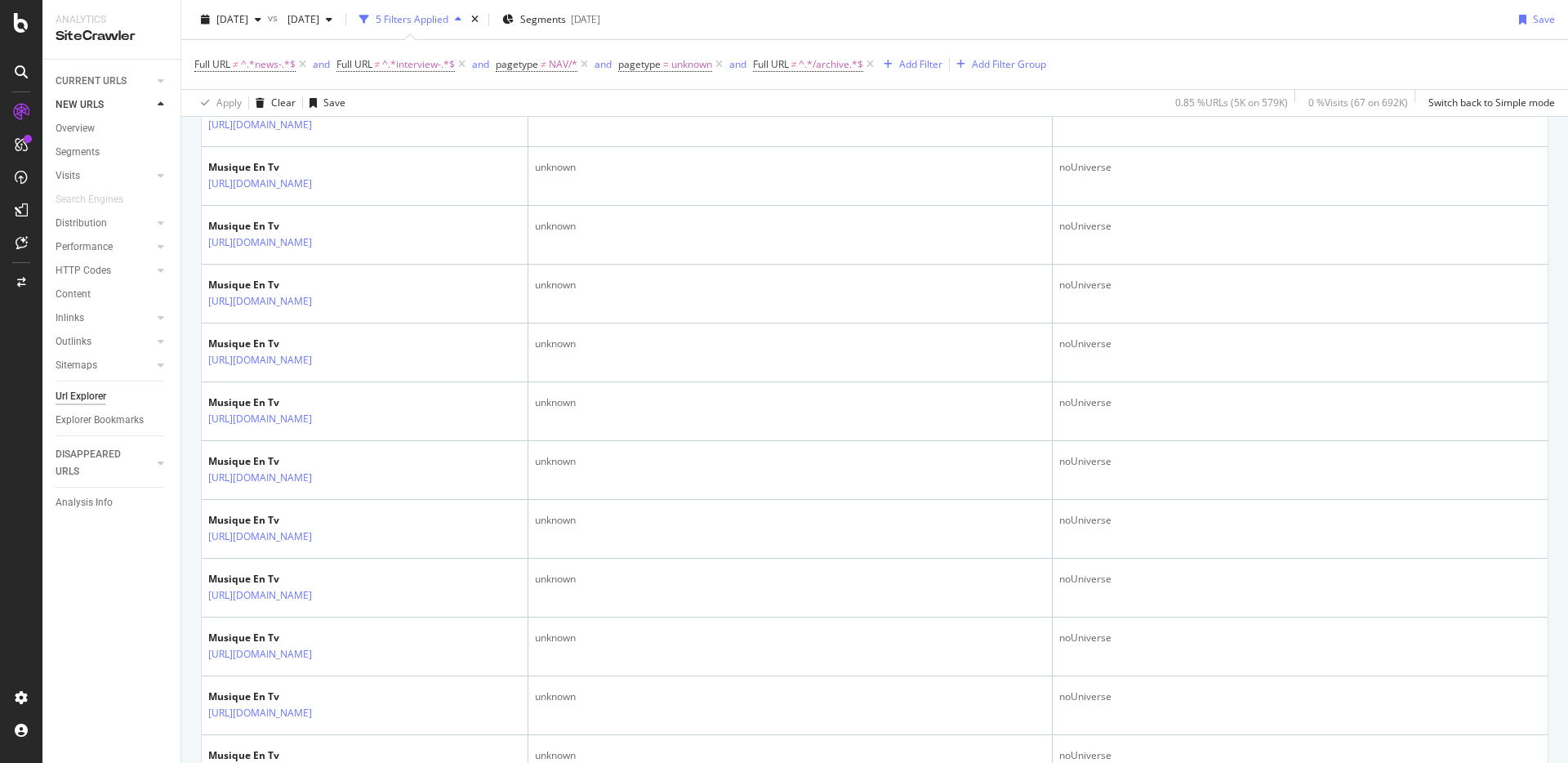
scroll to position [0, 0]
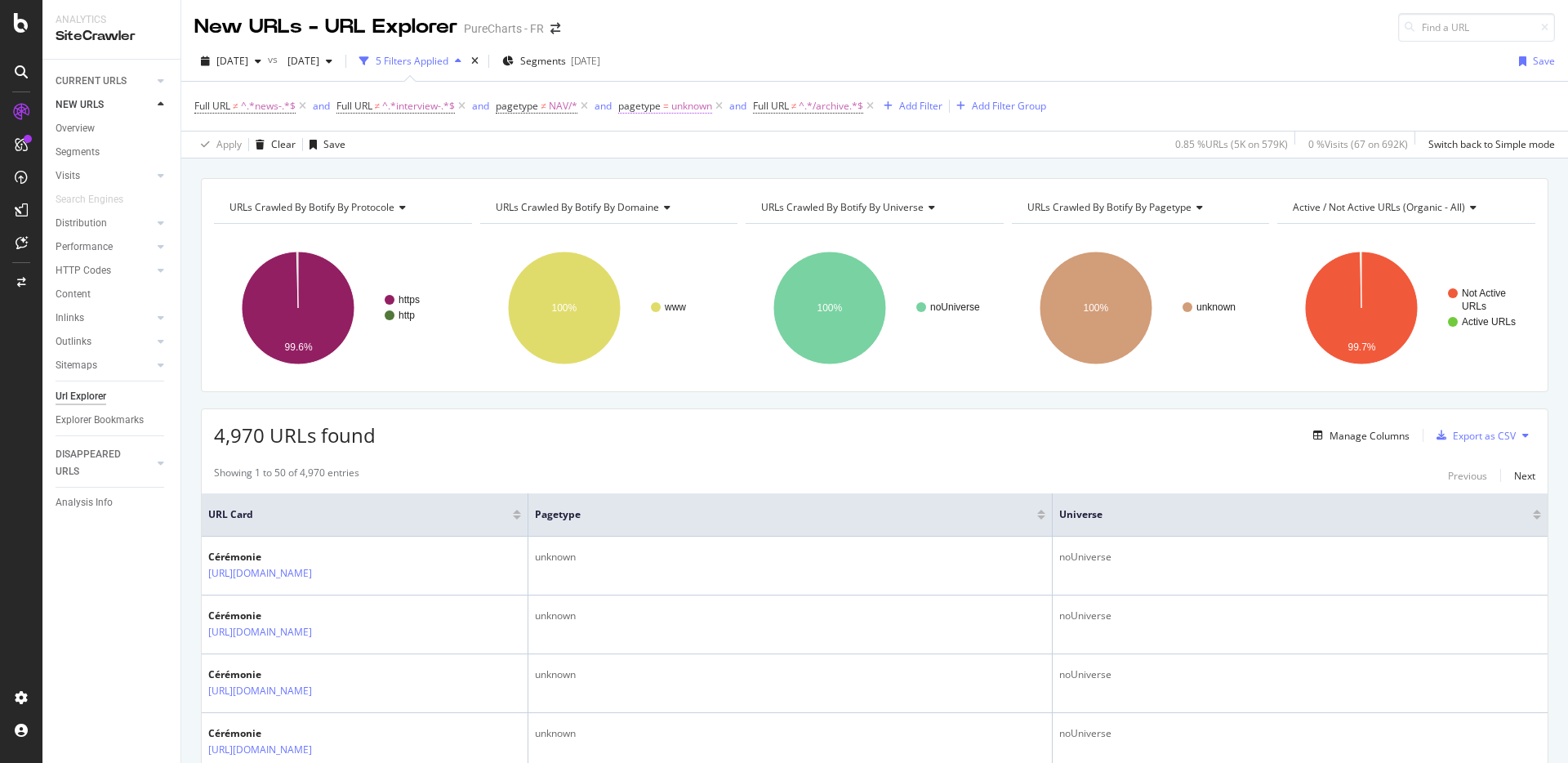
click at [663, 110] on span "pagetype = unknown" at bounding box center [665, 106] width 94 height 15
click at [665, 153] on div "Equal" at bounding box center [723, 145] width 180 height 26
click at [659, 201] on span "Not Equal" at bounding box center [665, 200] width 44 height 14
click at [800, 238] on div "Apply" at bounding box center [801, 239] width 25 height 14
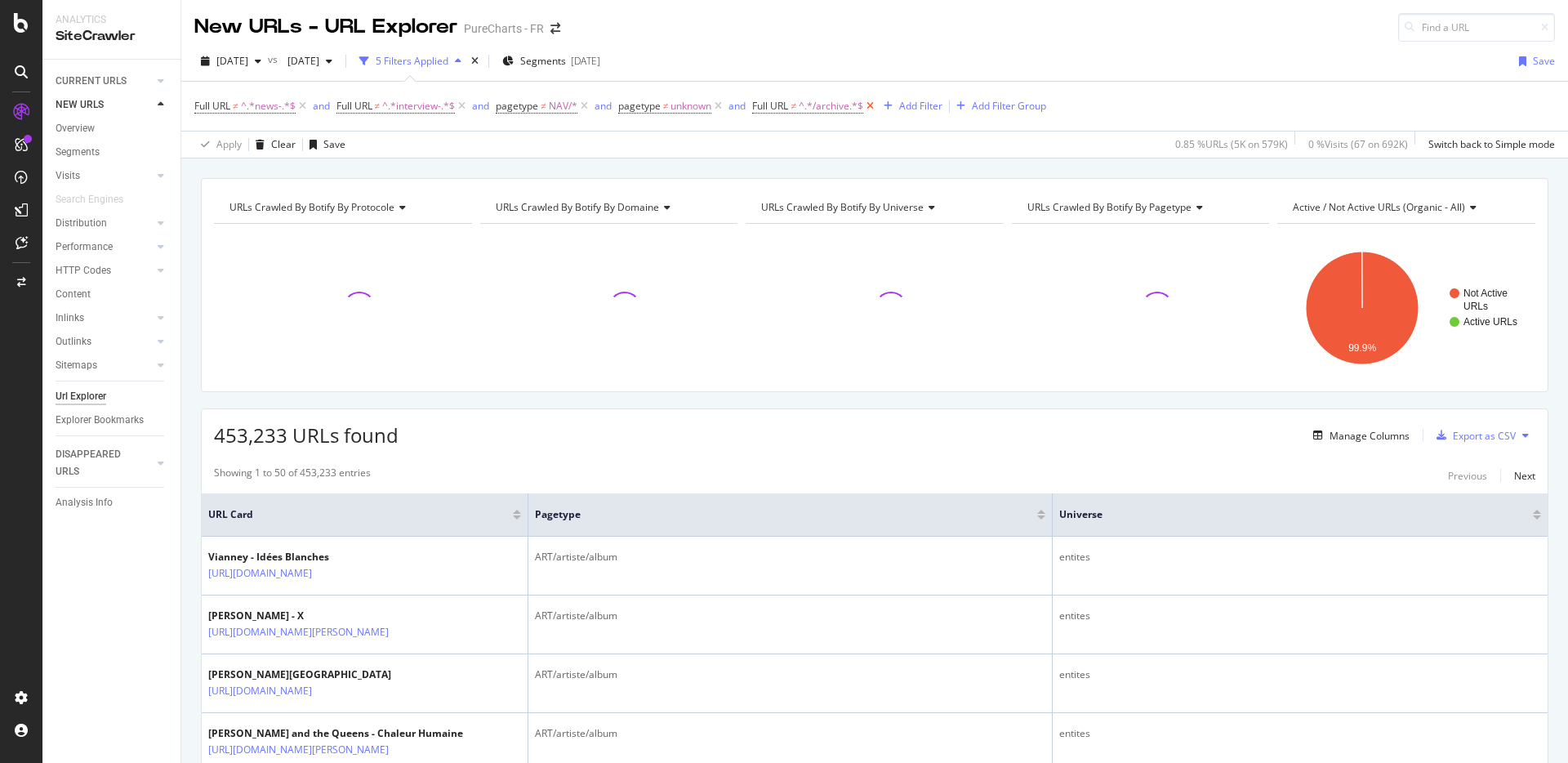
click at [872, 107] on icon at bounding box center [870, 106] width 14 height 17
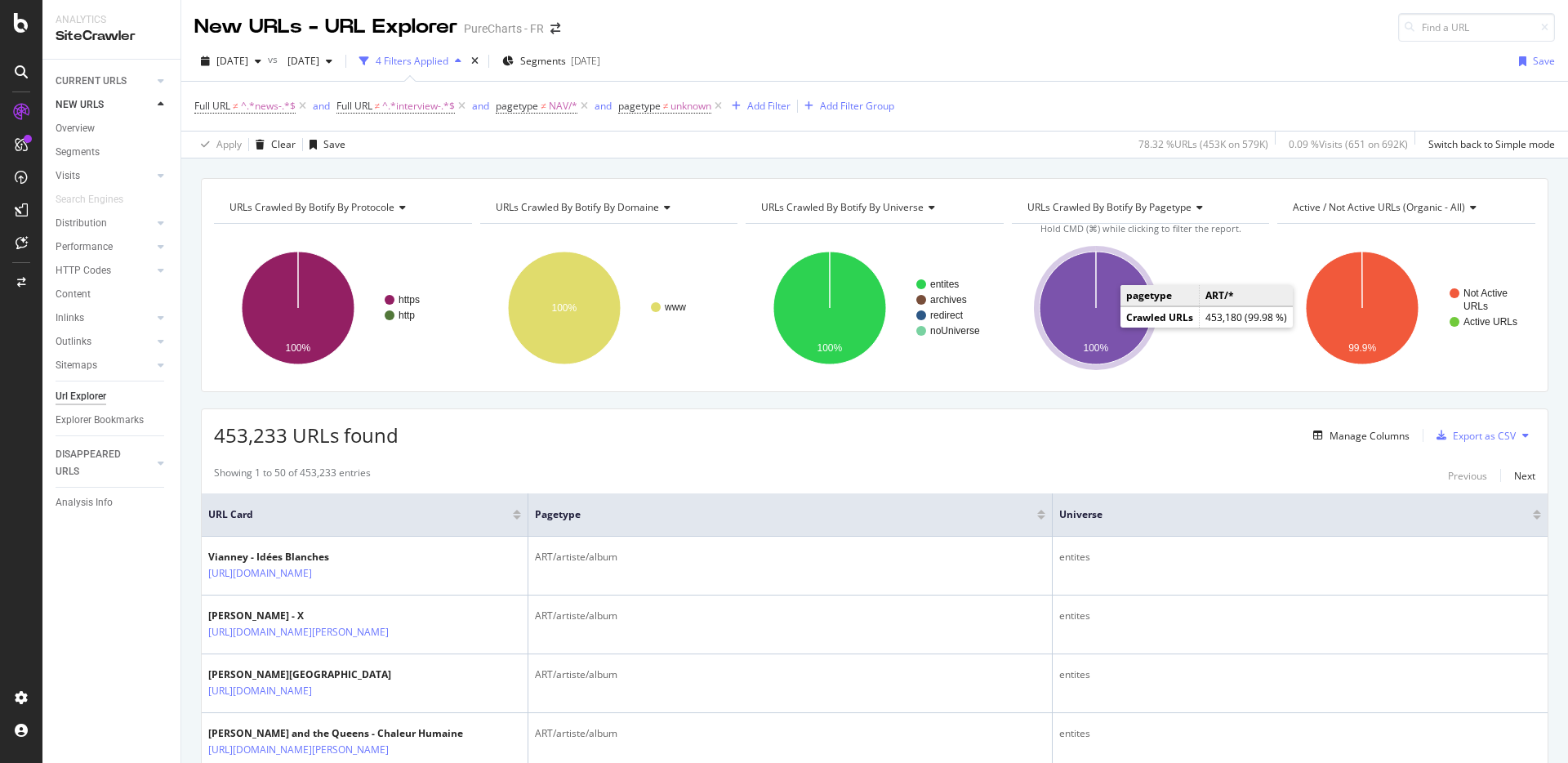
click at [1066, 323] on icon "A chart." at bounding box center [1095, 308] width 112 height 112
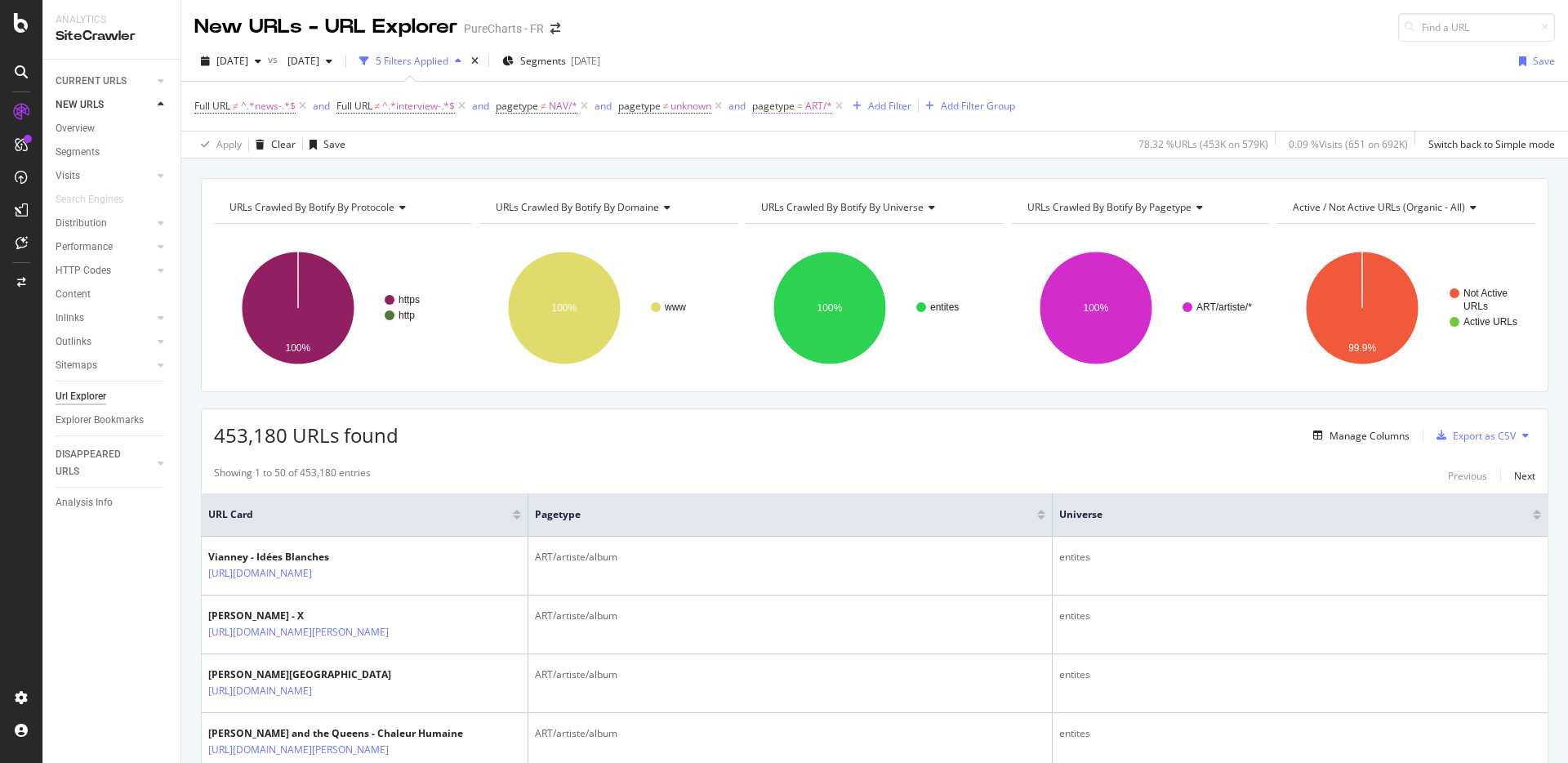
click at [795, 103] on span "pagetype" at bounding box center [773, 106] width 42 height 14
click at [802, 175] on div "ART" at bounding box center [860, 175] width 178 height 26
click at [785, 205] on icon at bounding box center [782, 206] width 6 height 10
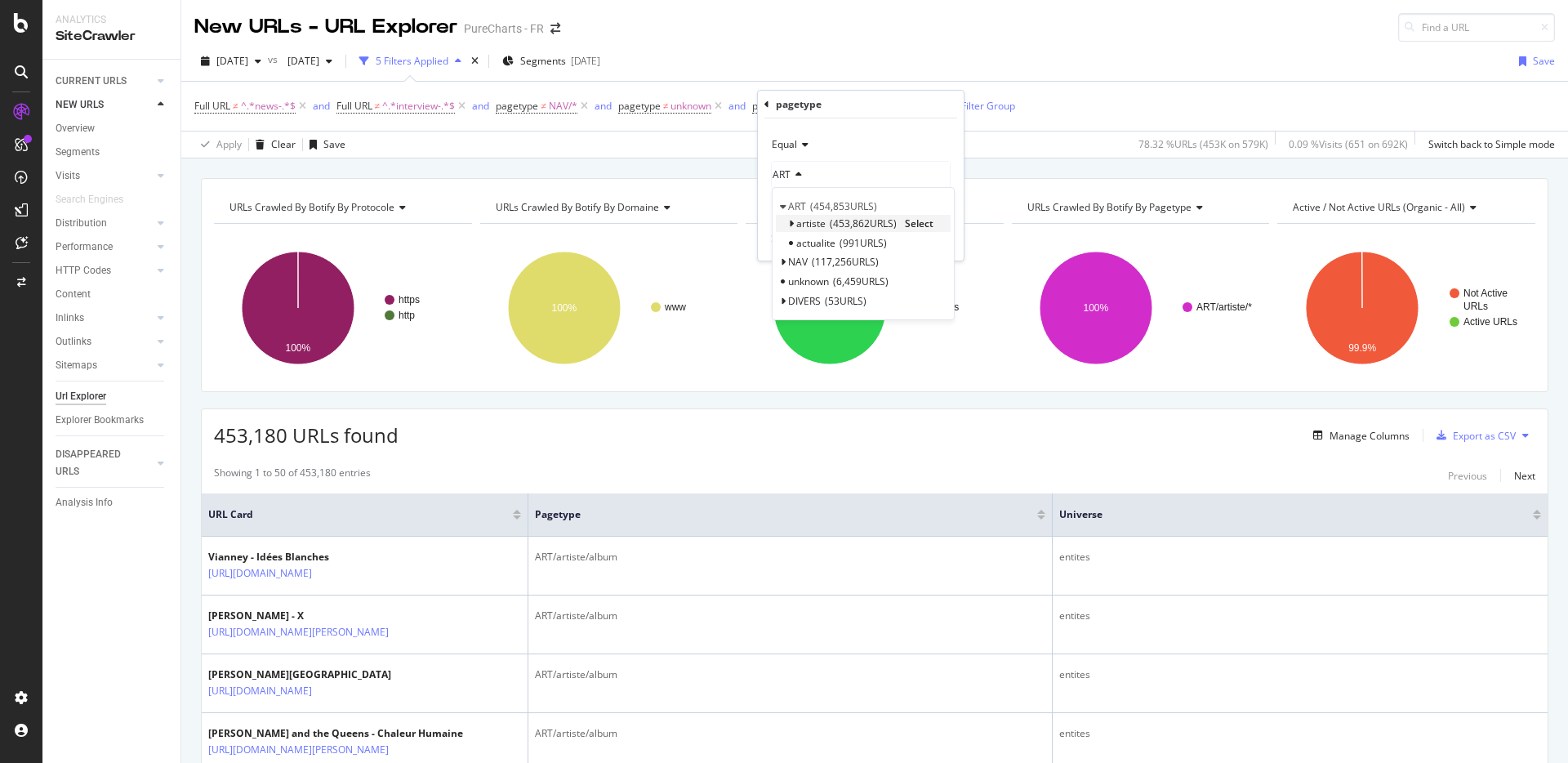
click at [790, 224] on icon at bounding box center [790, 224] width 6 height 10
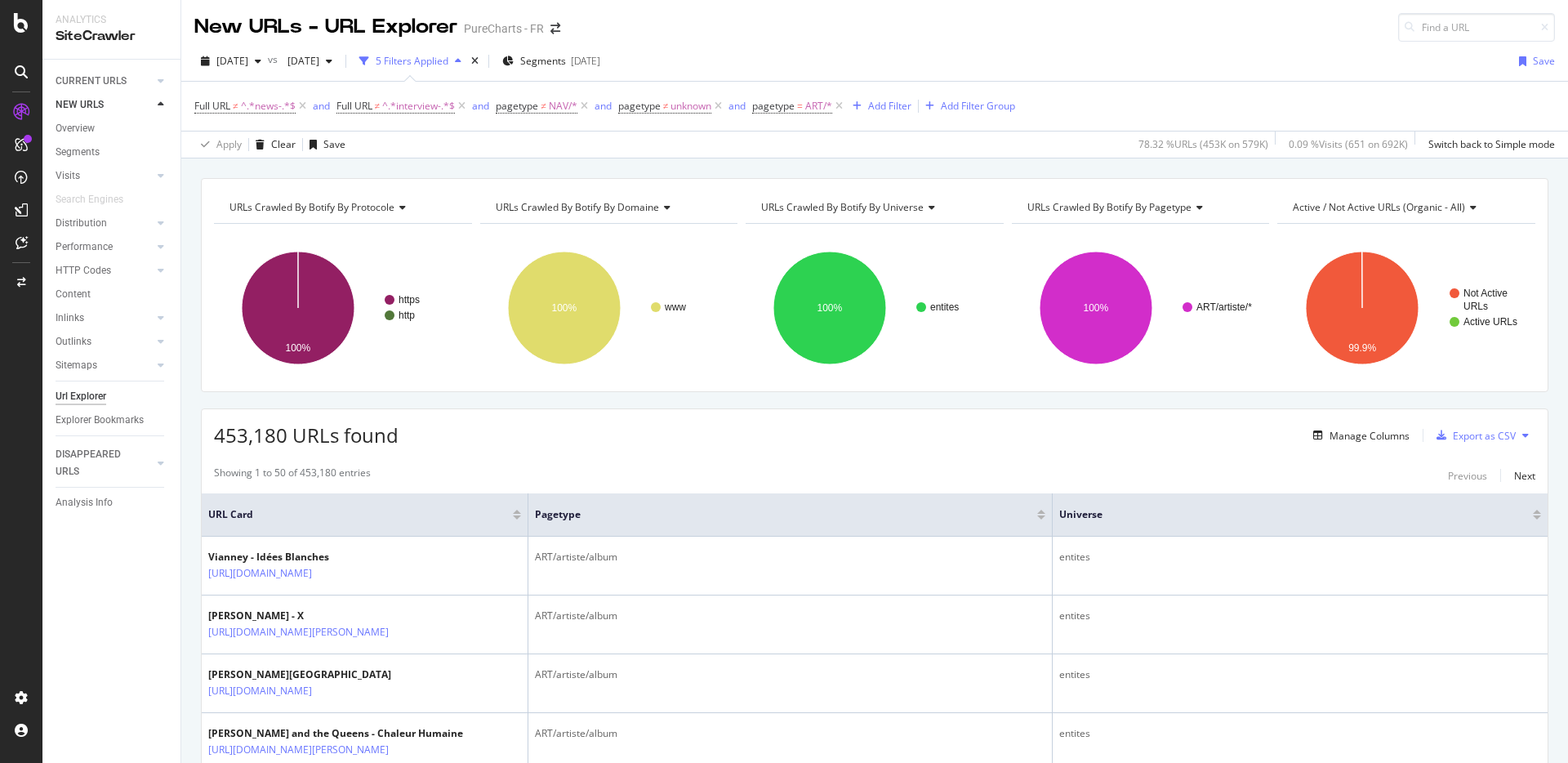
click at [1047, 53] on div "[DATE] vs [DATE] 5 Filters Applied Segments [DATE] Save" at bounding box center [874, 64] width 1386 height 32
